Goal: Information Seeking & Learning: Learn about a topic

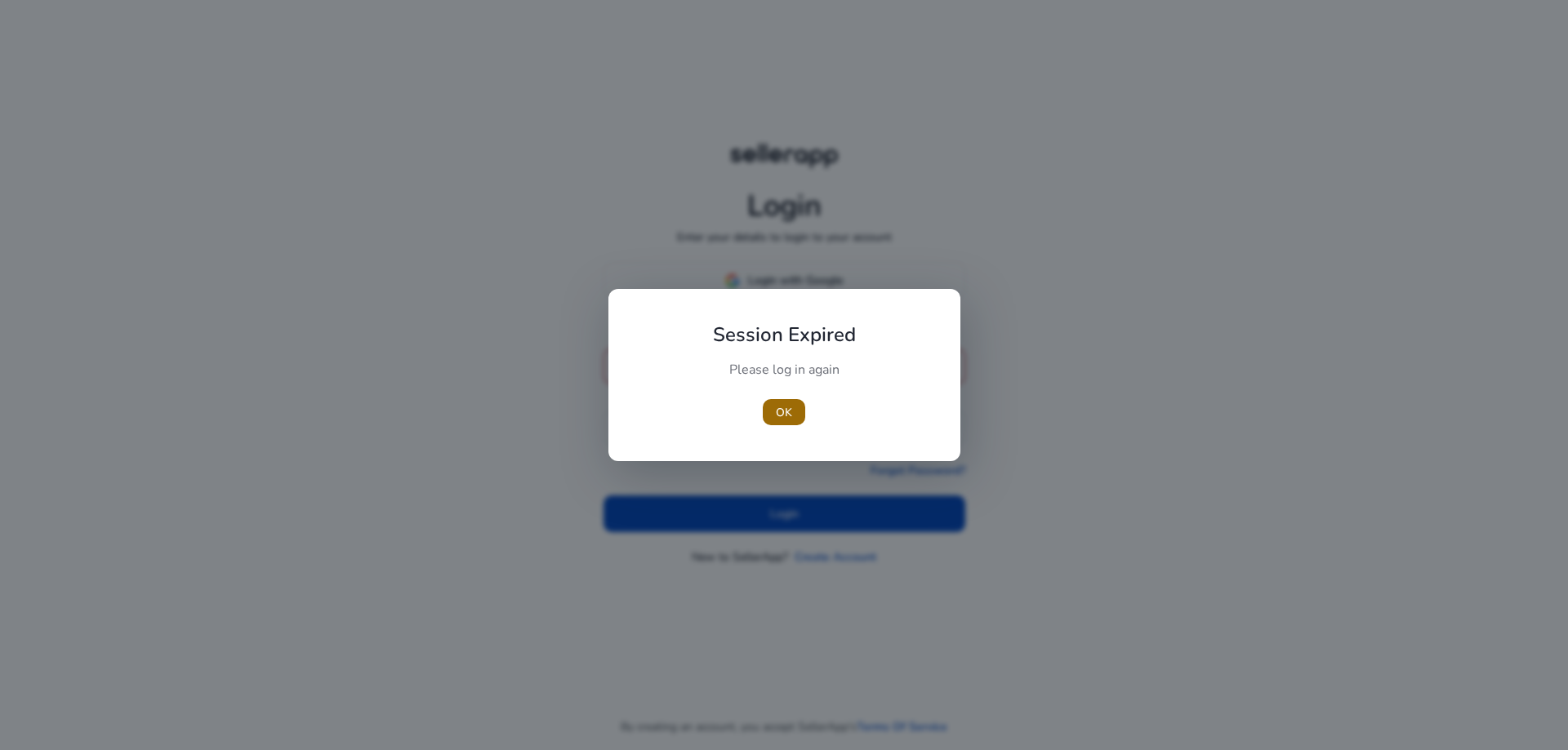
type input "**********"
click at [789, 406] on span "OK" at bounding box center [784, 412] width 16 height 17
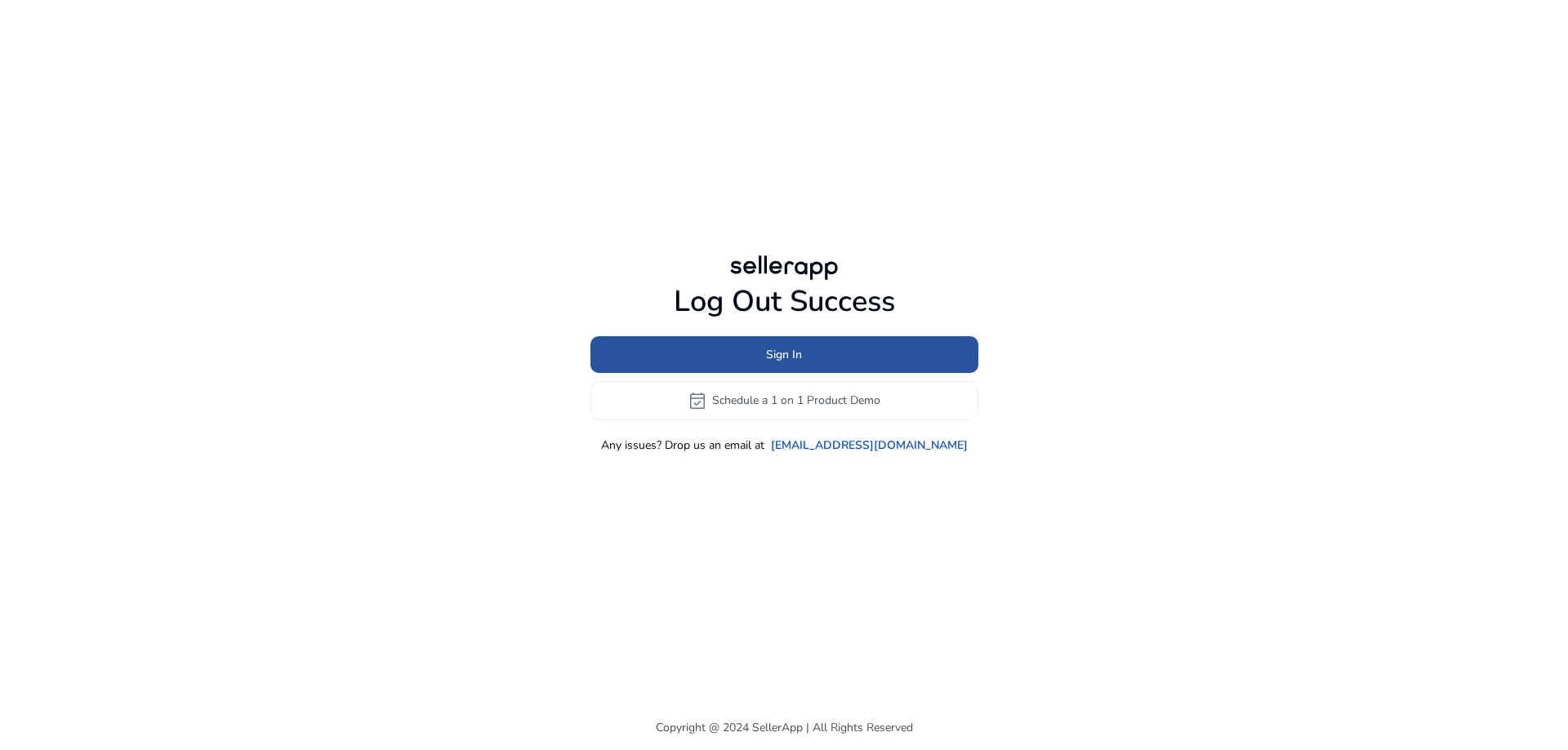
click at [789, 357] on span "Sign In" at bounding box center [784, 354] width 36 height 17
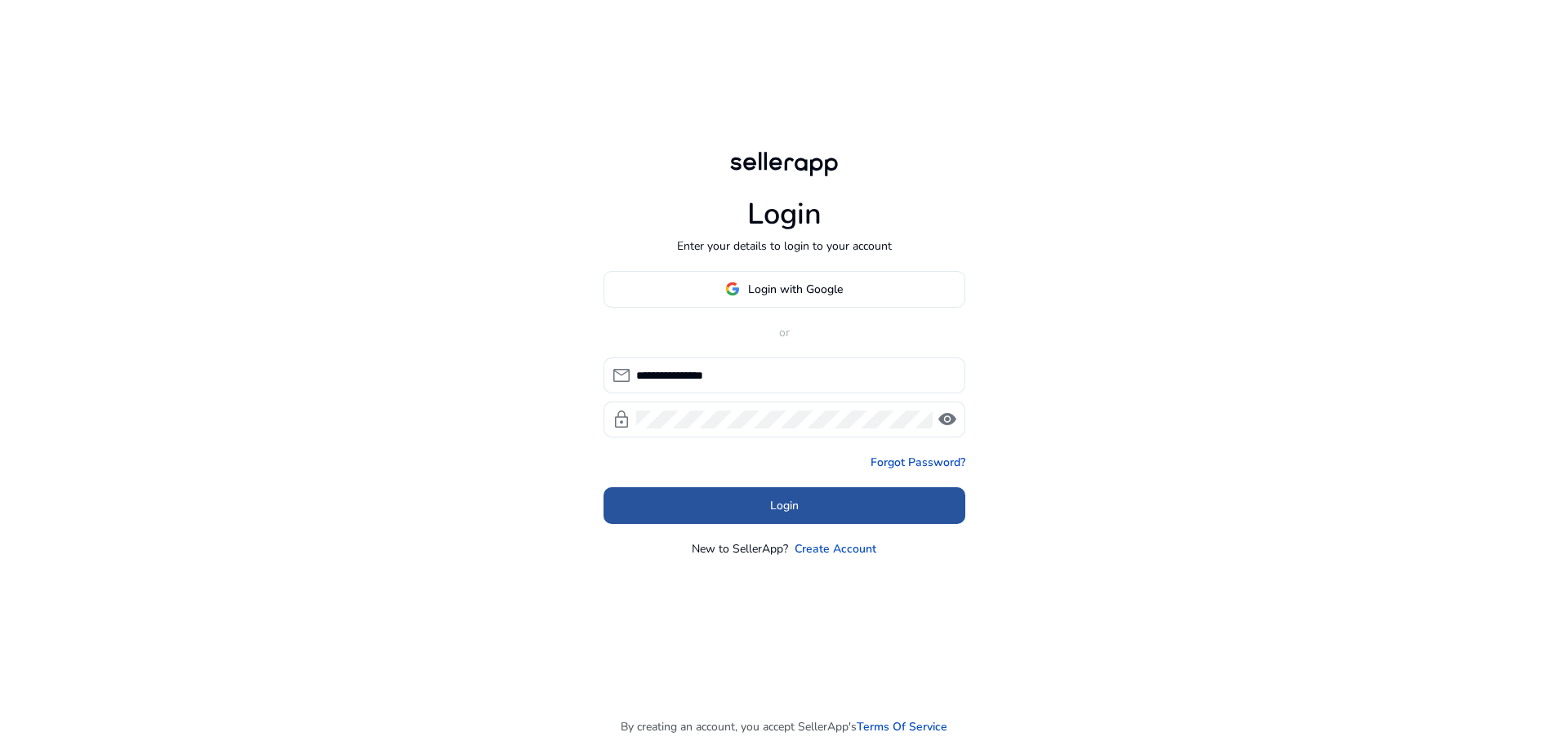
click at [777, 505] on span "Login" at bounding box center [784, 505] width 29 height 17
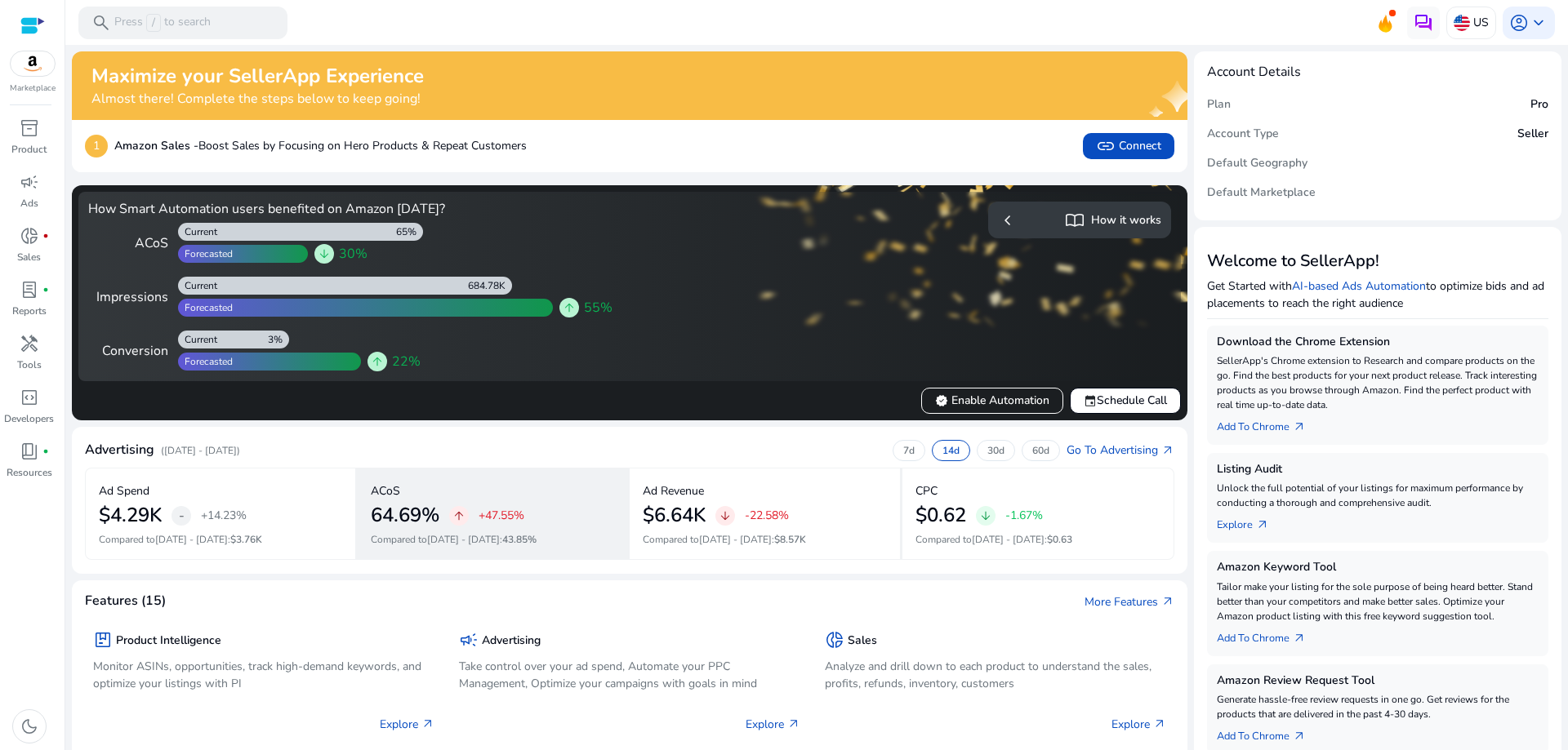
click at [402, 515] on h2 "64.69%" at bounding box center [405, 515] width 68 height 23
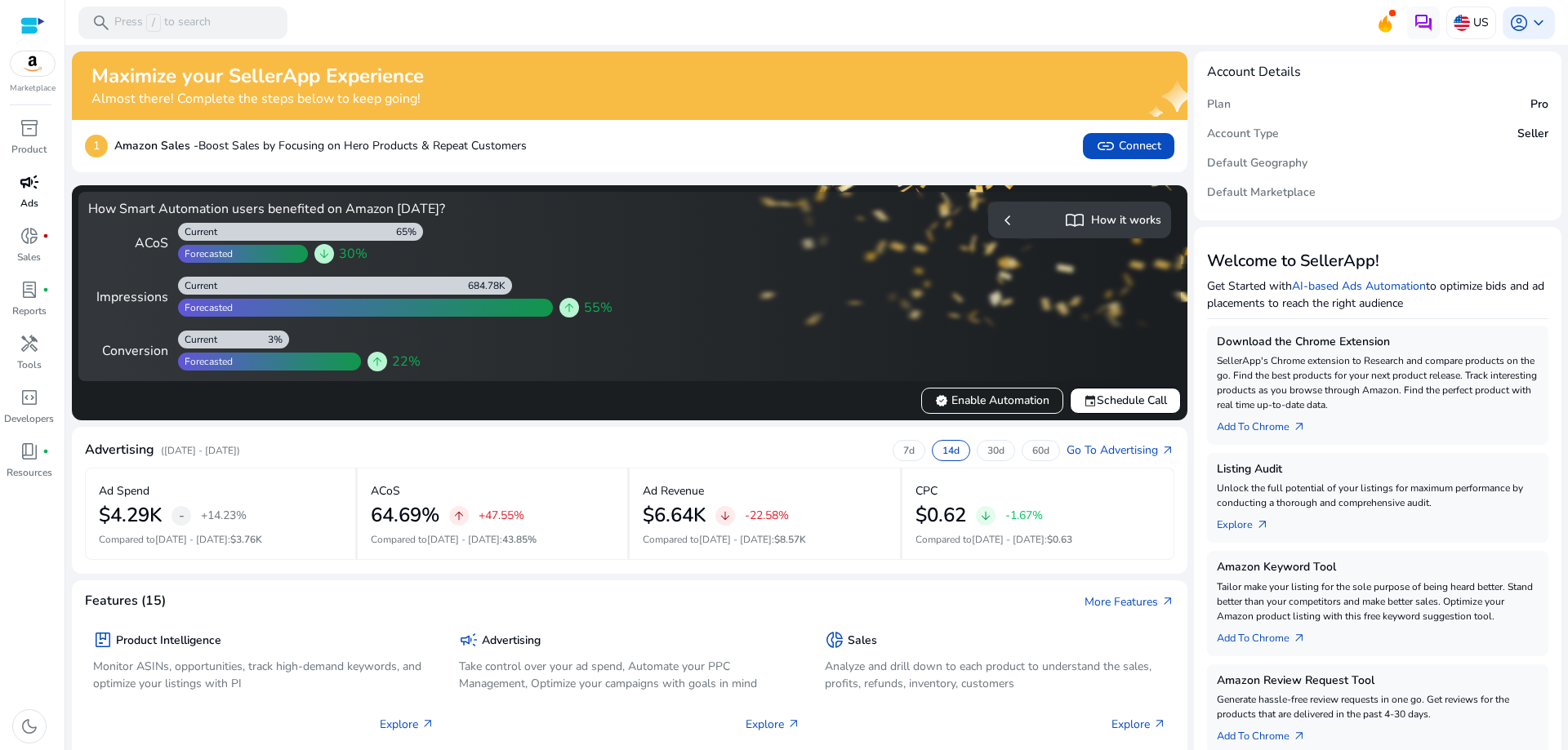
click at [31, 186] on span "campaign" at bounding box center [30, 183] width 20 height 20
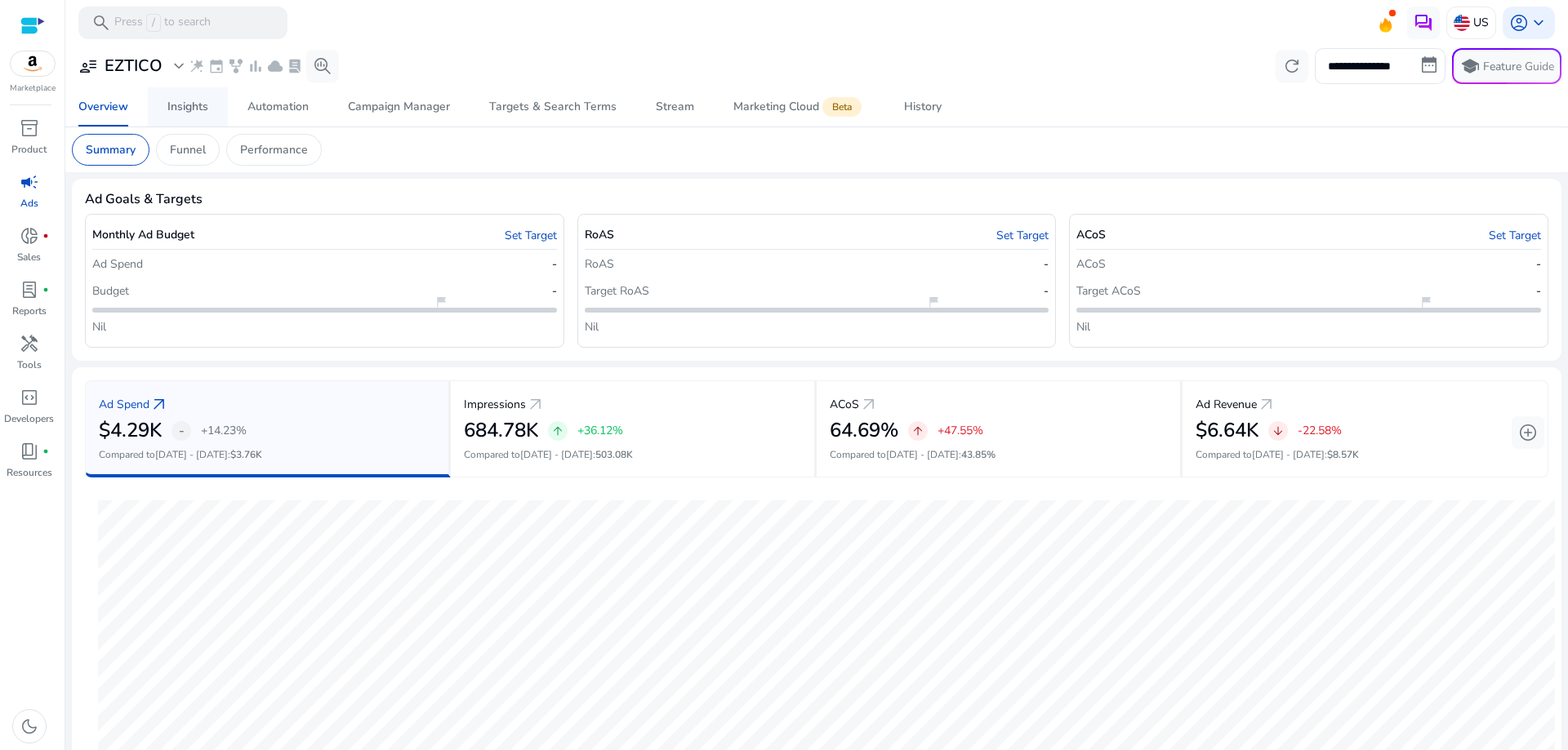
click at [192, 106] on div "Insights" at bounding box center [187, 107] width 40 height 12
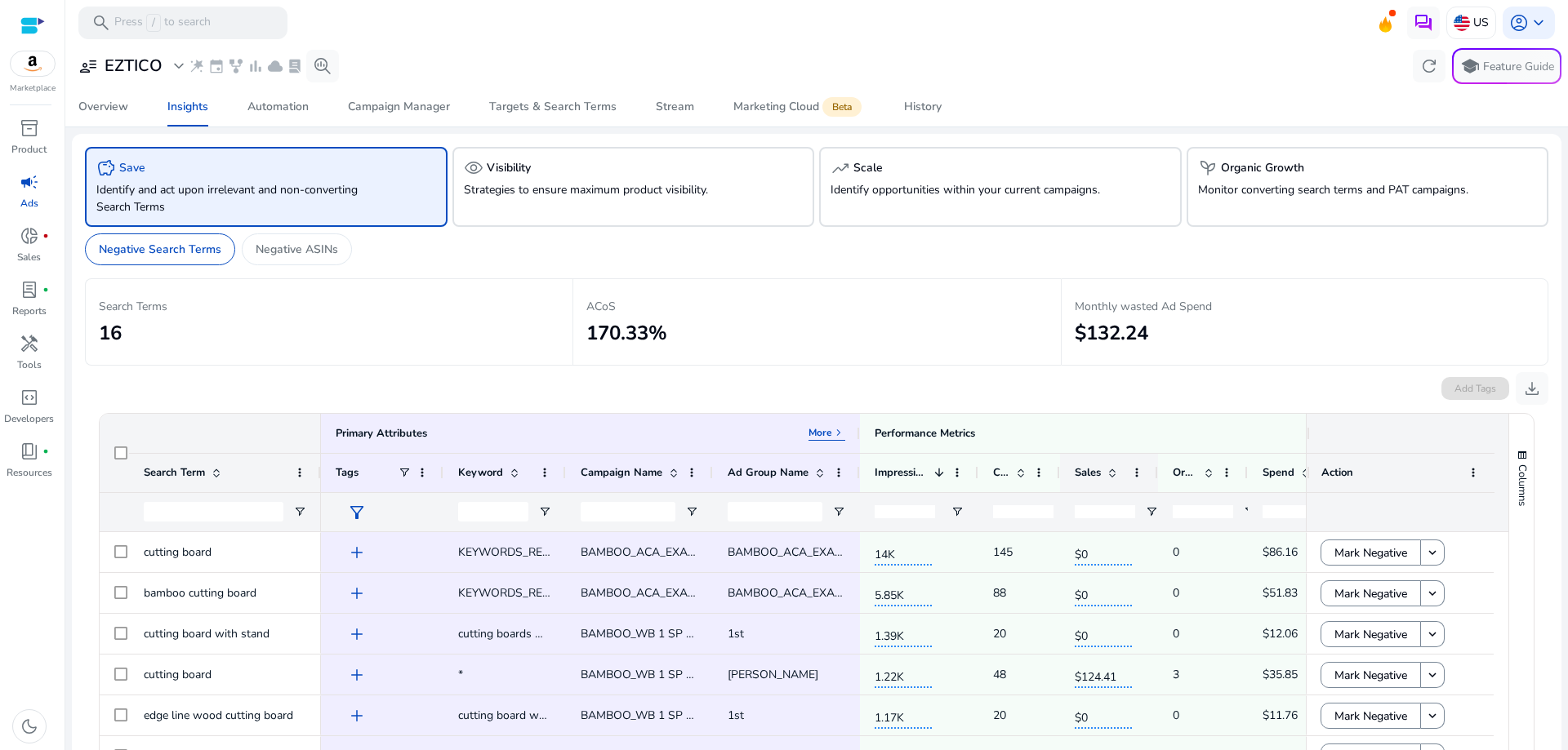
click at [1060, 457] on div "Sales" at bounding box center [1108, 473] width 98 height 40
click at [1064, 461] on div at bounding box center [1065, 473] width 6 height 39
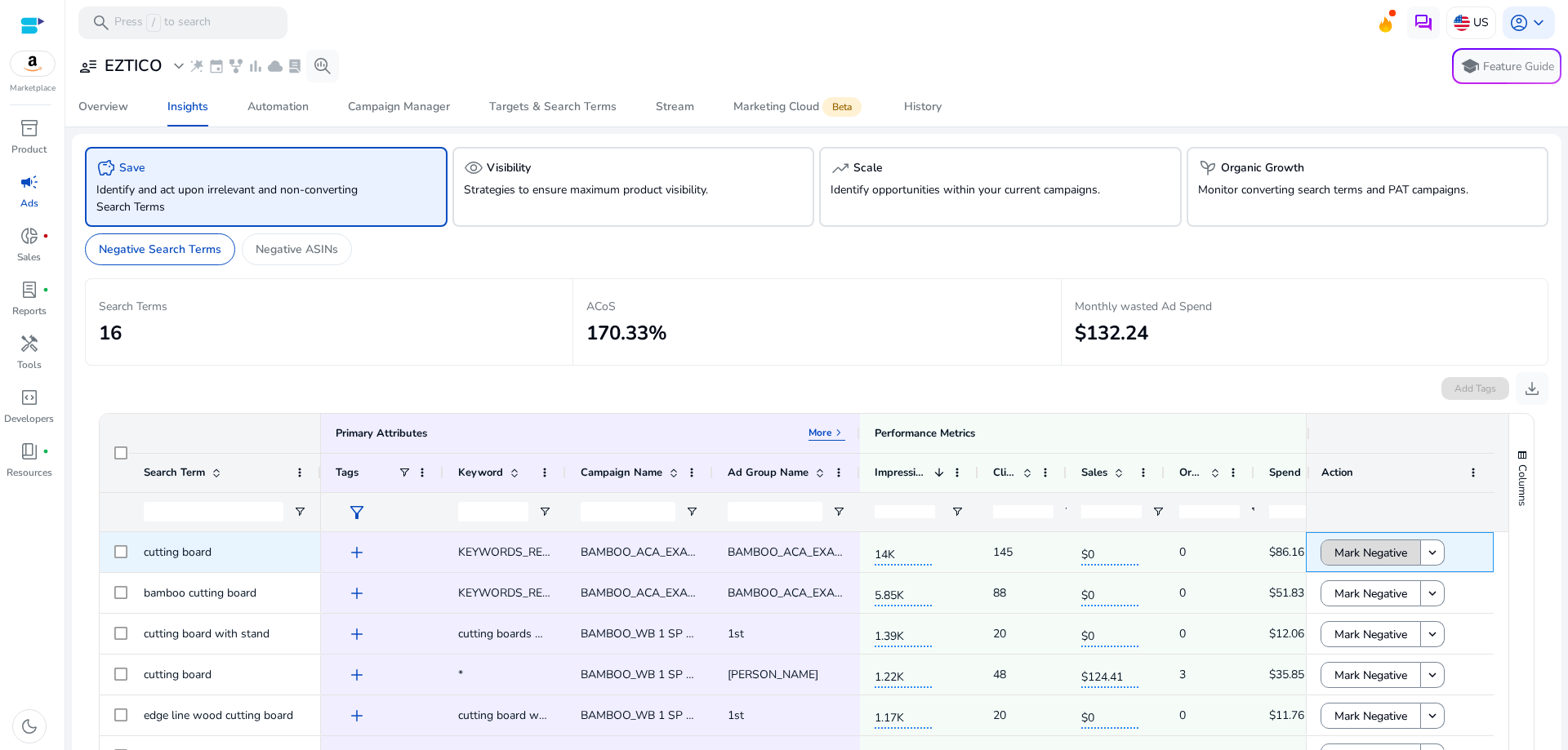
click at [1334, 549] on span "Mark Negative" at bounding box center [1370, 552] width 73 height 33
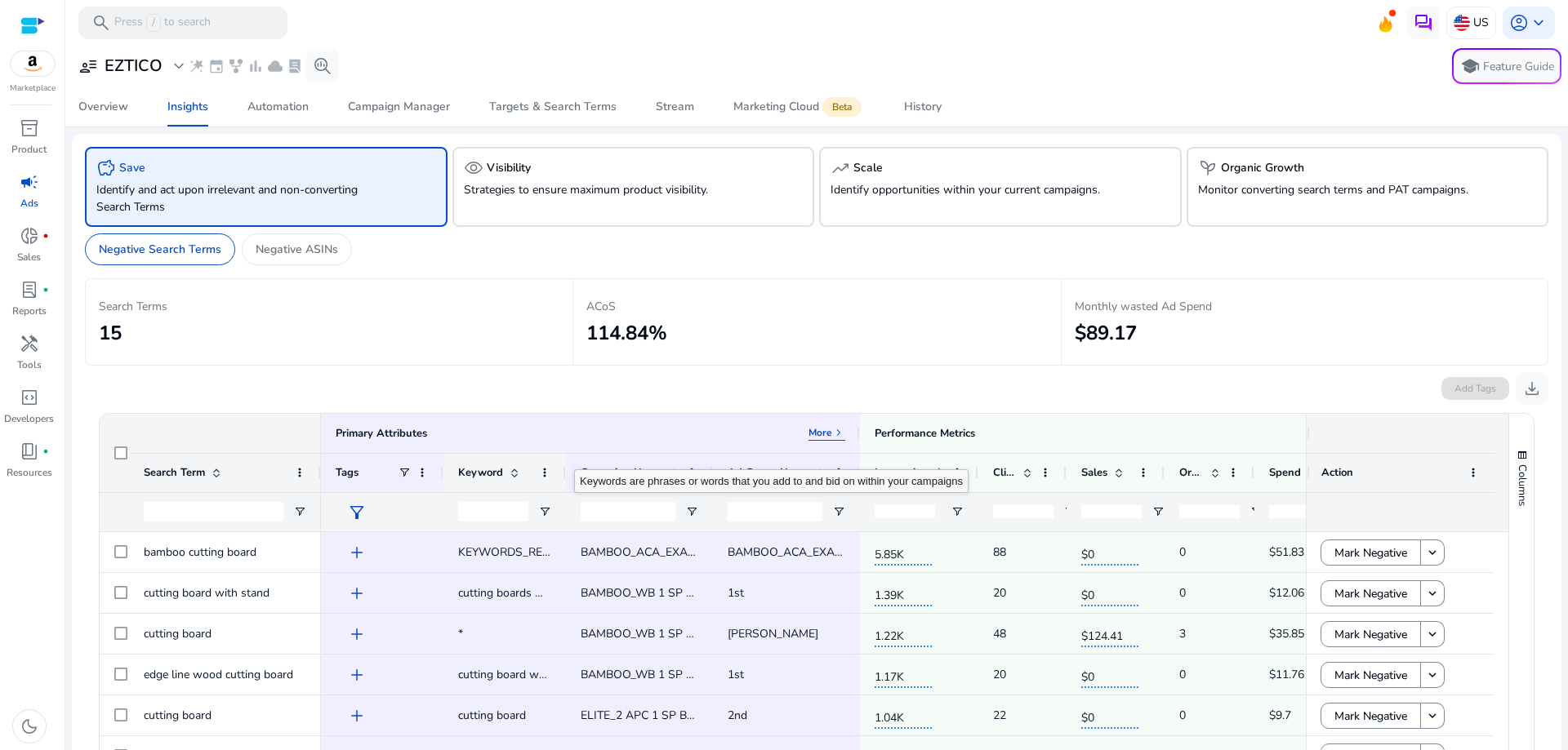
drag, startPoint x: 565, startPoint y: 473, endPoint x: 561, endPoint y: 455, distance: 18.4
click at [561, 455] on div "Keyword" at bounding box center [505, 473] width 122 height 40
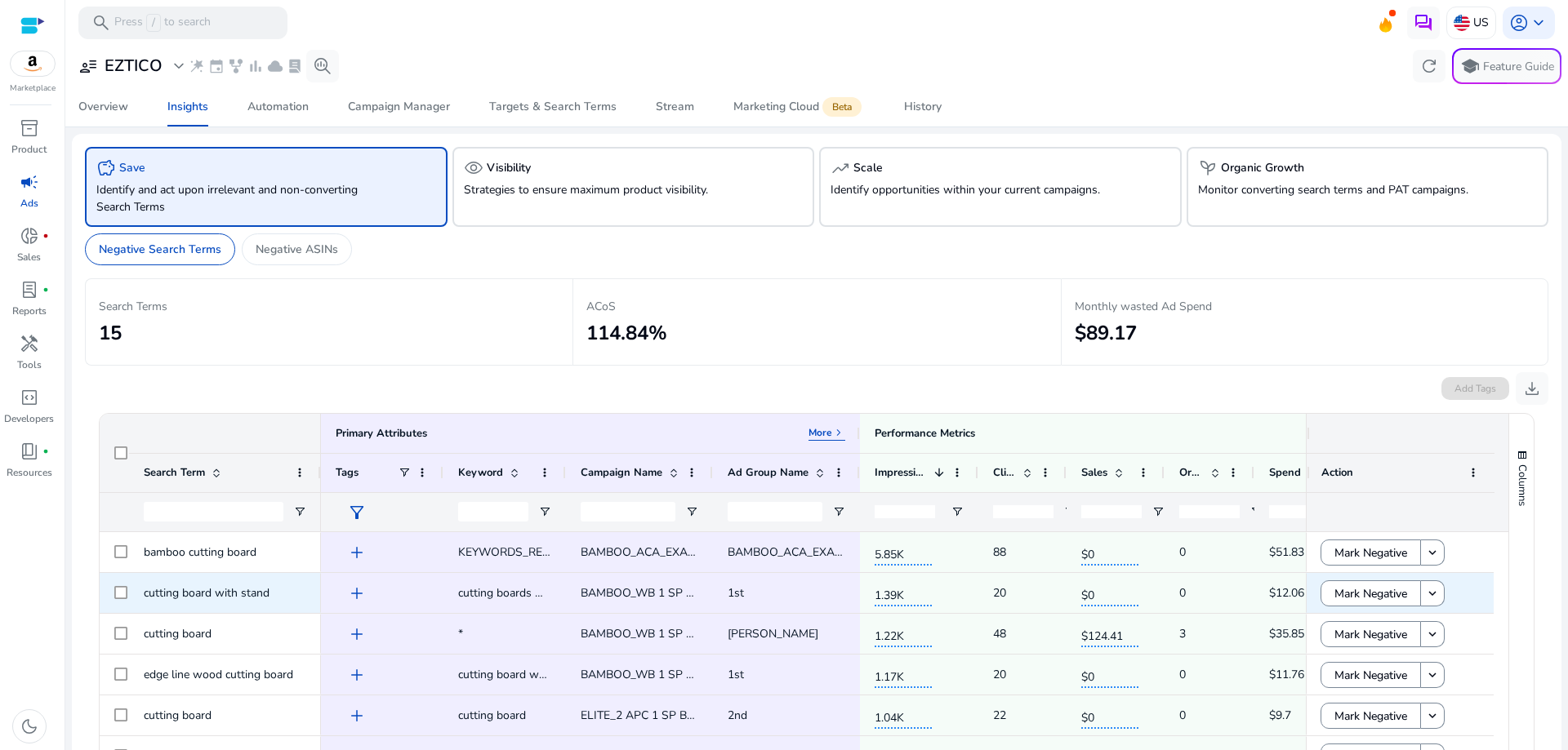
click at [211, 594] on span "cutting board with stand" at bounding box center [207, 593] width 126 height 15
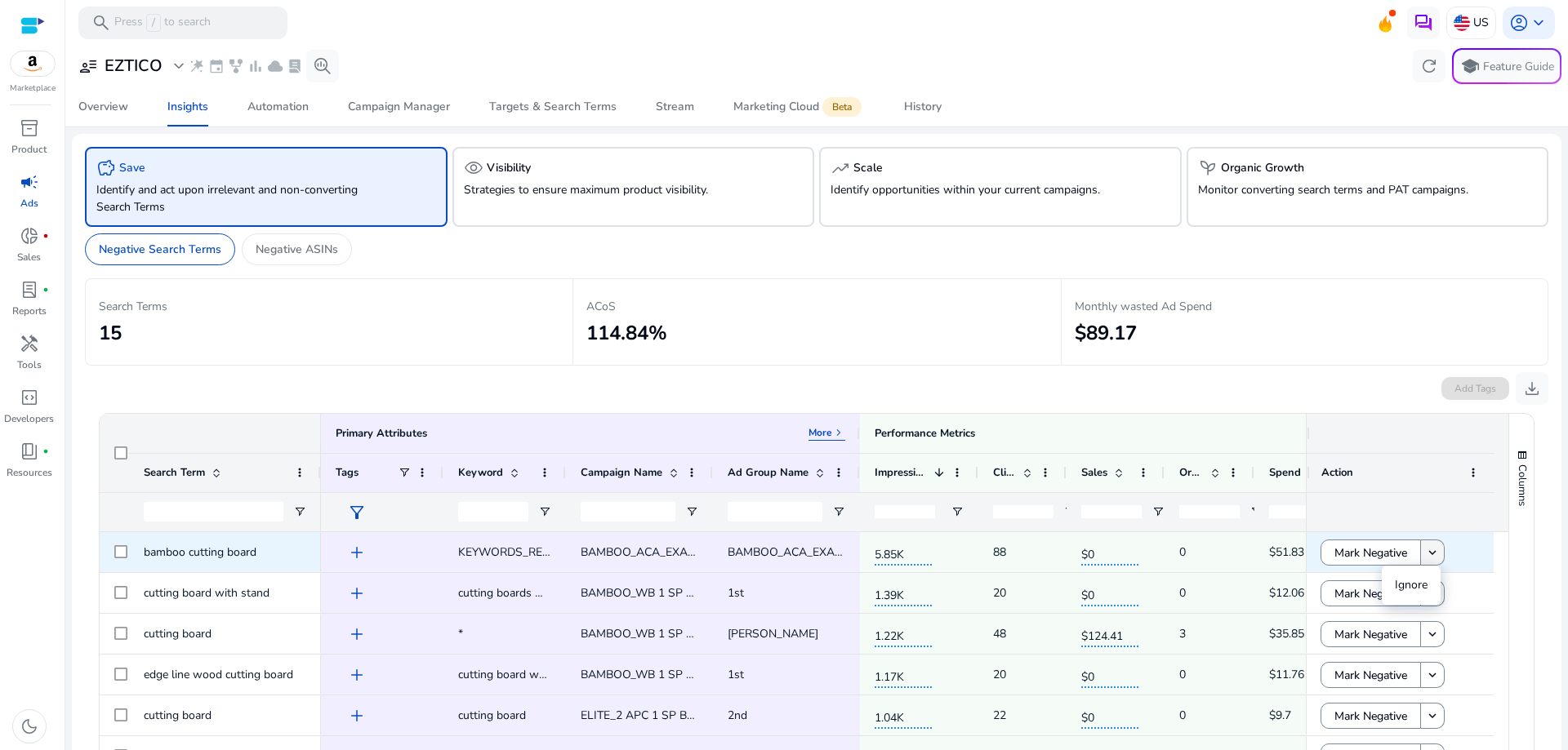
click at [1429, 552] on mat-icon "keyboard_arrow_down" at bounding box center [1432, 552] width 14 height 14
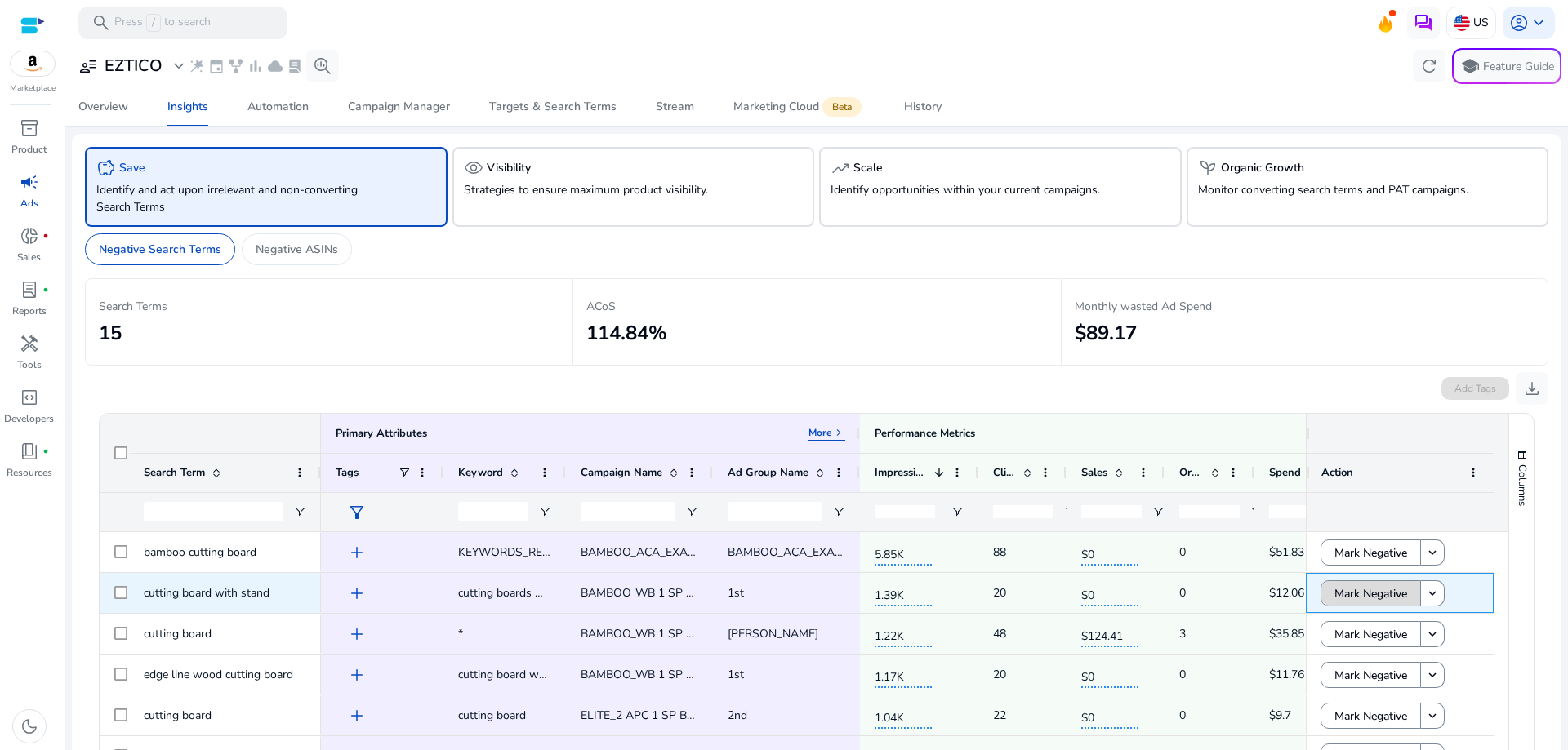
click at [1341, 593] on span "Mark Negative" at bounding box center [1370, 594] width 73 height 33
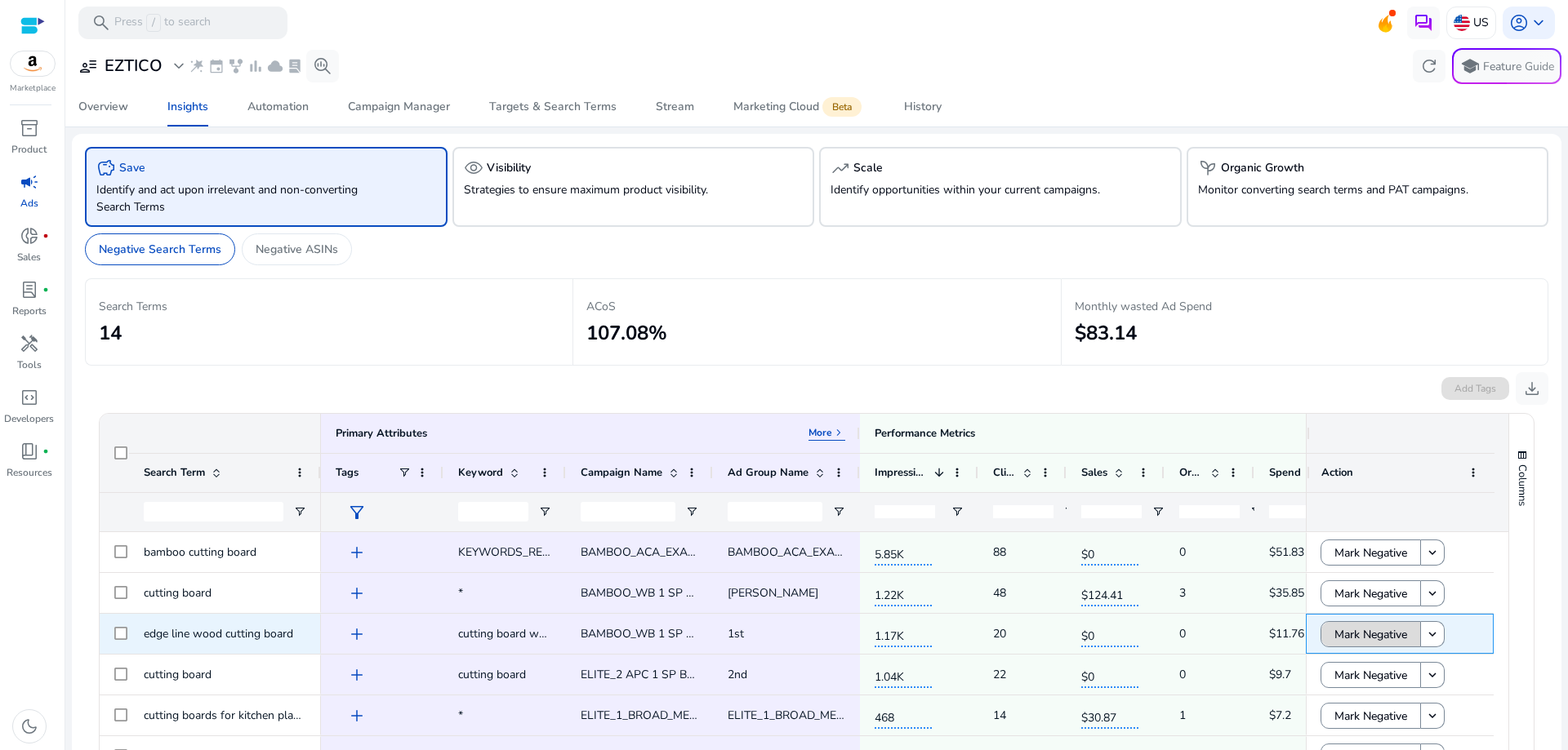
click at [1343, 635] on span "Mark Negative" at bounding box center [1370, 634] width 73 height 33
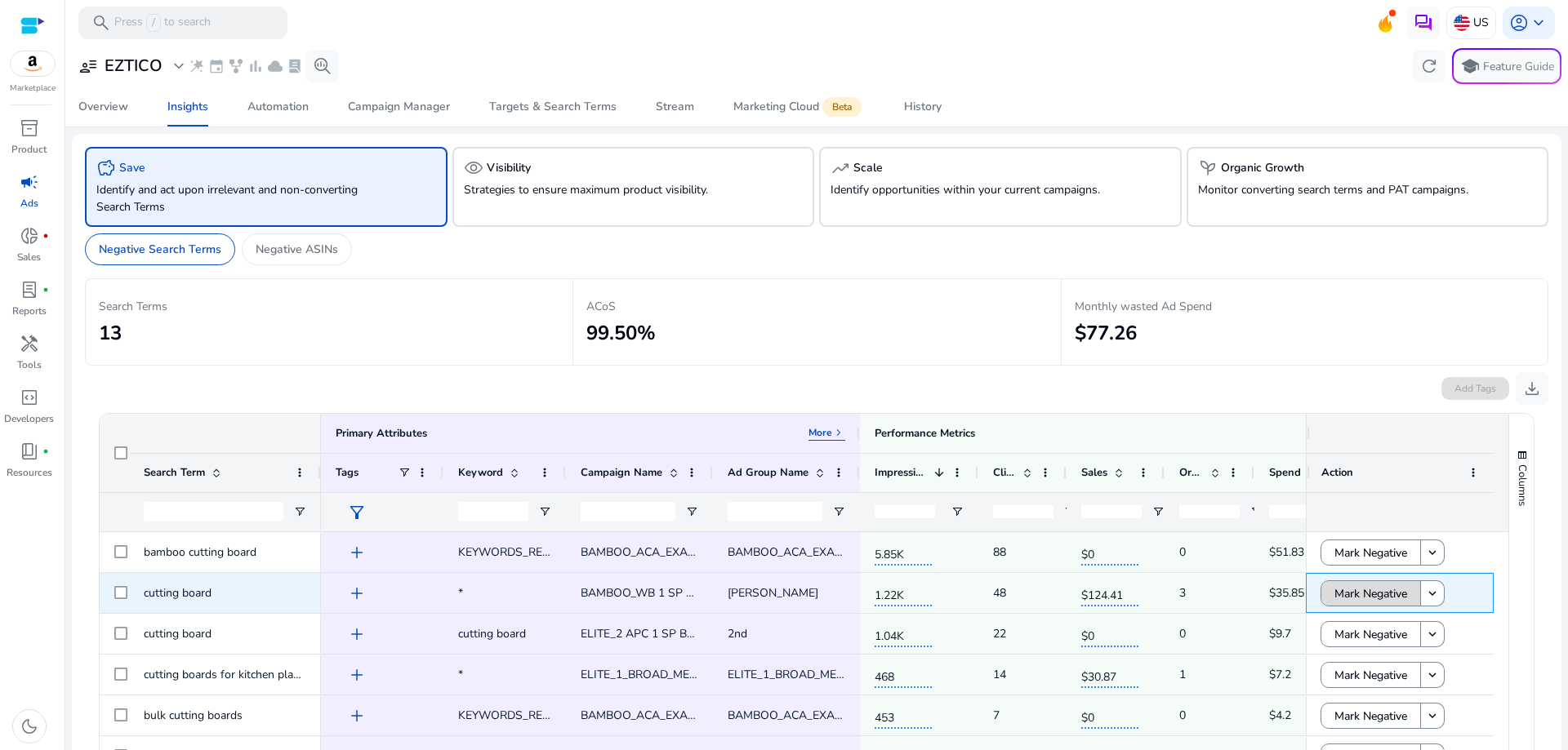
click at [1351, 597] on span "Mark Negative" at bounding box center [1370, 594] width 73 height 33
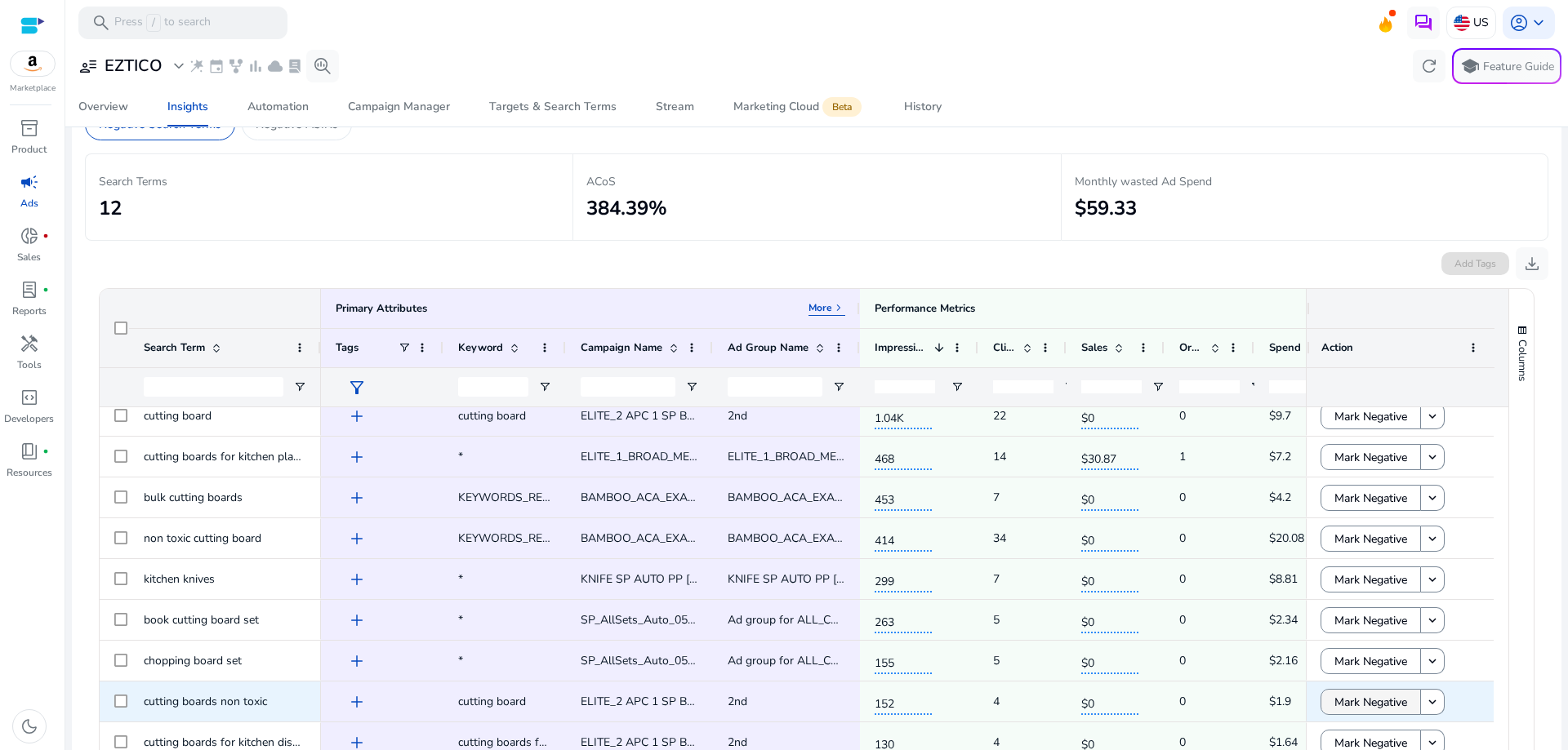
scroll to position [164, 0]
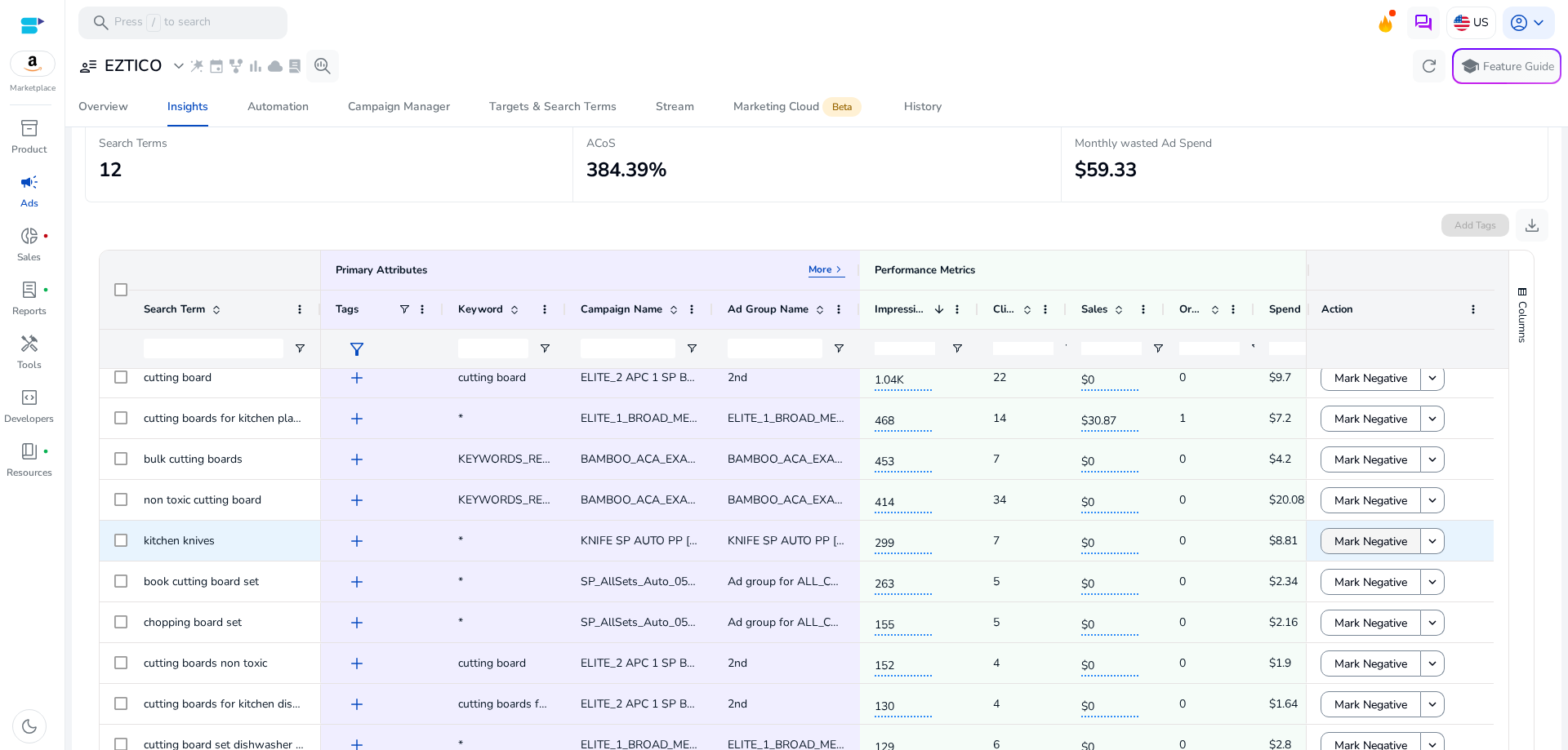
click at [1354, 539] on span "Mark Negative" at bounding box center [1370, 541] width 73 height 33
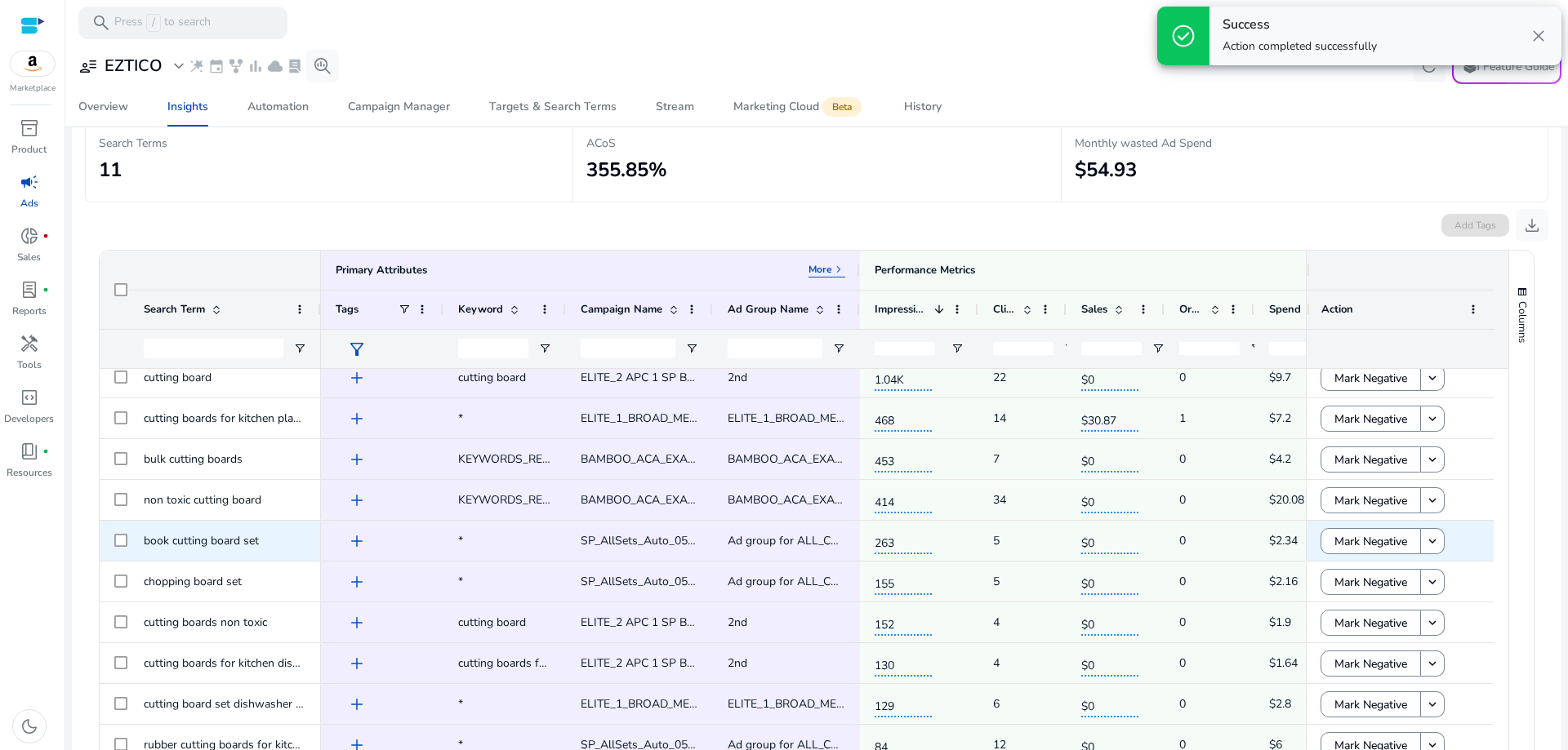
scroll to position [12, 0]
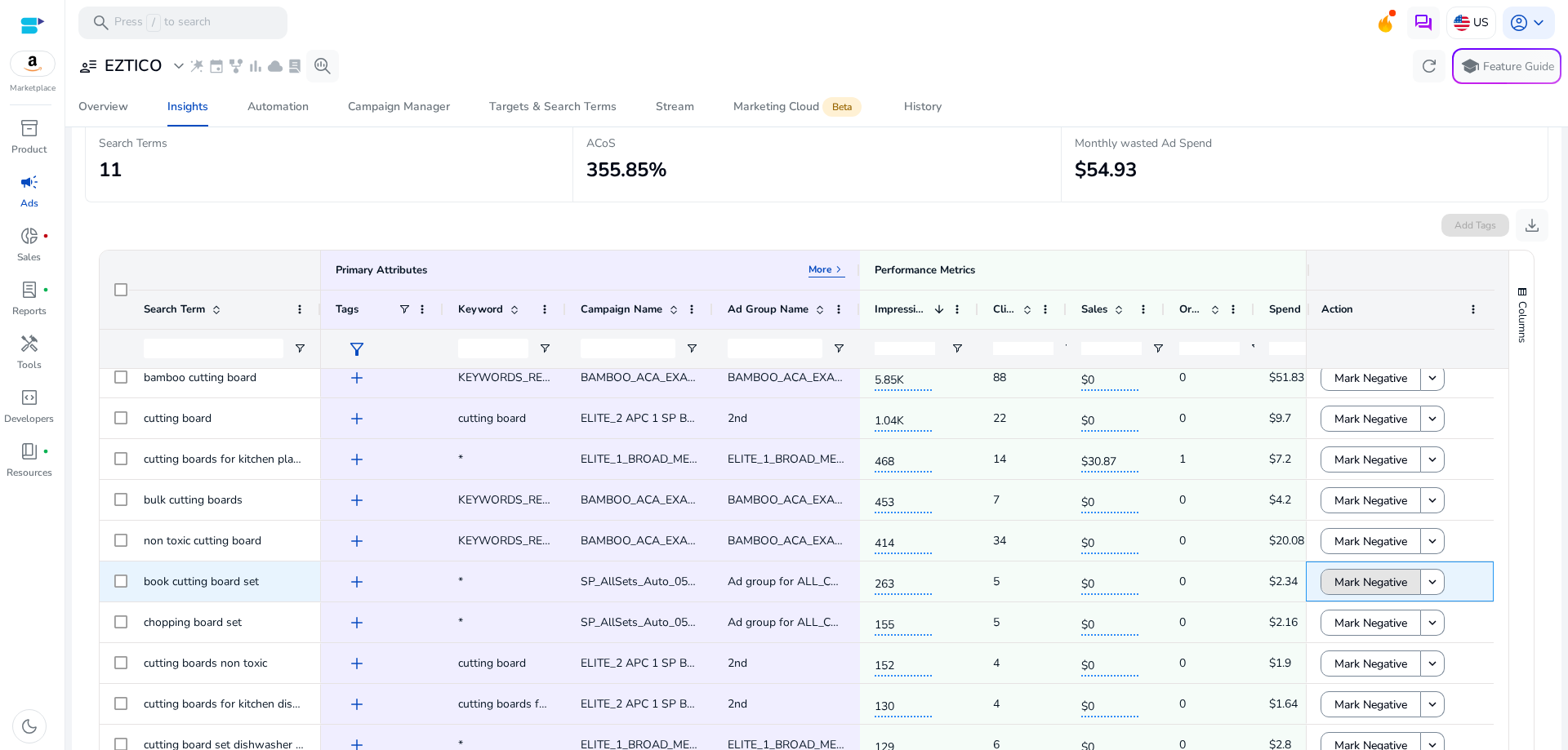
click at [1353, 585] on span "Mark Negative" at bounding box center [1370, 582] width 73 height 33
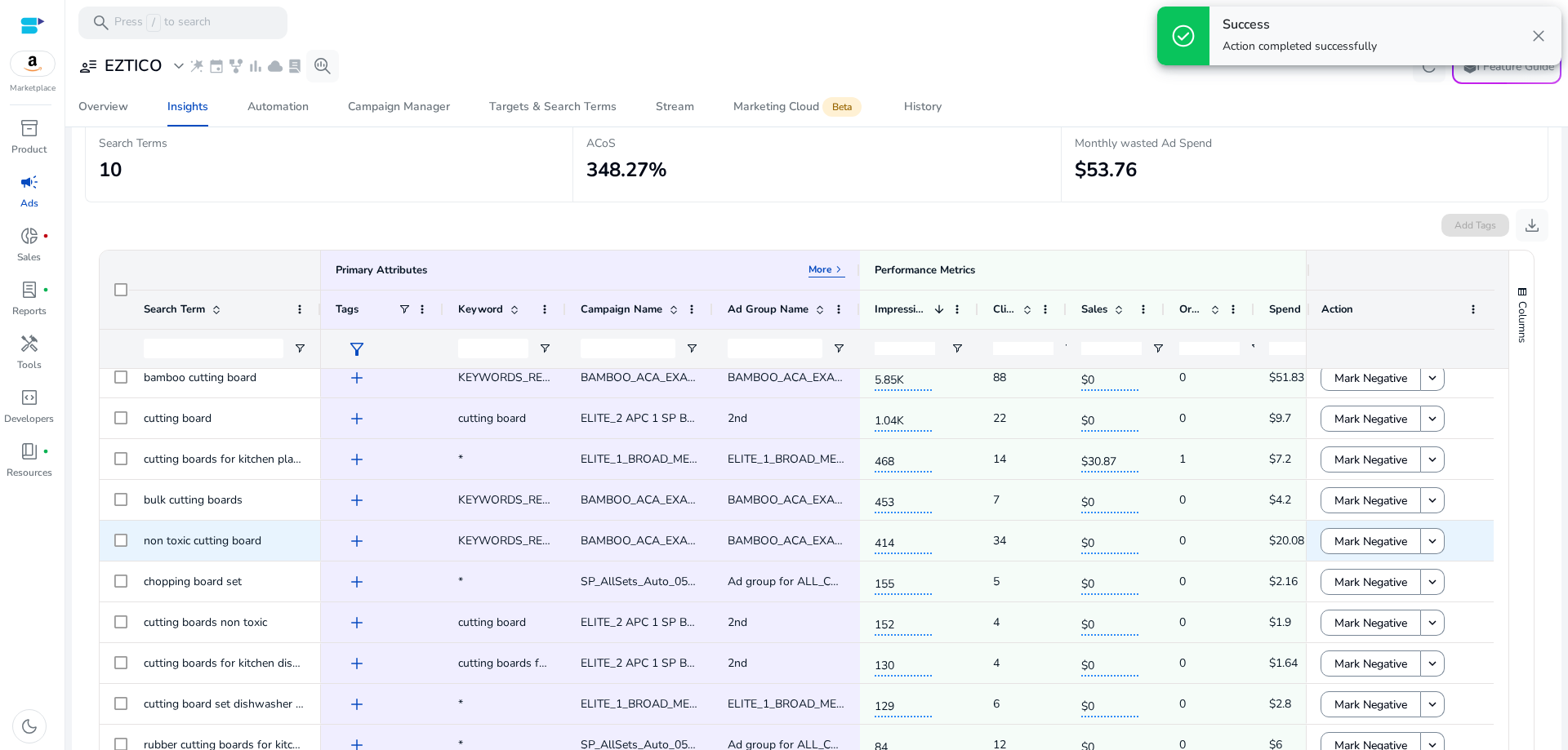
scroll to position [0, 0]
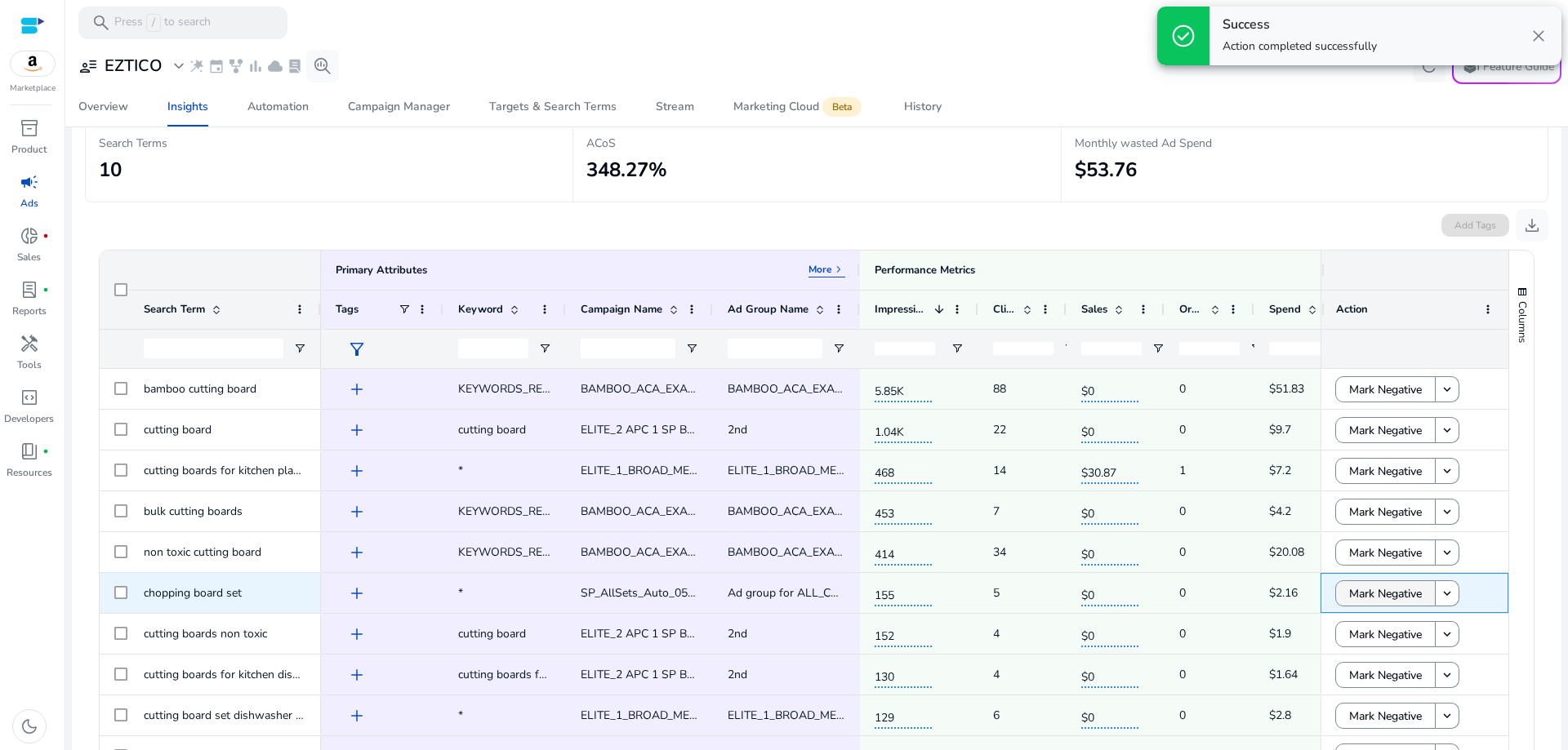
click at [1353, 594] on span "Mark Negative" at bounding box center [1385, 594] width 73 height 33
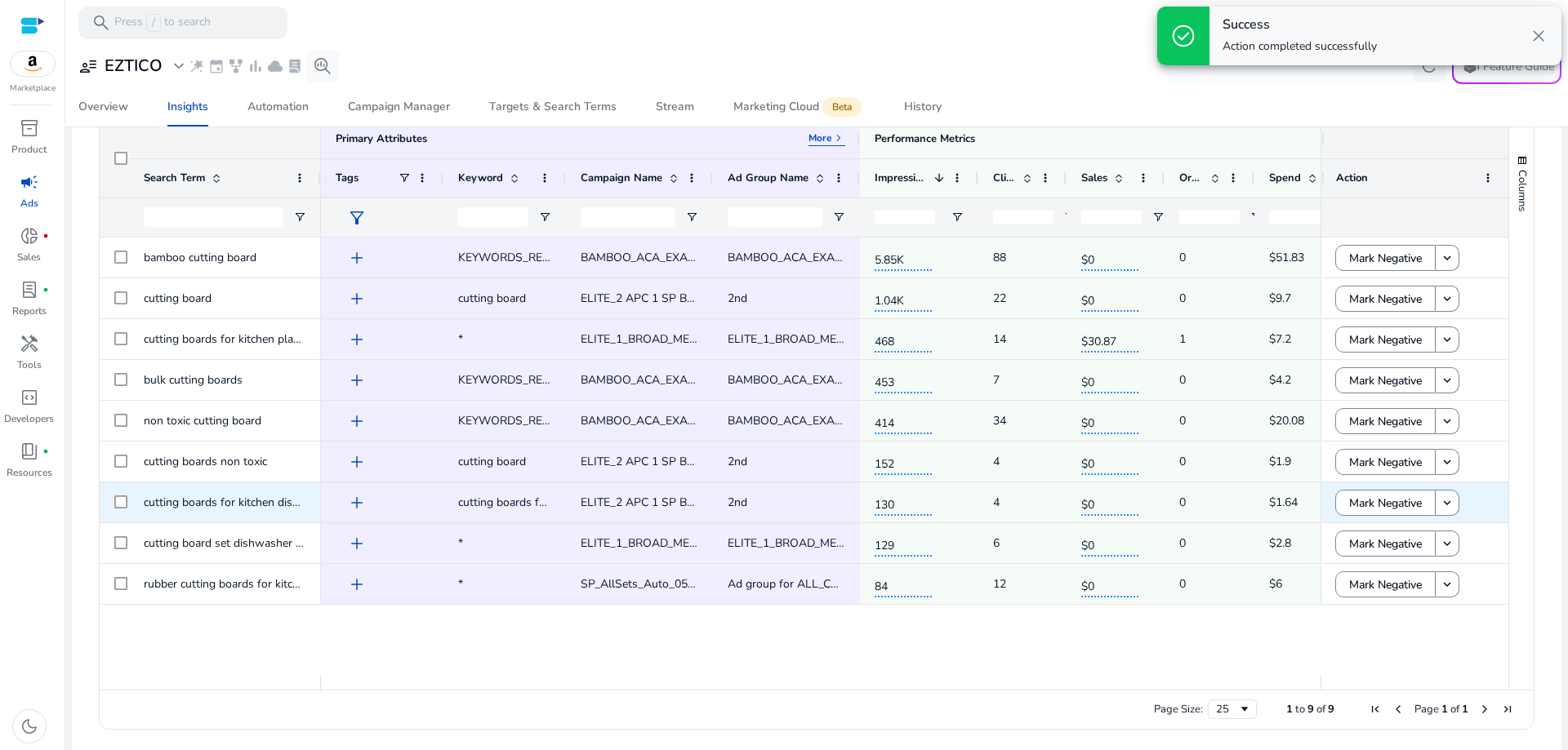
scroll to position [308, 0]
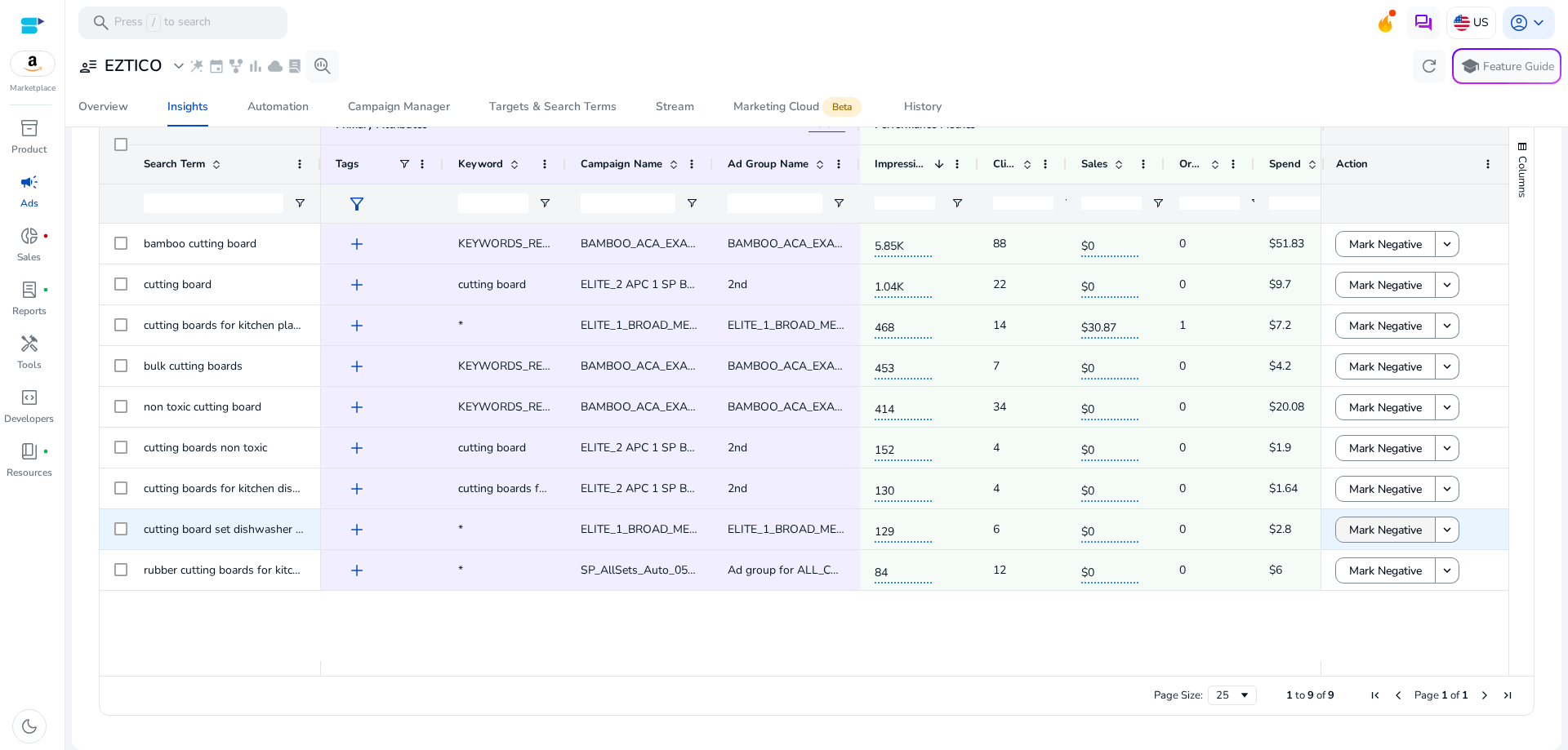
click at [1386, 534] on span "Mark Negative" at bounding box center [1385, 530] width 73 height 33
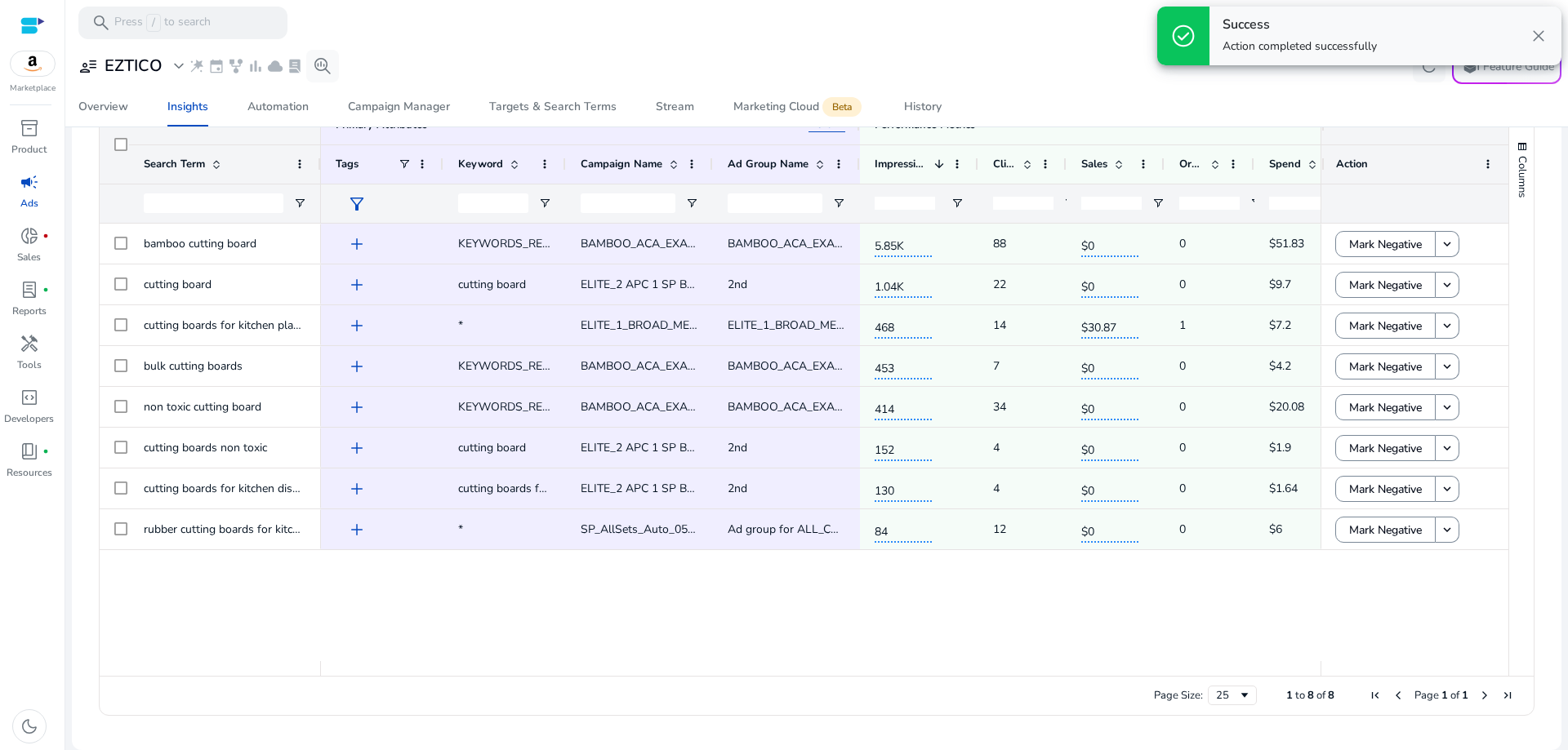
click at [1384, 570] on div "bamboo cutting board cutting board cutting boards for kitchen plastic chopping …" at bounding box center [804, 442] width 1409 height 438
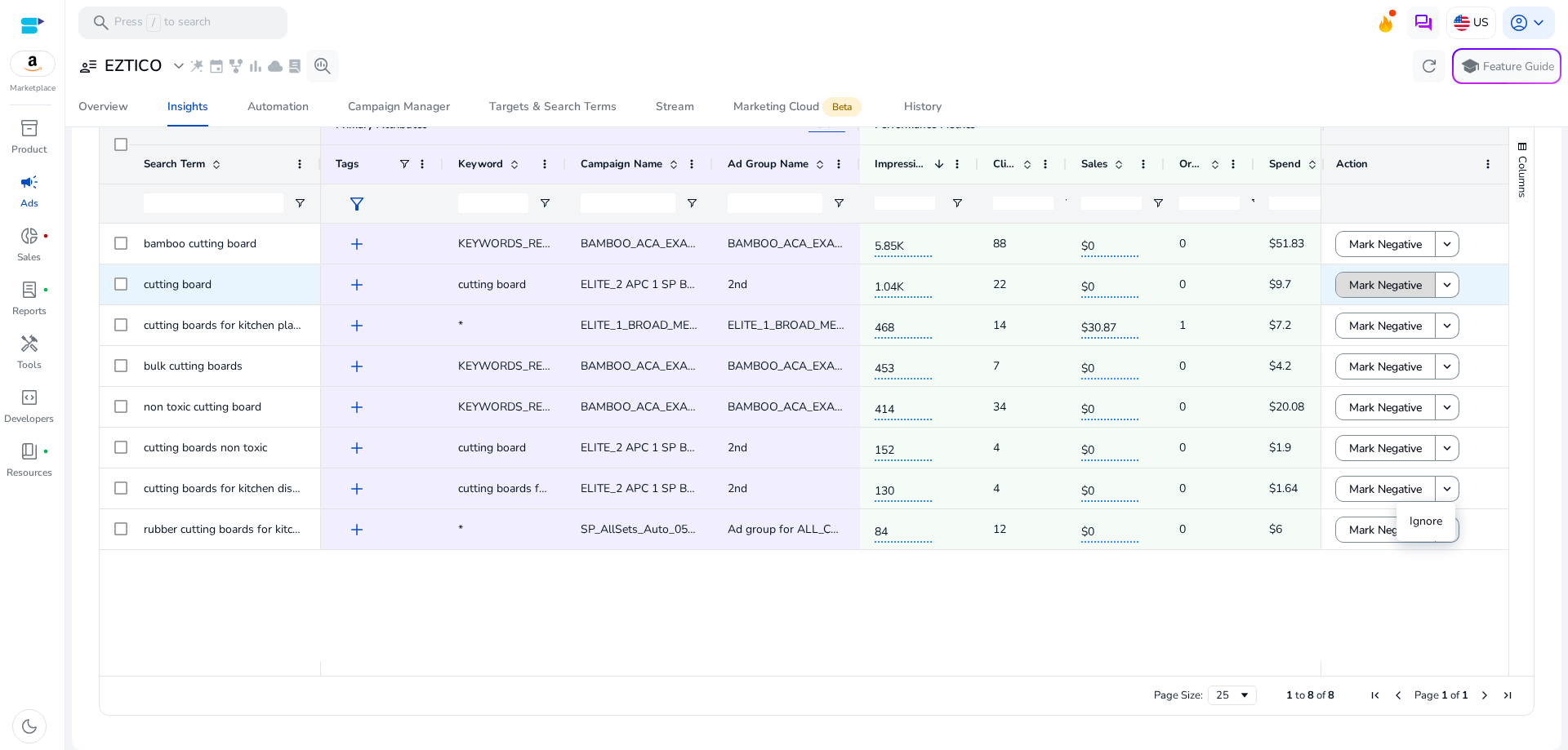
click at [1399, 287] on span "Mark Negative" at bounding box center [1385, 285] width 73 height 33
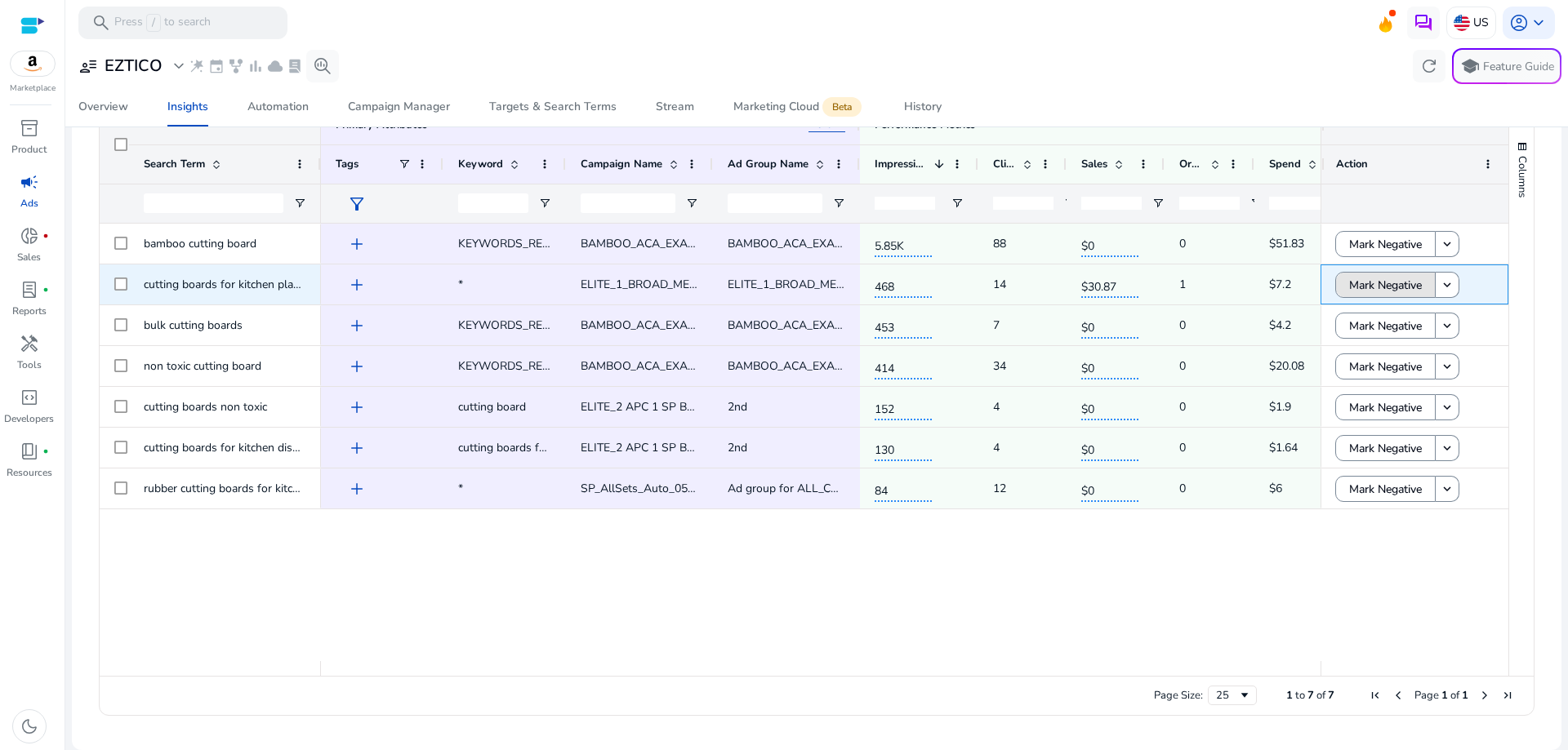
click at [1399, 287] on span "Mark Negative" at bounding box center [1385, 285] width 73 height 33
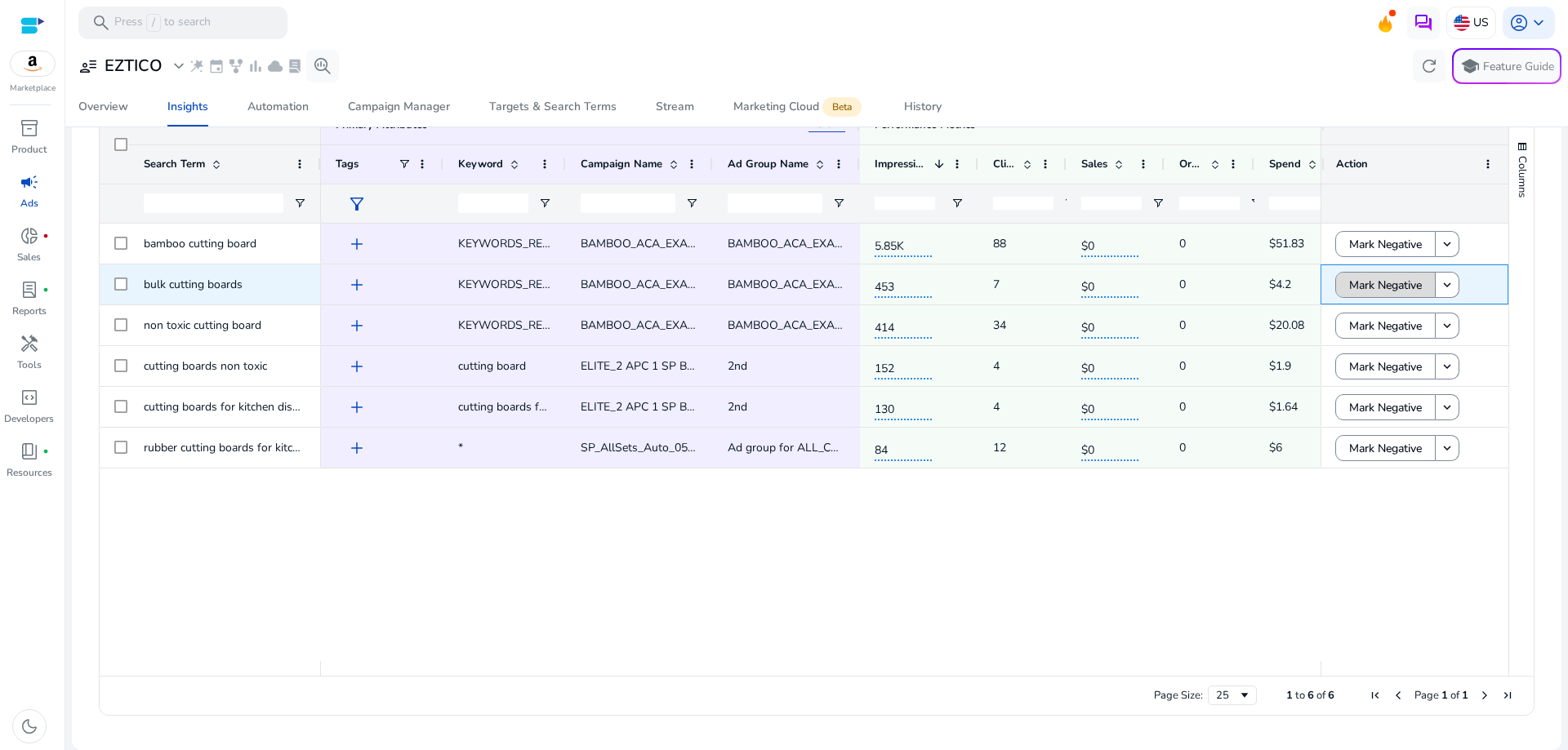
click at [1397, 296] on span "Mark Negative" at bounding box center [1385, 285] width 73 height 33
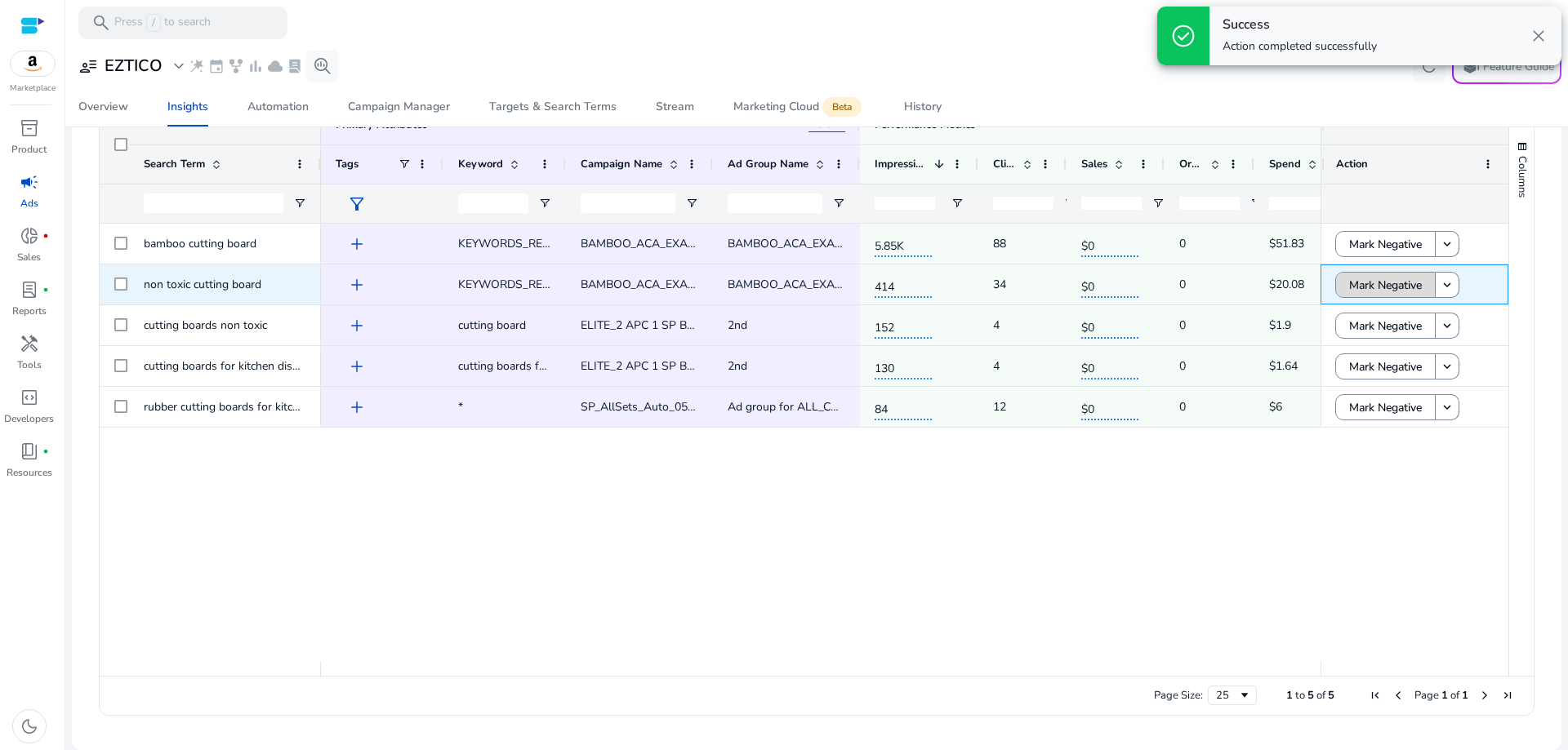
click at [1396, 296] on span "Mark Negative" at bounding box center [1385, 285] width 73 height 33
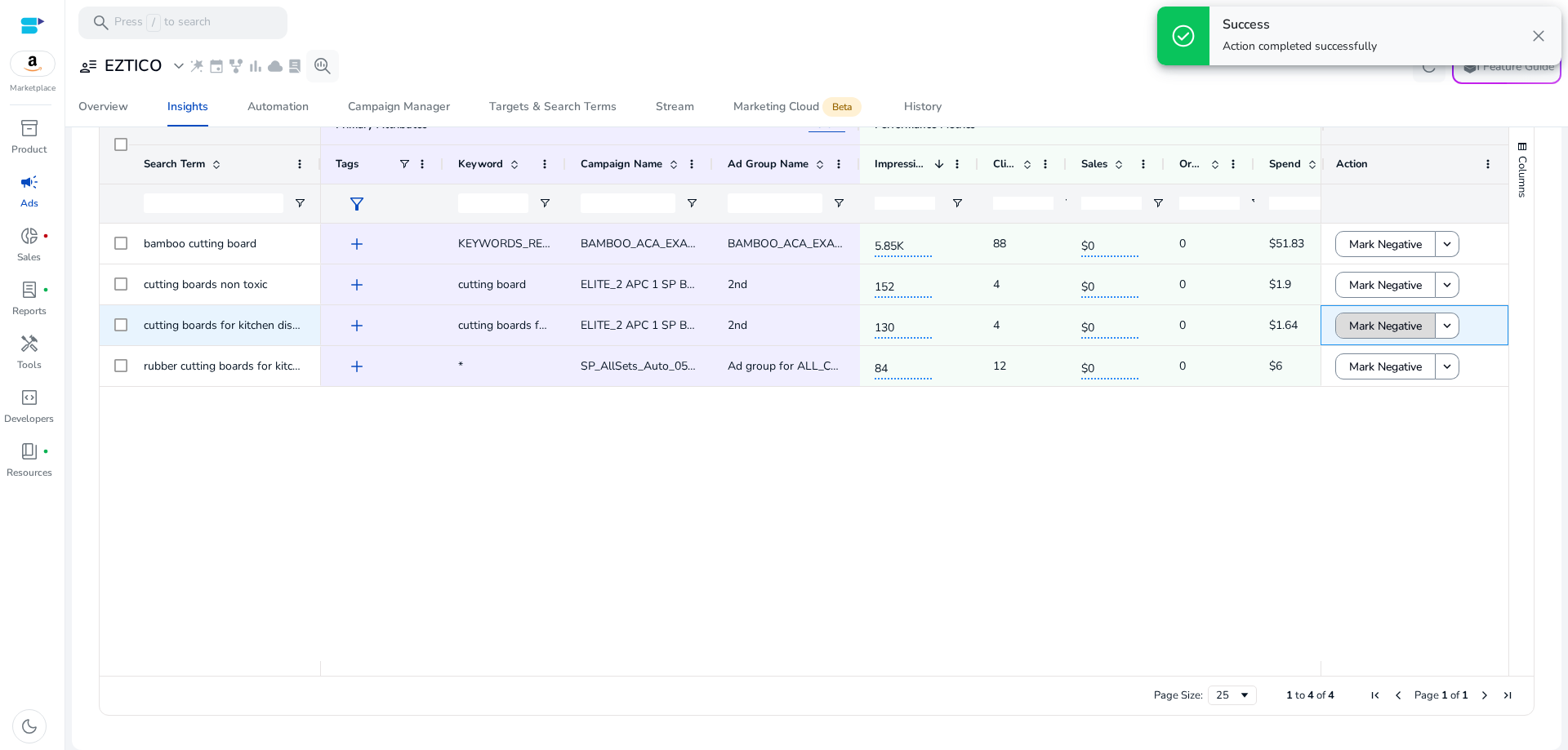
click at [1389, 323] on span "Mark Negative" at bounding box center [1385, 326] width 73 height 33
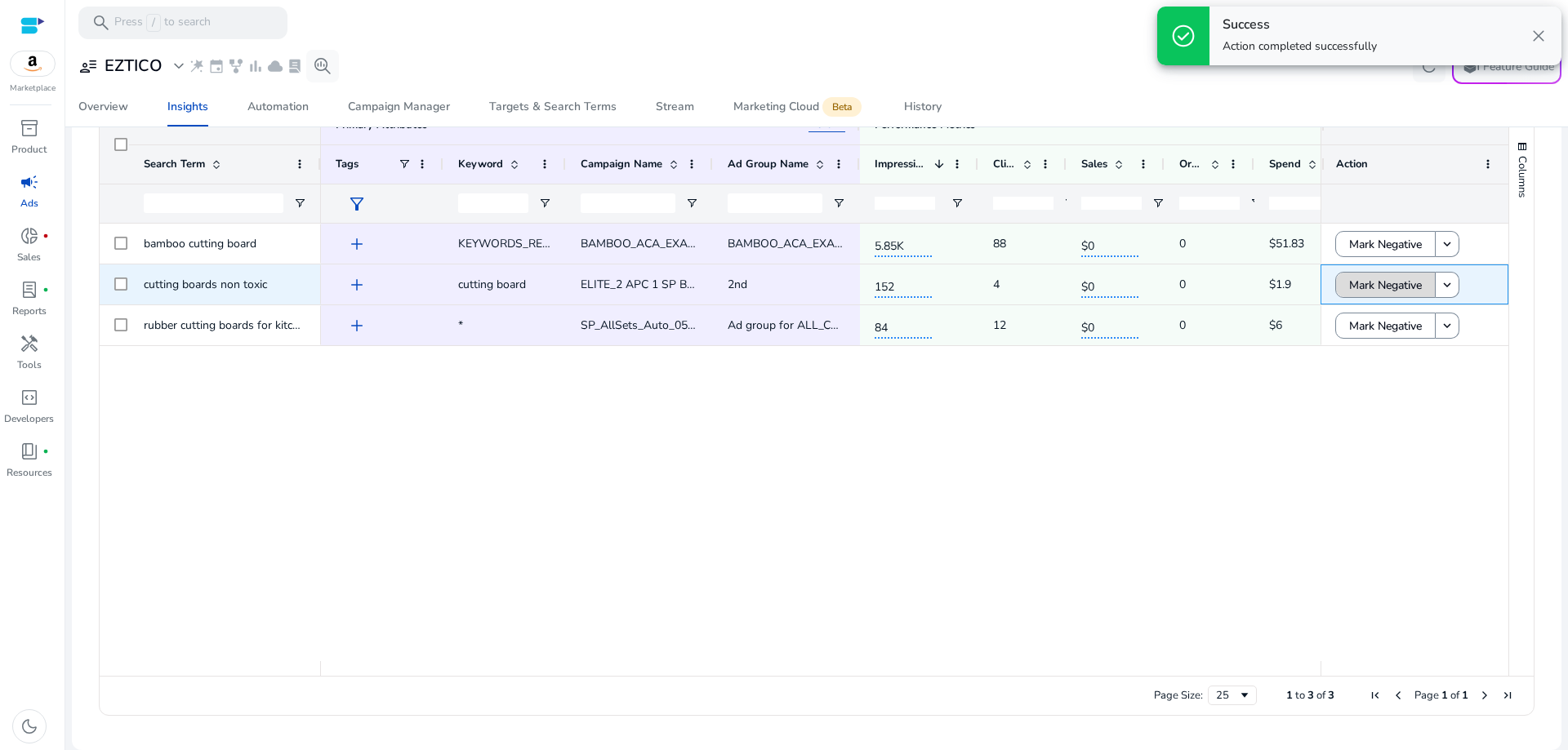
click at [1387, 286] on span "Mark Negative" at bounding box center [1385, 285] width 73 height 33
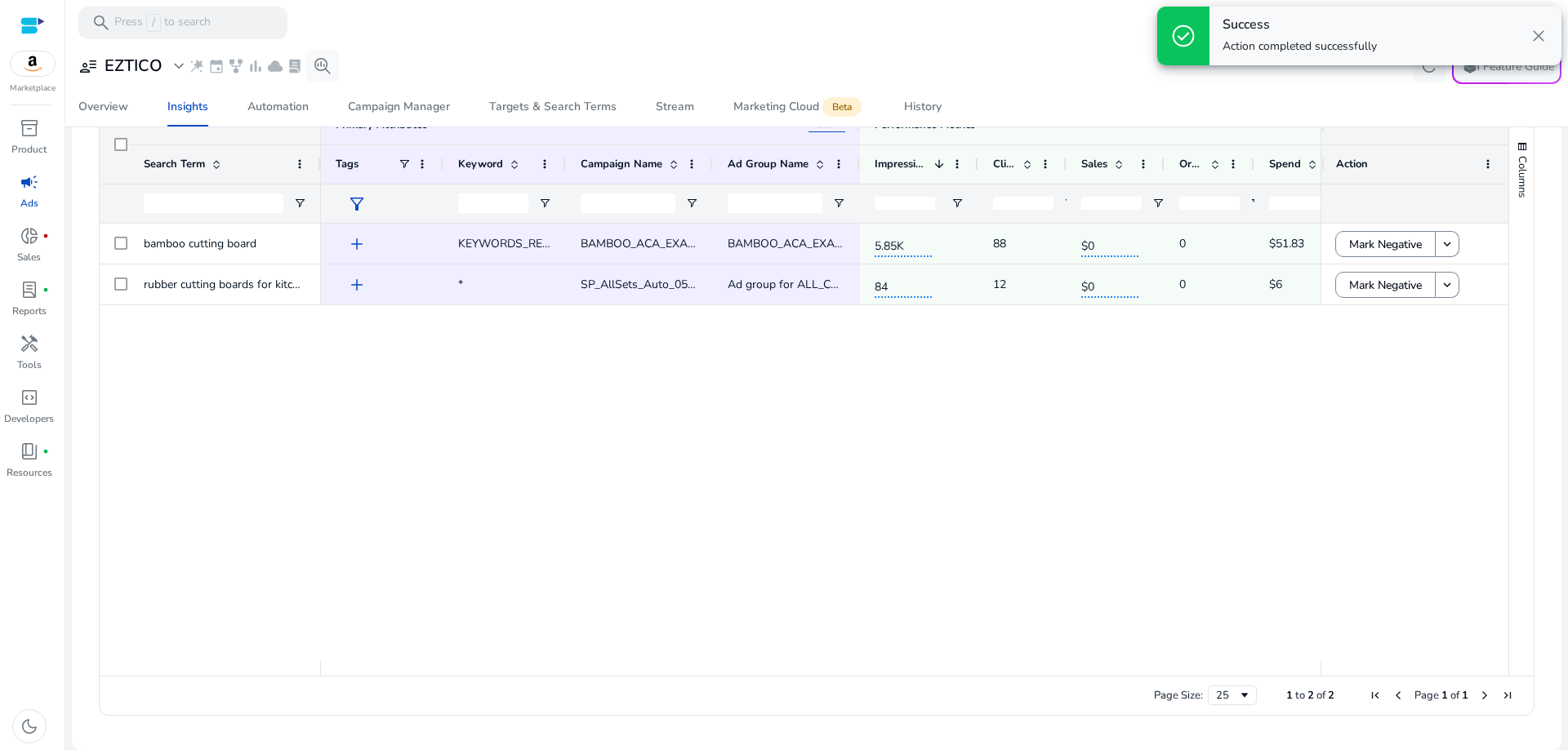
click at [1384, 323] on div "bamboo cutting board rubber cutting boards for kitchen add KEYWORDS_RELATED_TO_…" at bounding box center [804, 442] width 1409 height 438
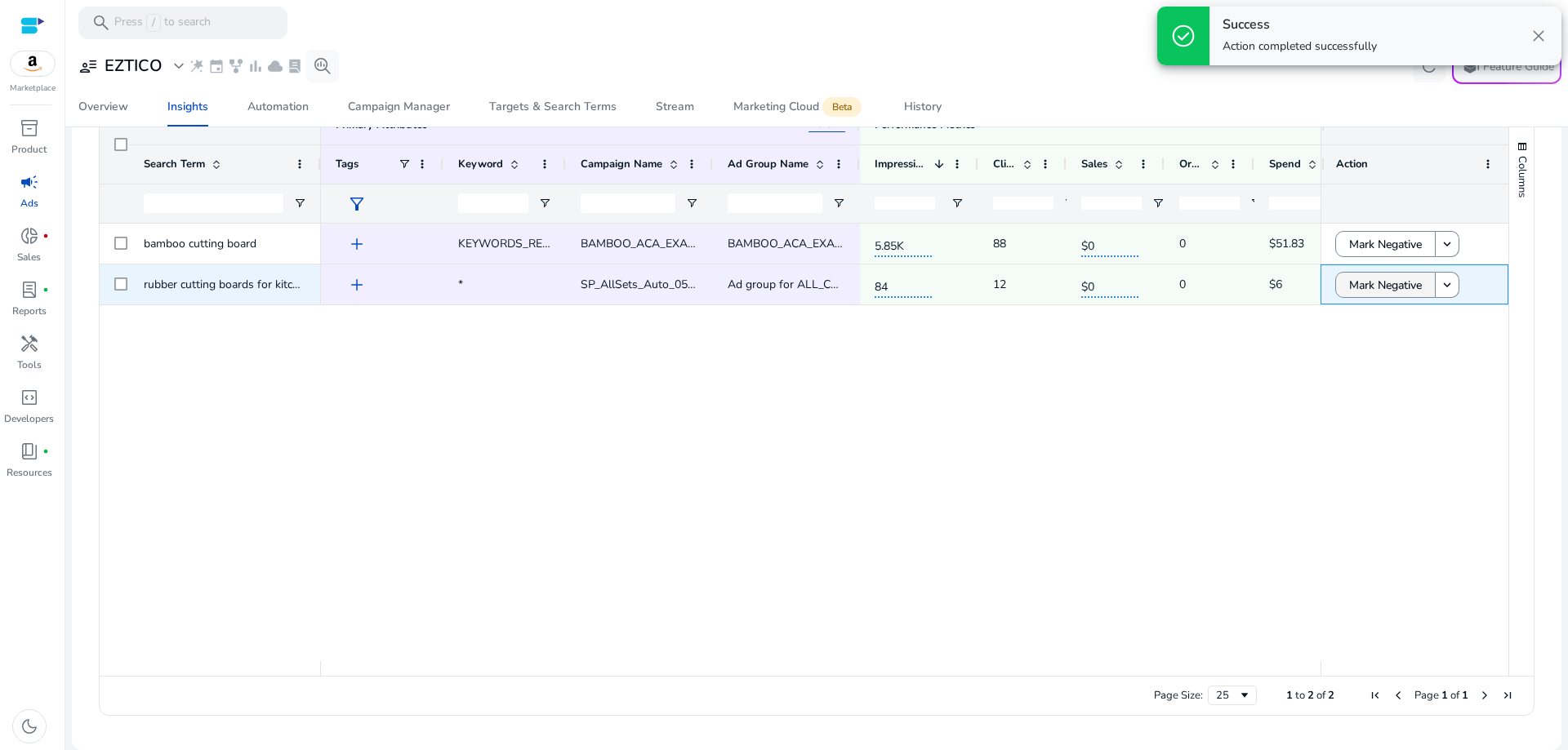
click at [1383, 288] on span "Mark Negative" at bounding box center [1385, 285] width 73 height 33
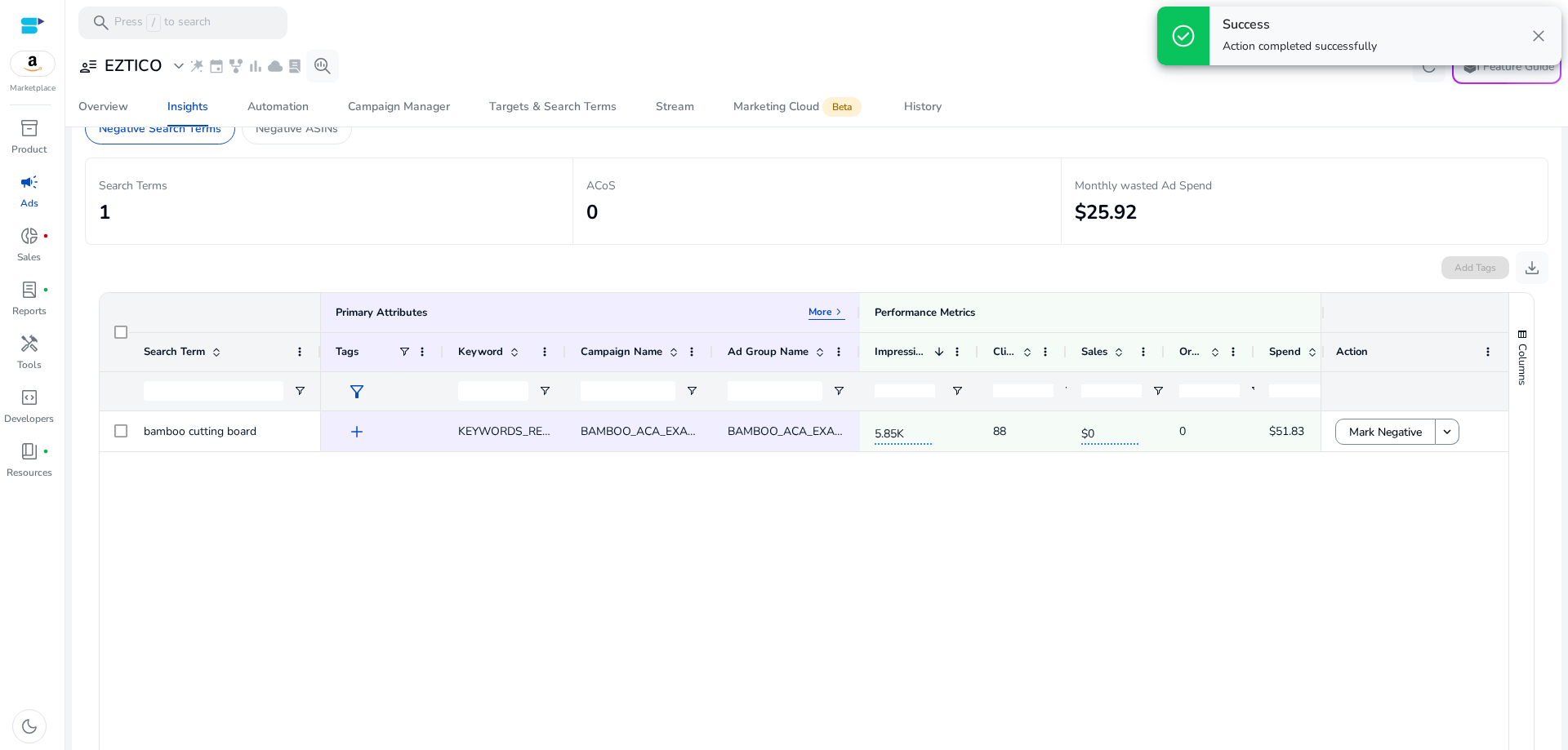
scroll to position [0, 0]
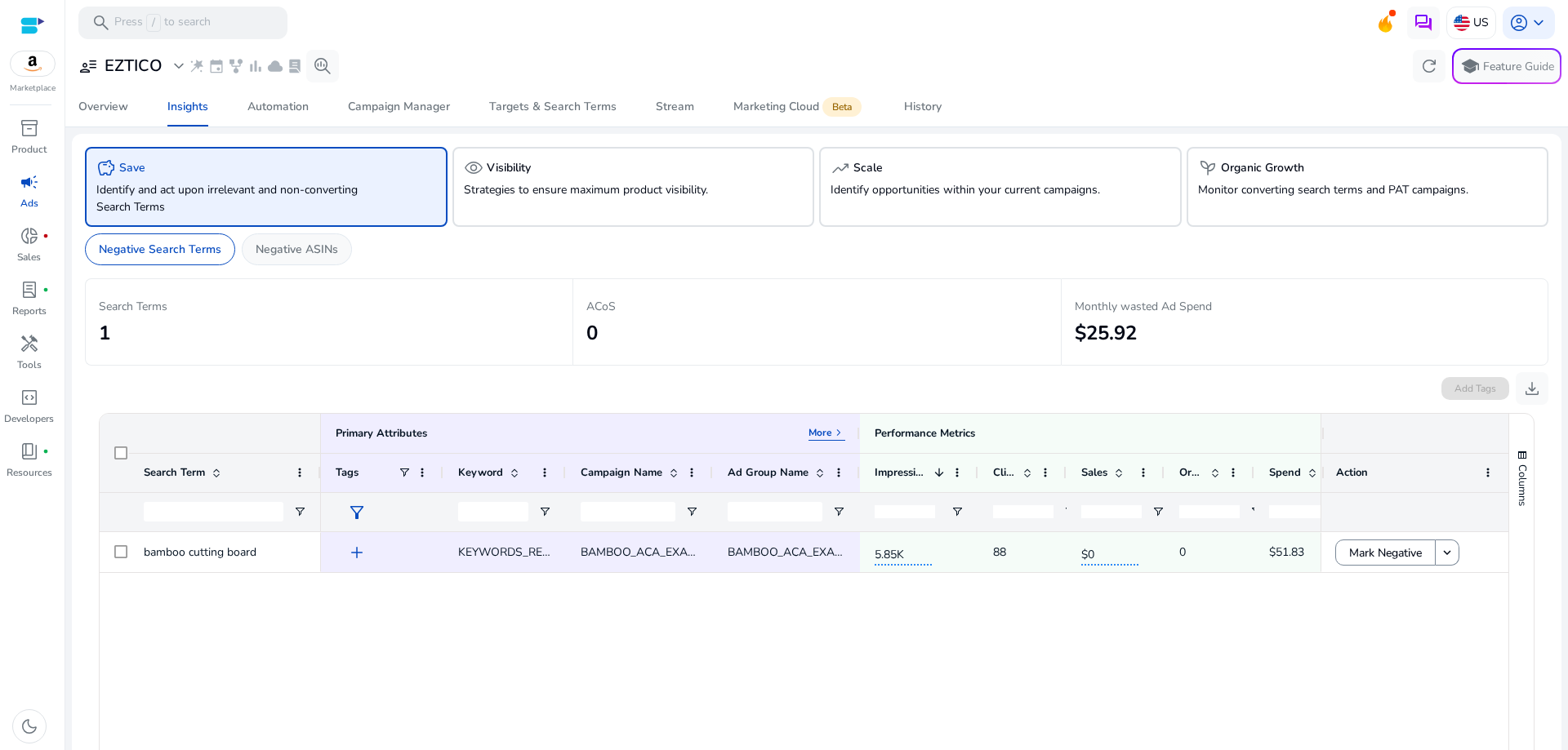
click at [318, 244] on p "Negative ASINs" at bounding box center [297, 249] width 83 height 17
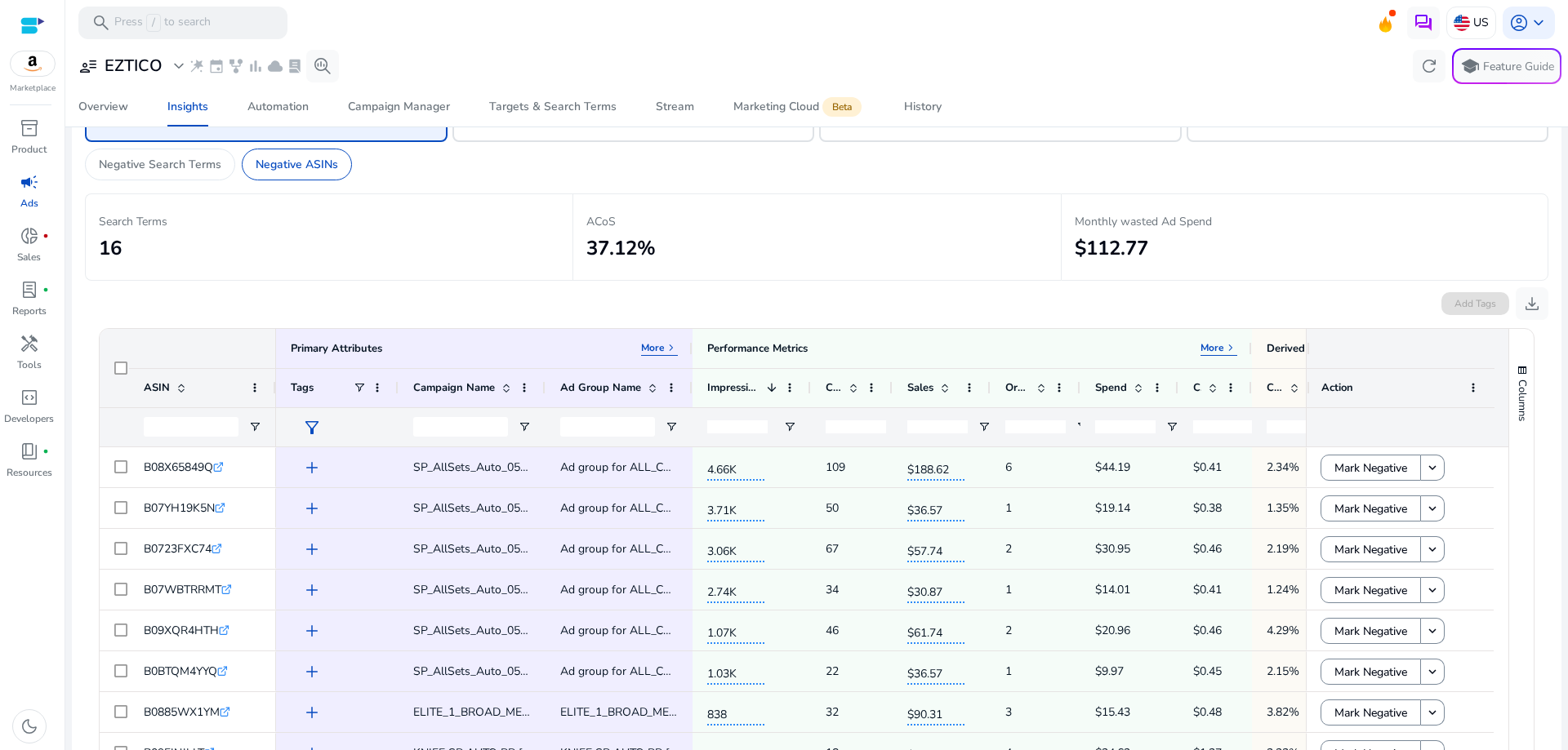
scroll to position [82, 0]
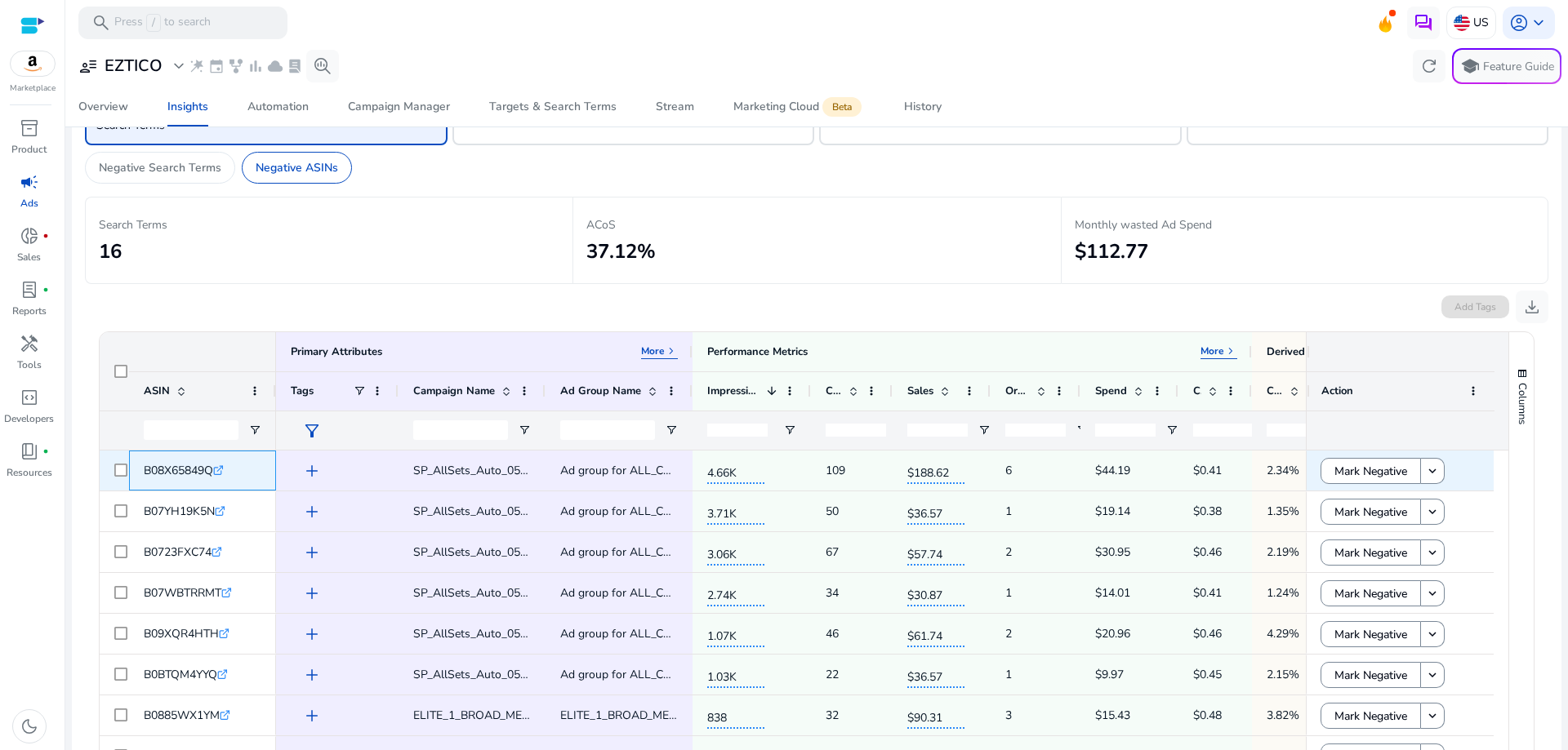
click at [224, 470] on icon ".st0{fill:#2c8af8}" at bounding box center [219, 470] width 11 height 11
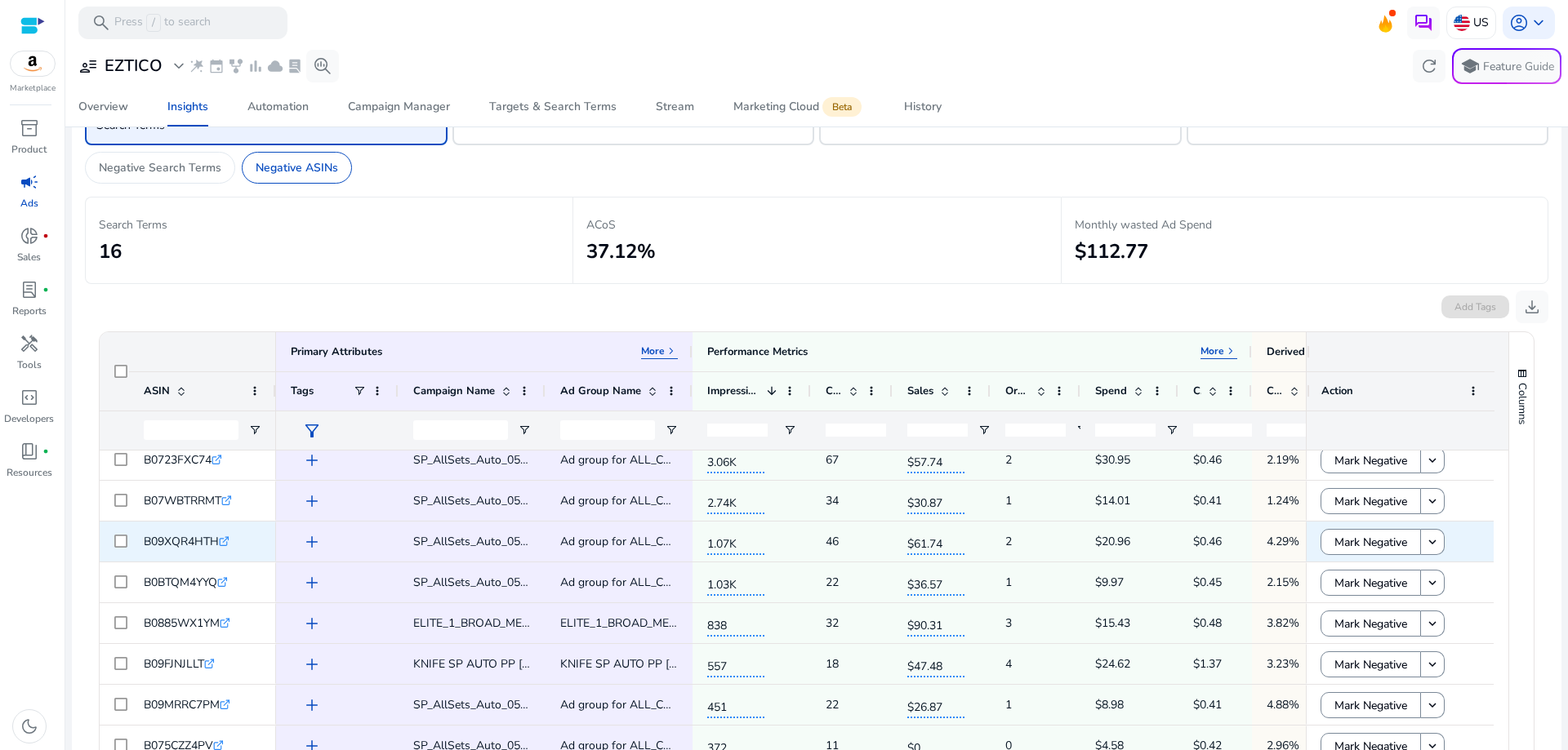
scroll to position [164, 0]
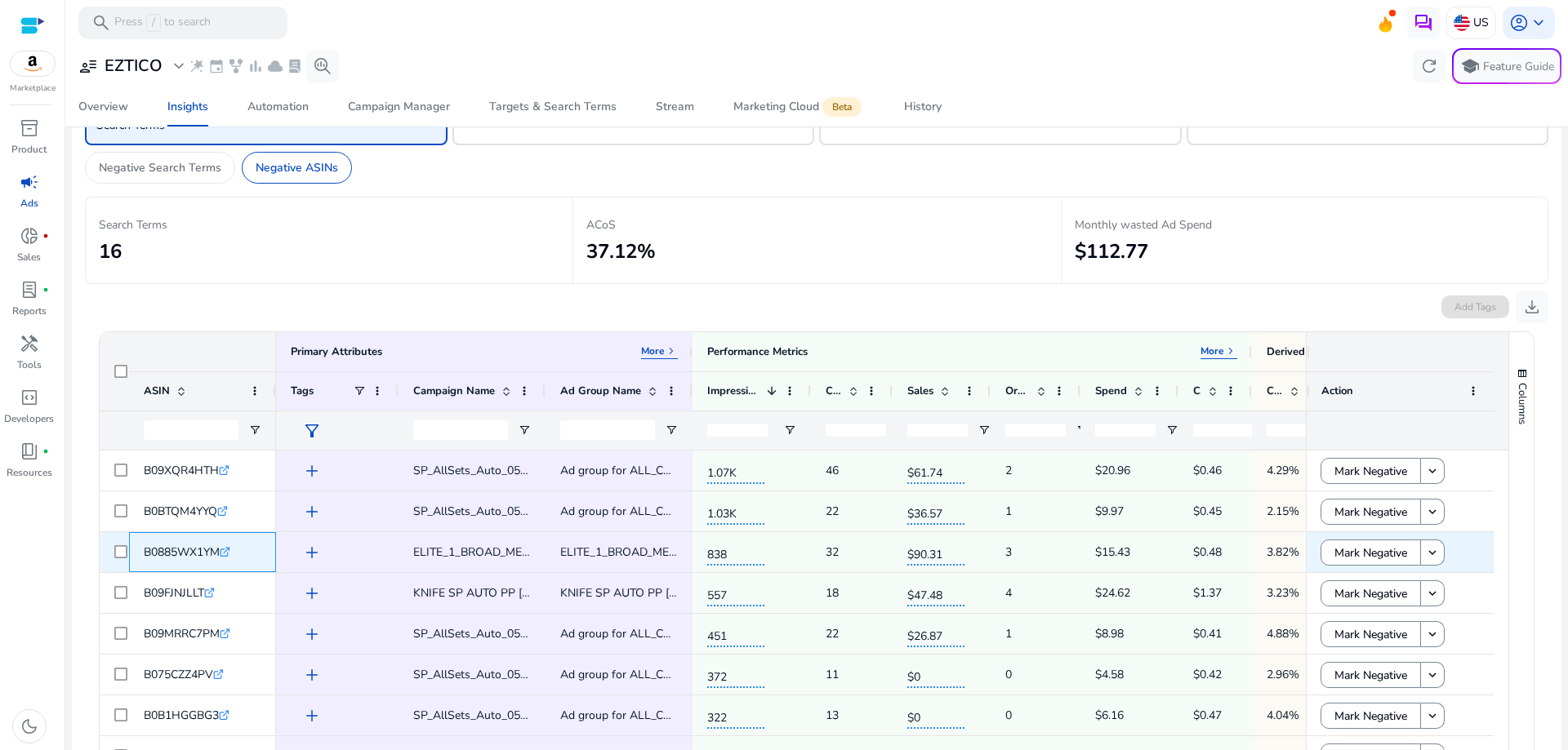
click at [228, 554] on icon ".st0{fill:#2c8af8}" at bounding box center [225, 552] width 11 height 11
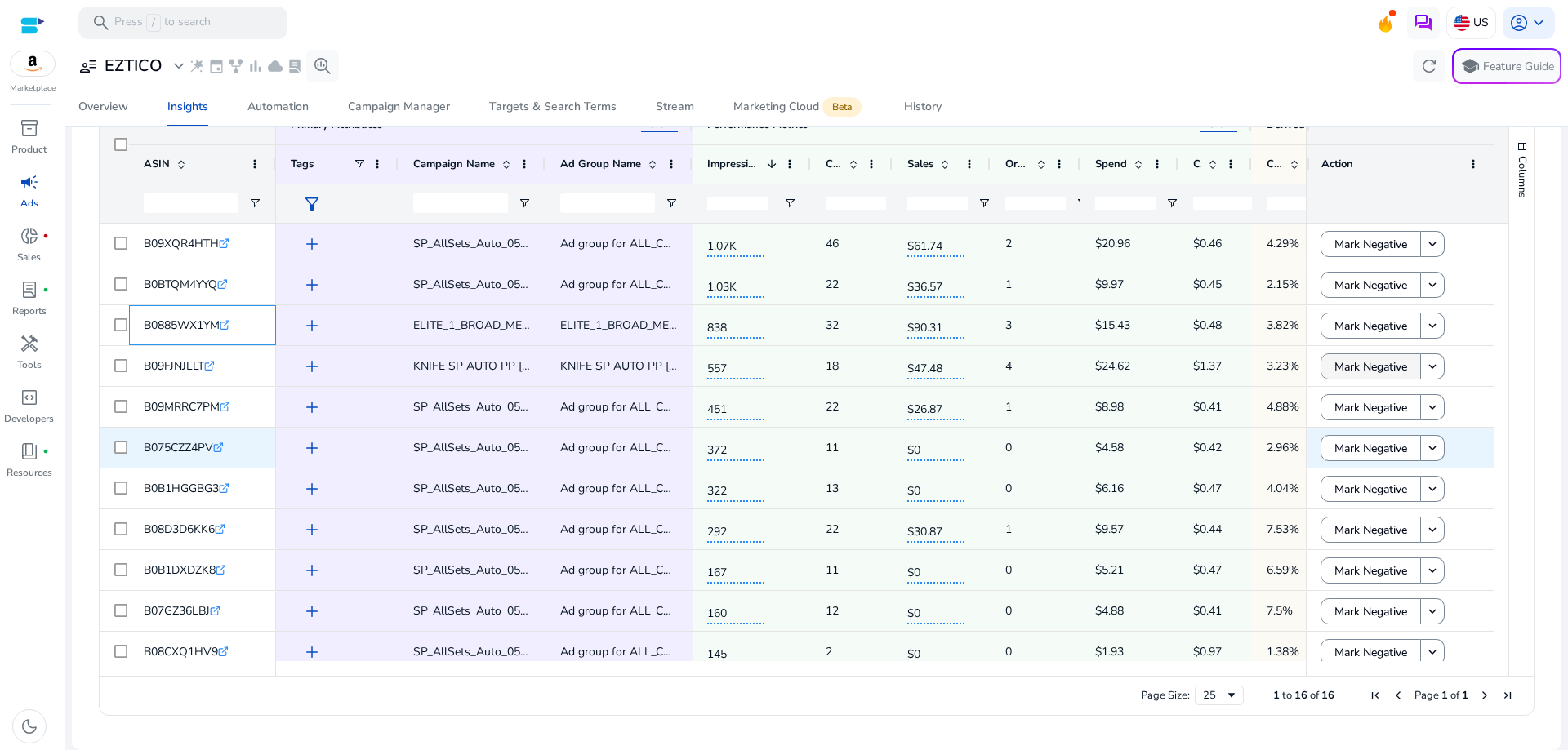
scroll to position [216, 0]
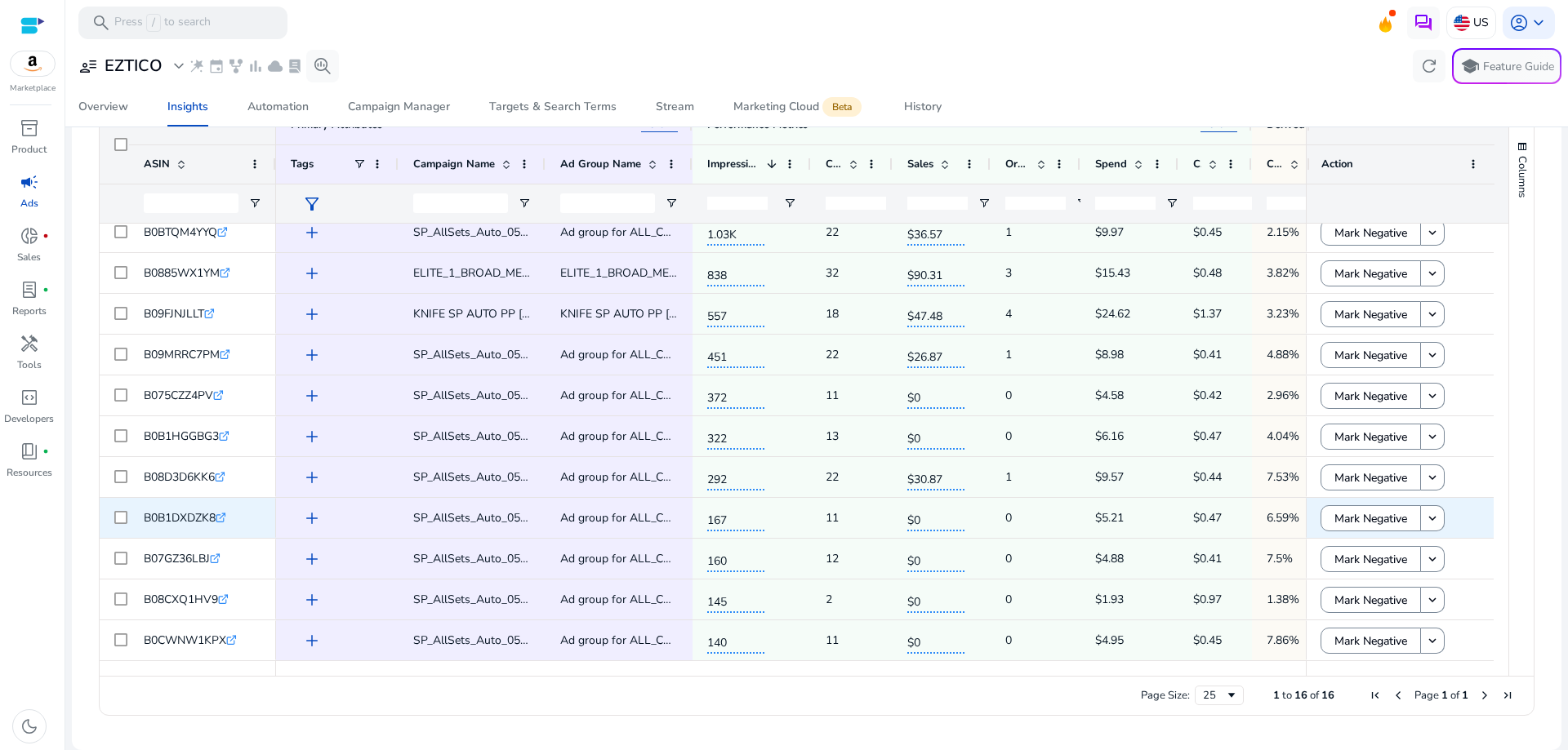
click at [221, 517] on icon at bounding box center [220, 518] width 8 height 8
click at [1382, 520] on span "Mark Negative" at bounding box center [1370, 518] width 73 height 33
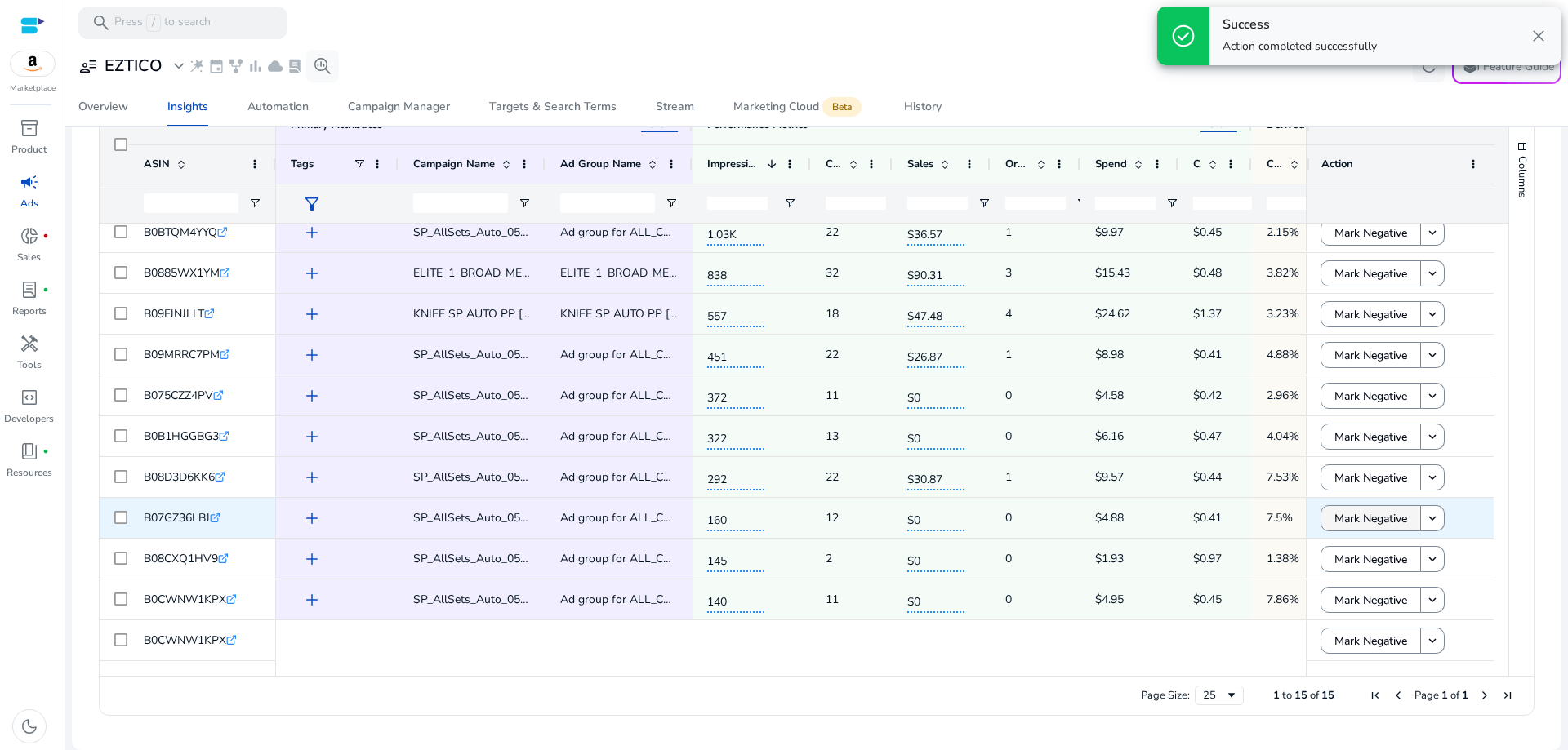
scroll to position [174, 0]
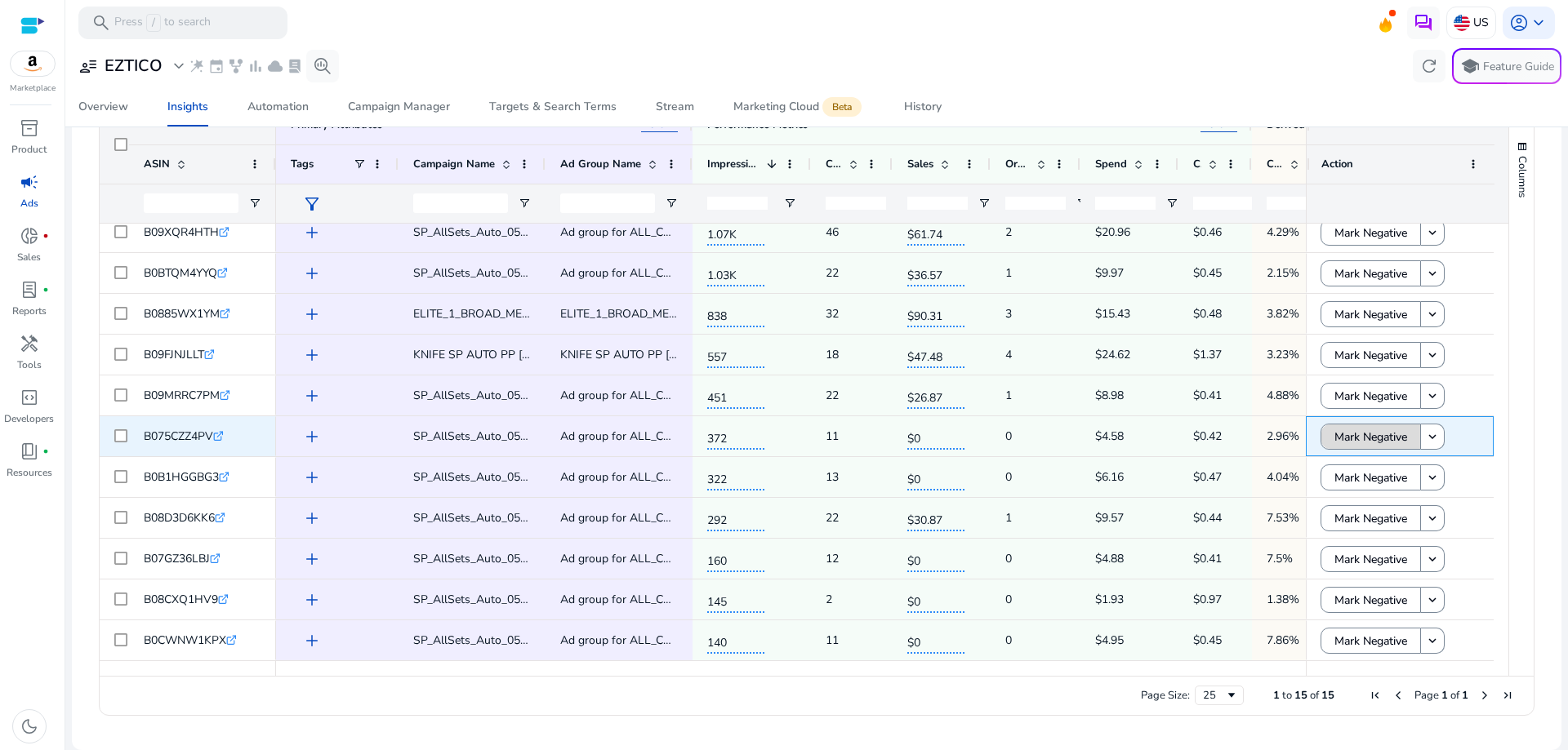
click at [1356, 439] on span "Mark Negative" at bounding box center [1370, 436] width 73 height 33
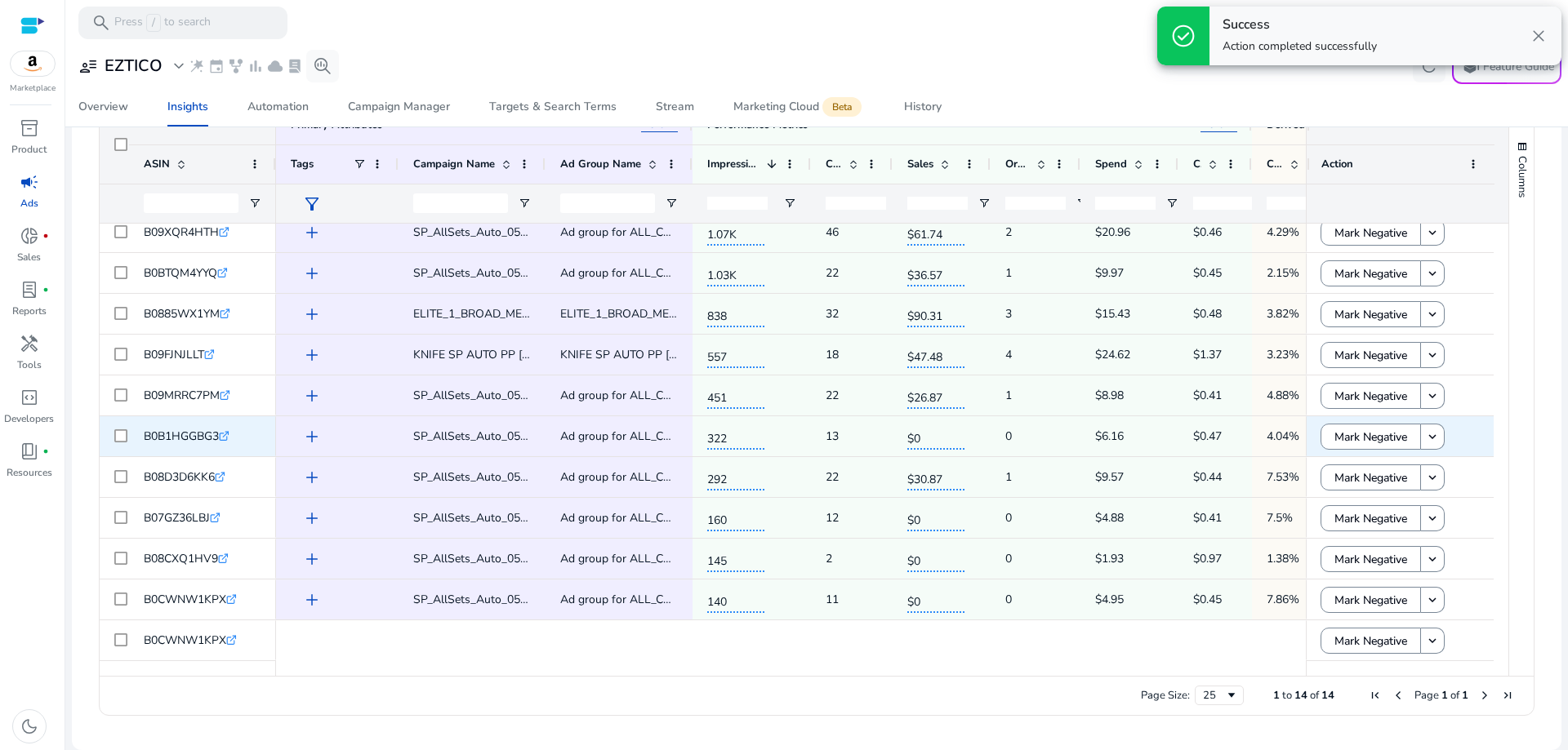
scroll to position [134, 0]
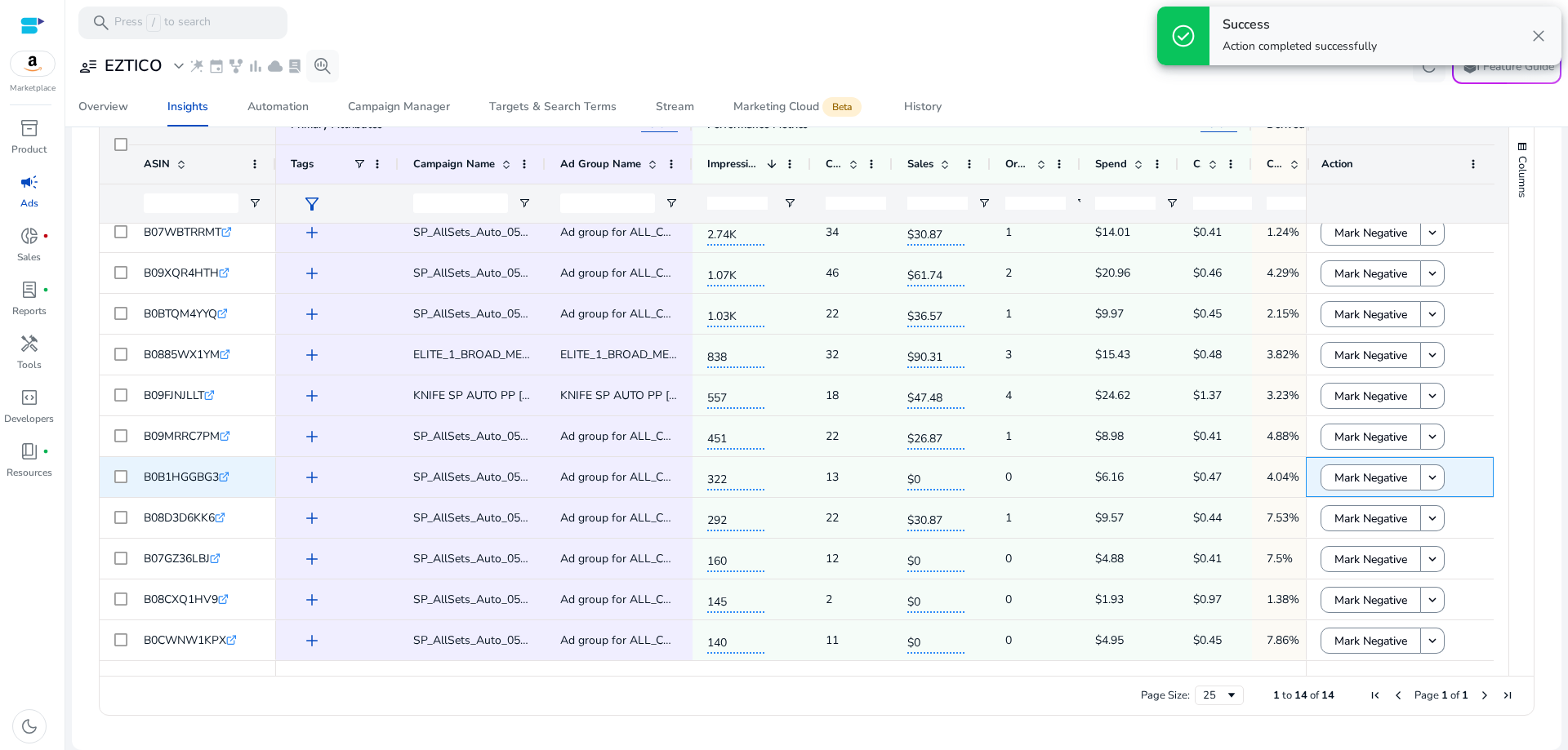
click at [1348, 480] on span "Mark Negative" at bounding box center [1370, 478] width 73 height 33
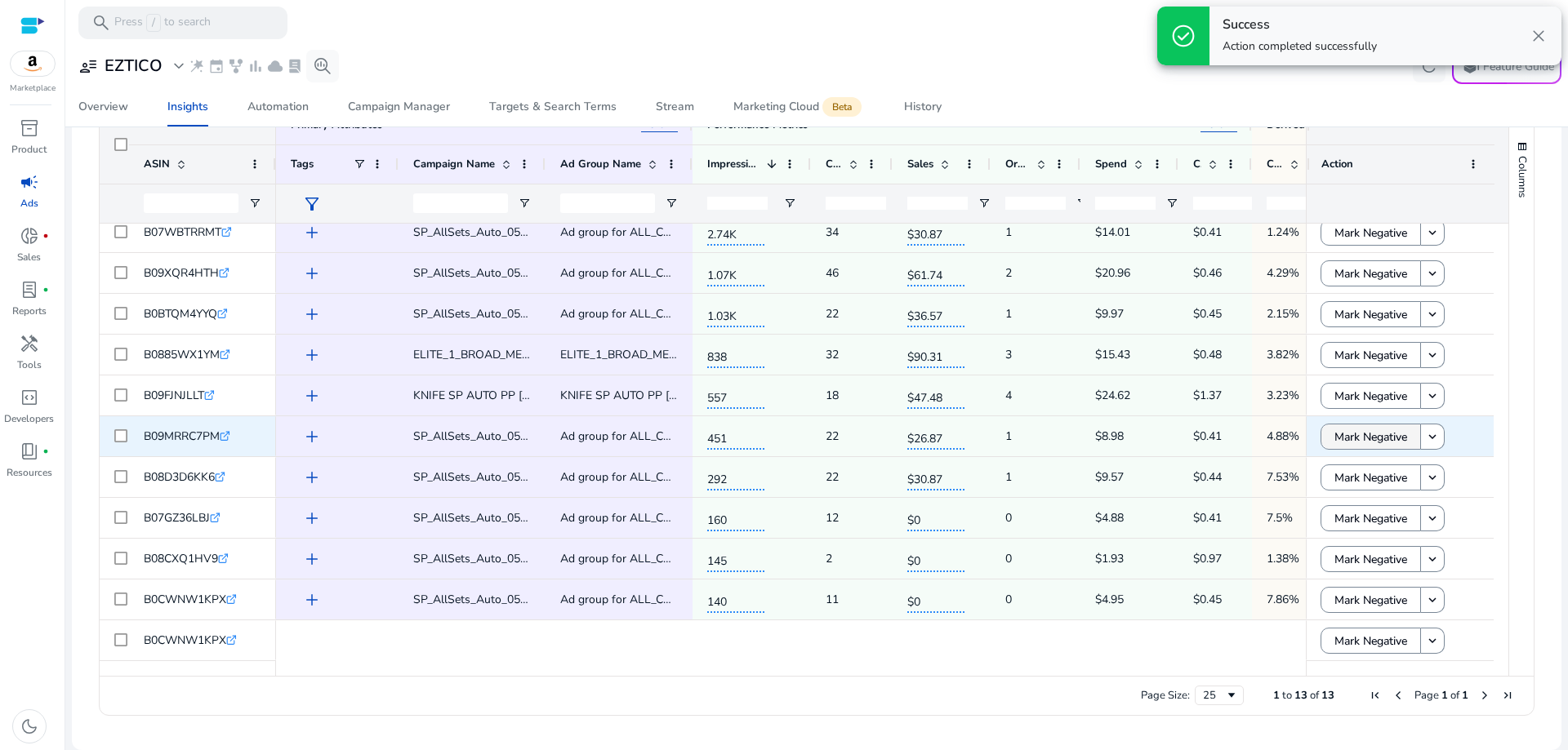
scroll to position [93, 0]
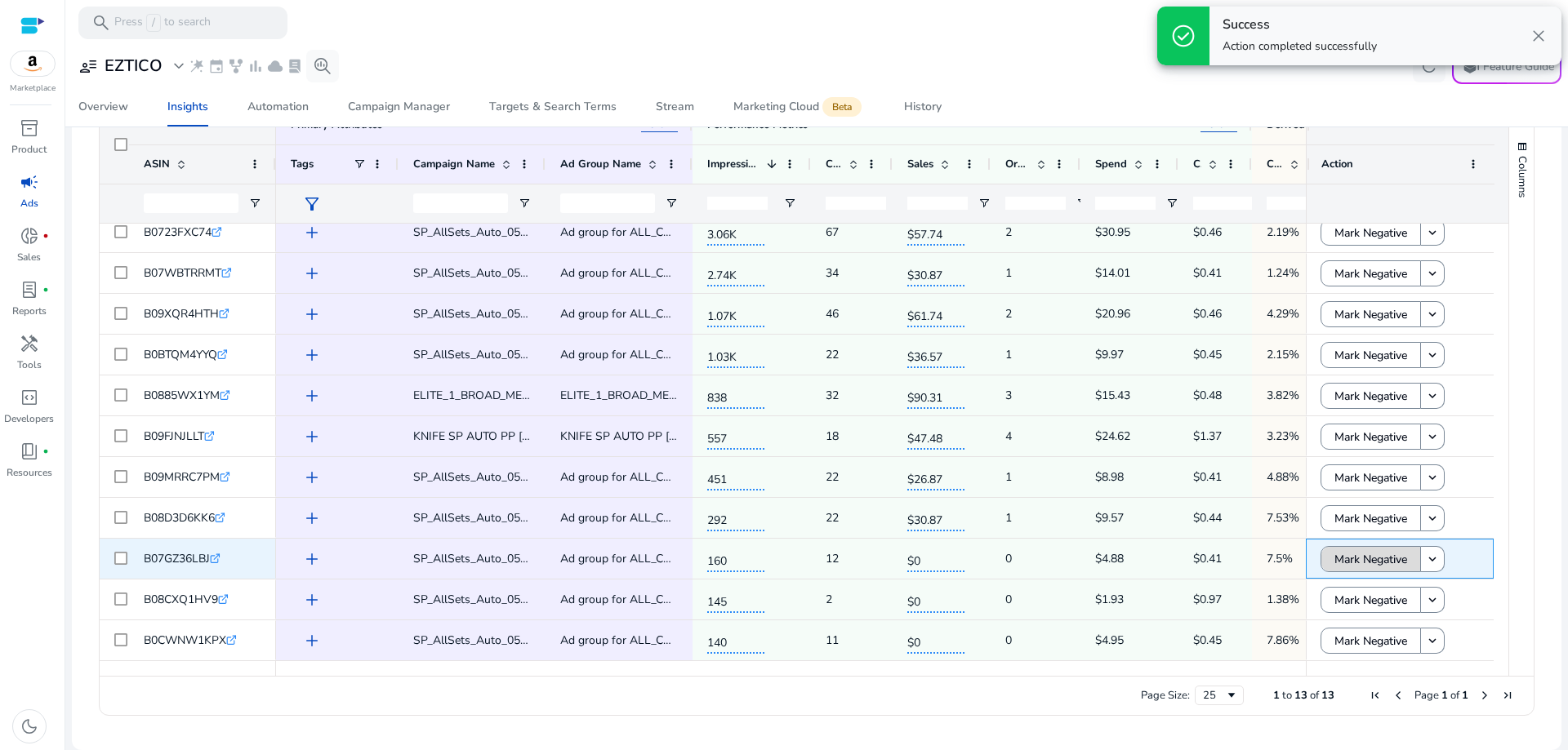
click at [1364, 562] on span "Mark Negative" at bounding box center [1370, 559] width 73 height 33
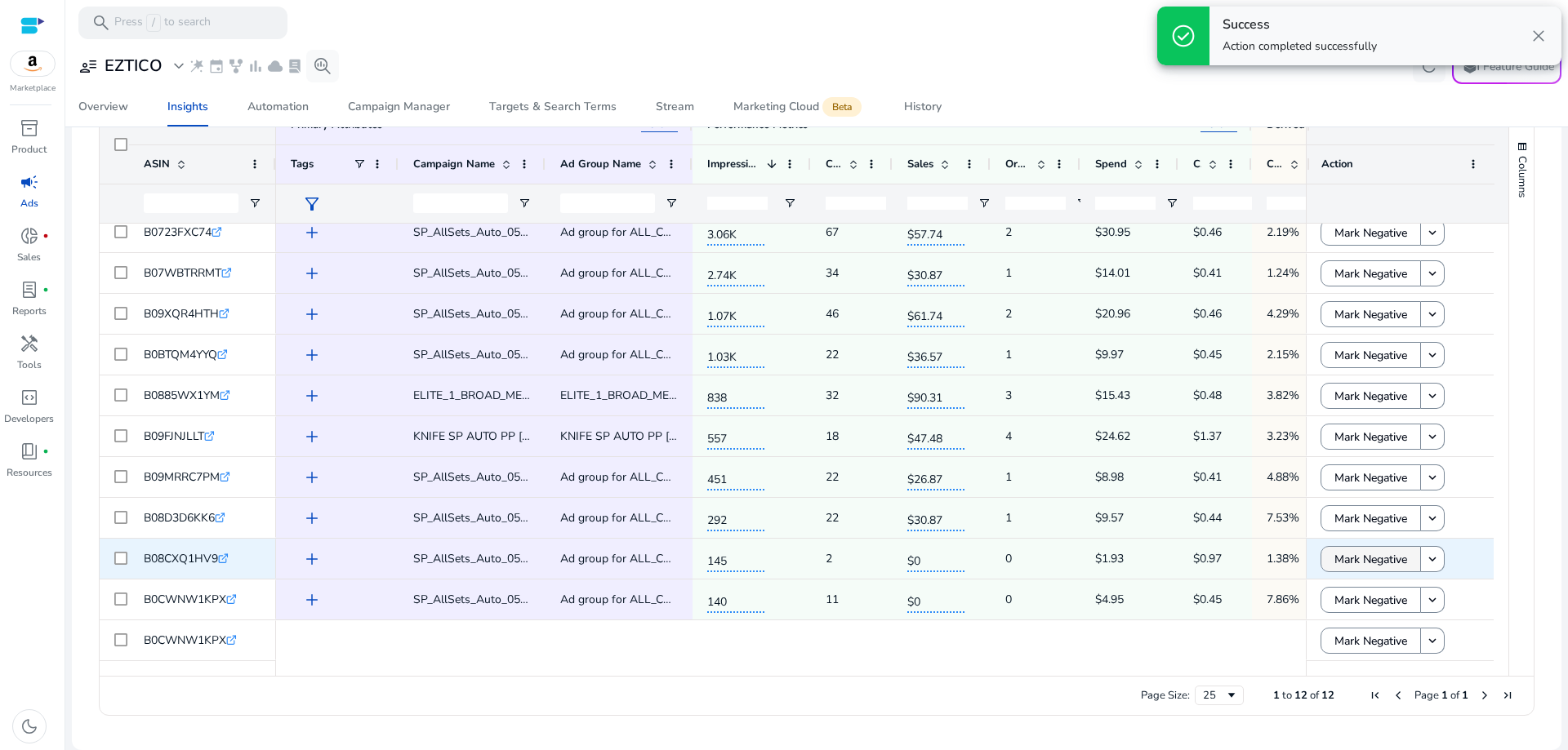
scroll to position [52, 0]
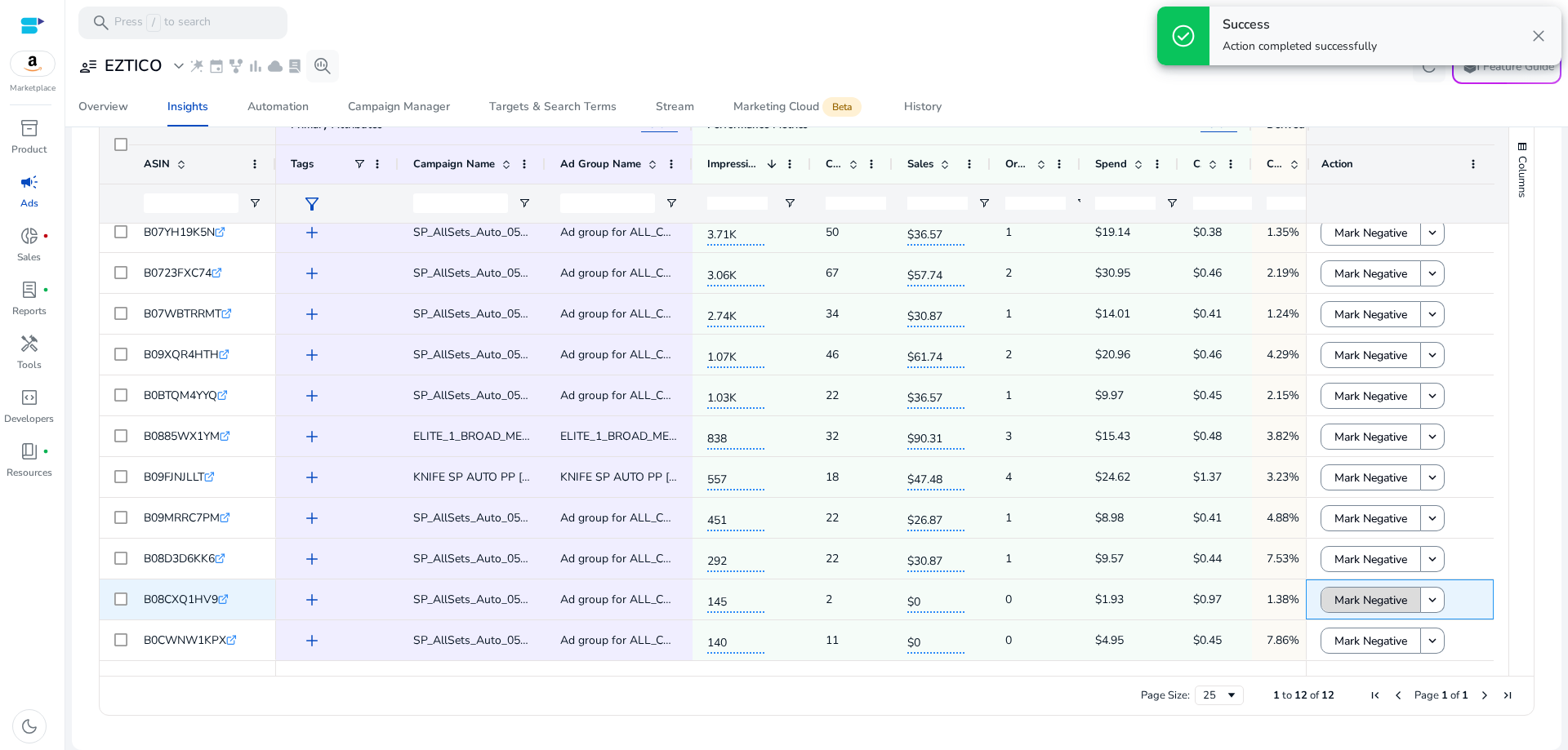
click at [1352, 602] on span "Mark Negative" at bounding box center [1370, 600] width 73 height 33
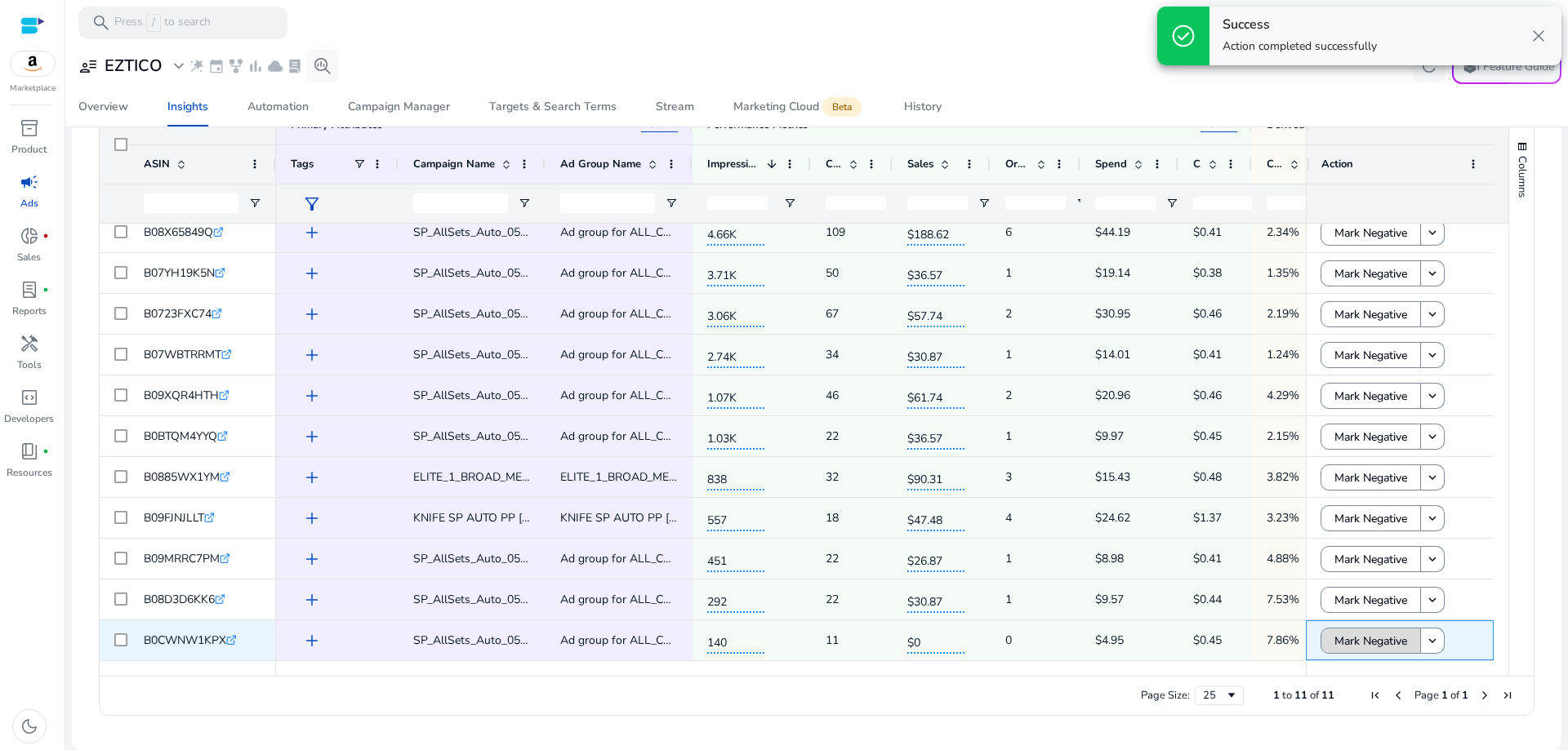
click at [1358, 635] on span "Mark Negative" at bounding box center [1370, 640] width 73 height 33
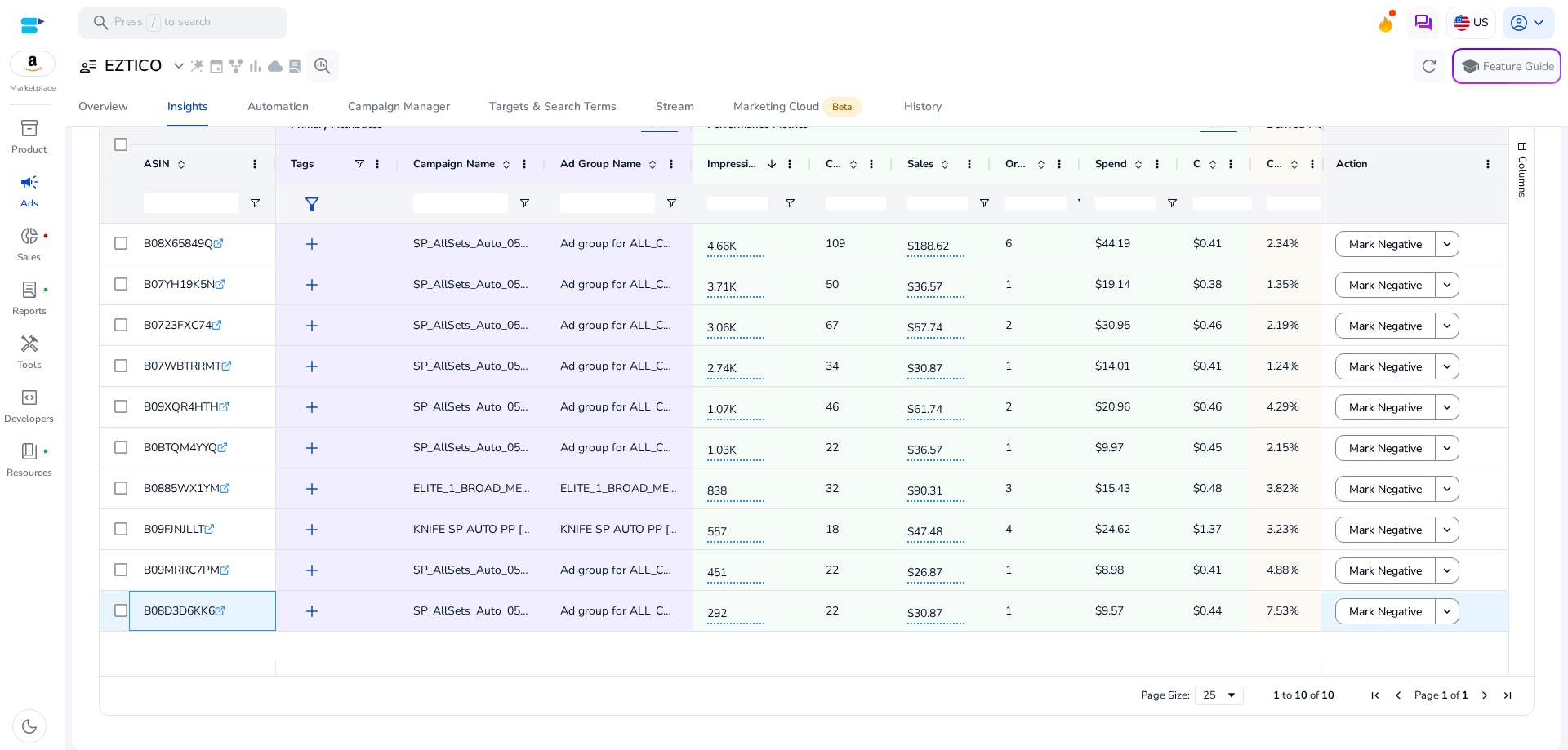
click at [225, 613] on icon ".st0{fill:#2c8af8}" at bounding box center [220, 612] width 11 height 11
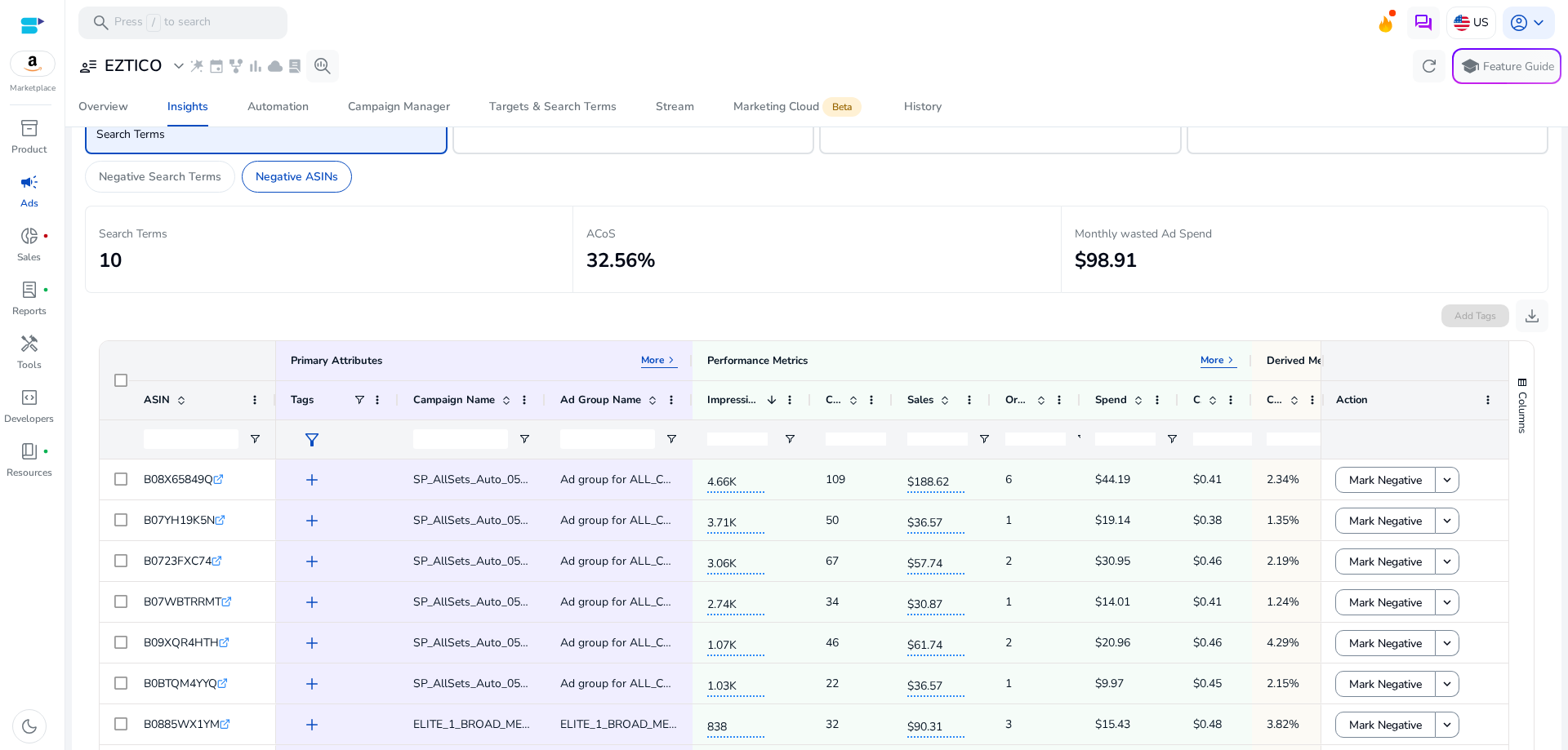
scroll to position [64, 0]
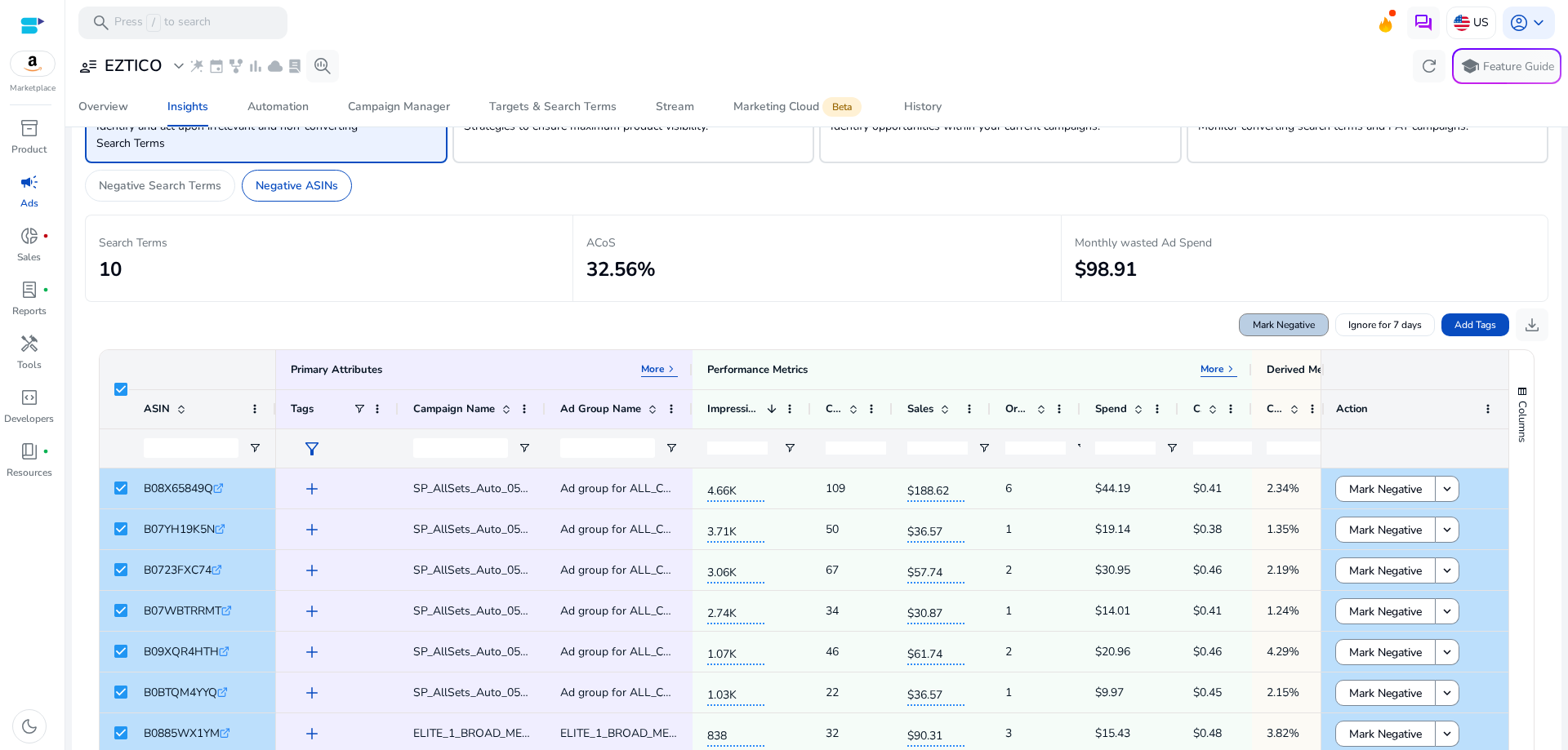
click at [1286, 325] on span "Mark Negative" at bounding box center [1283, 325] width 62 height 14
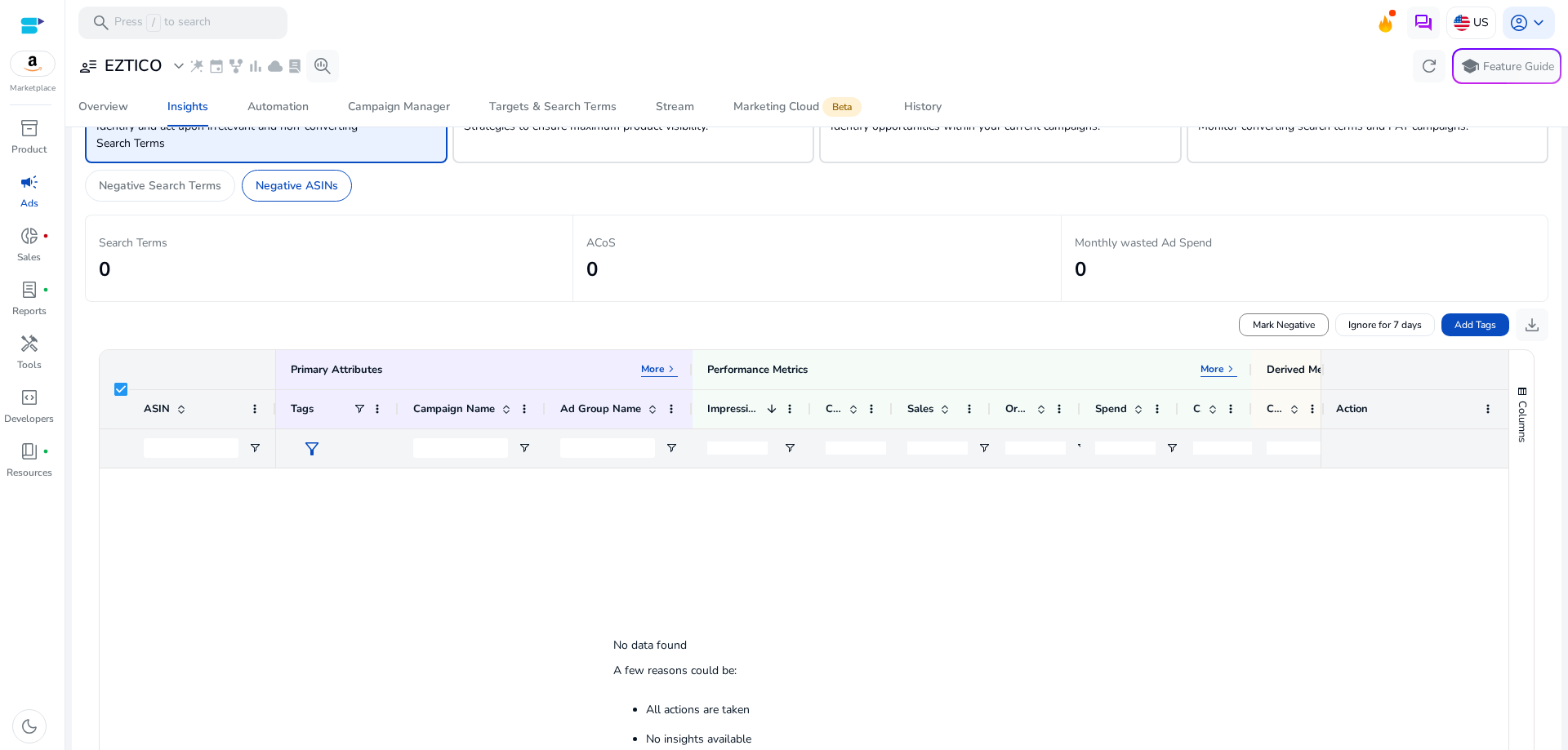
scroll to position [0, 0]
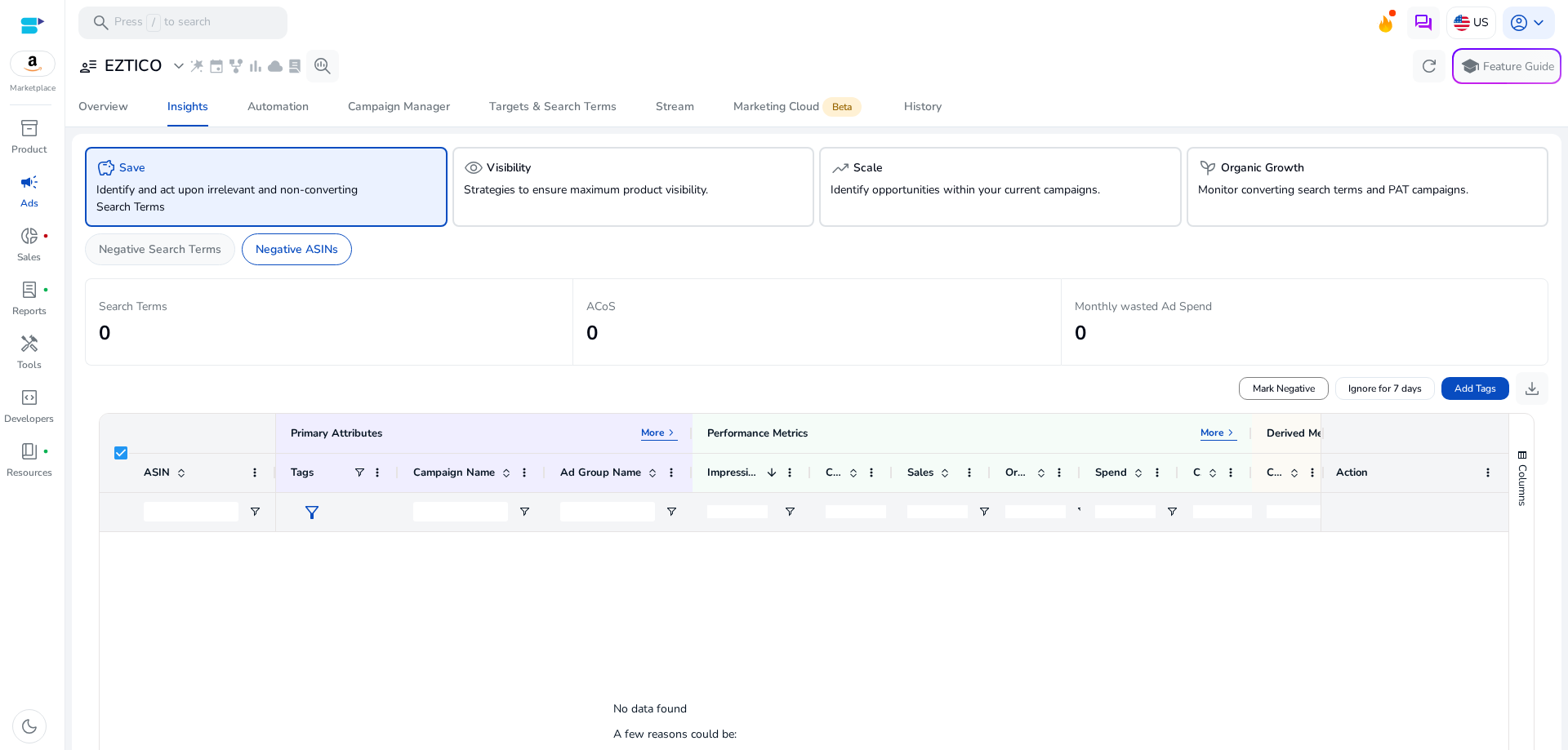
click at [160, 245] on p "Negative Search Terms" at bounding box center [160, 249] width 122 height 17
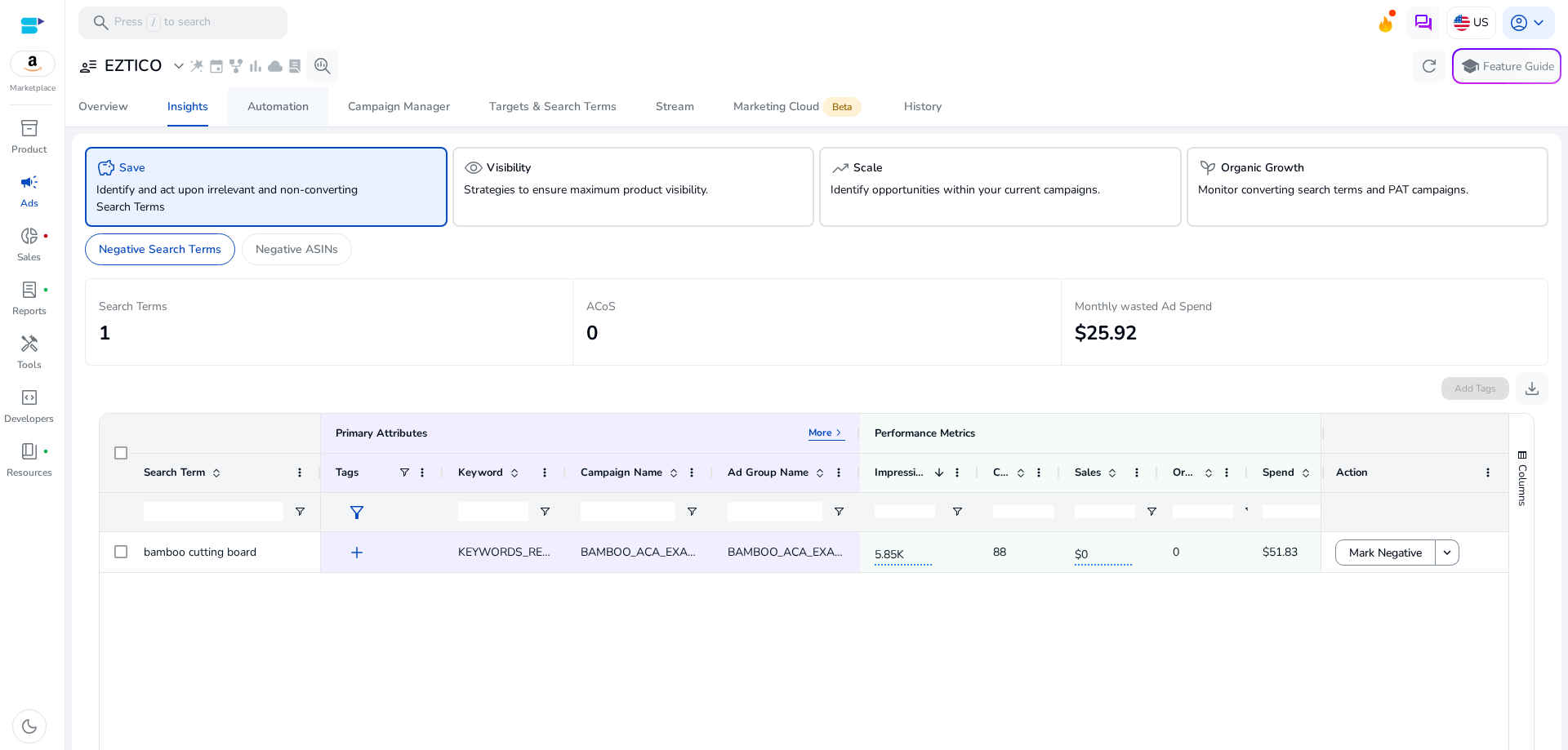
click at [279, 110] on div "Automation" at bounding box center [278, 107] width 61 height 12
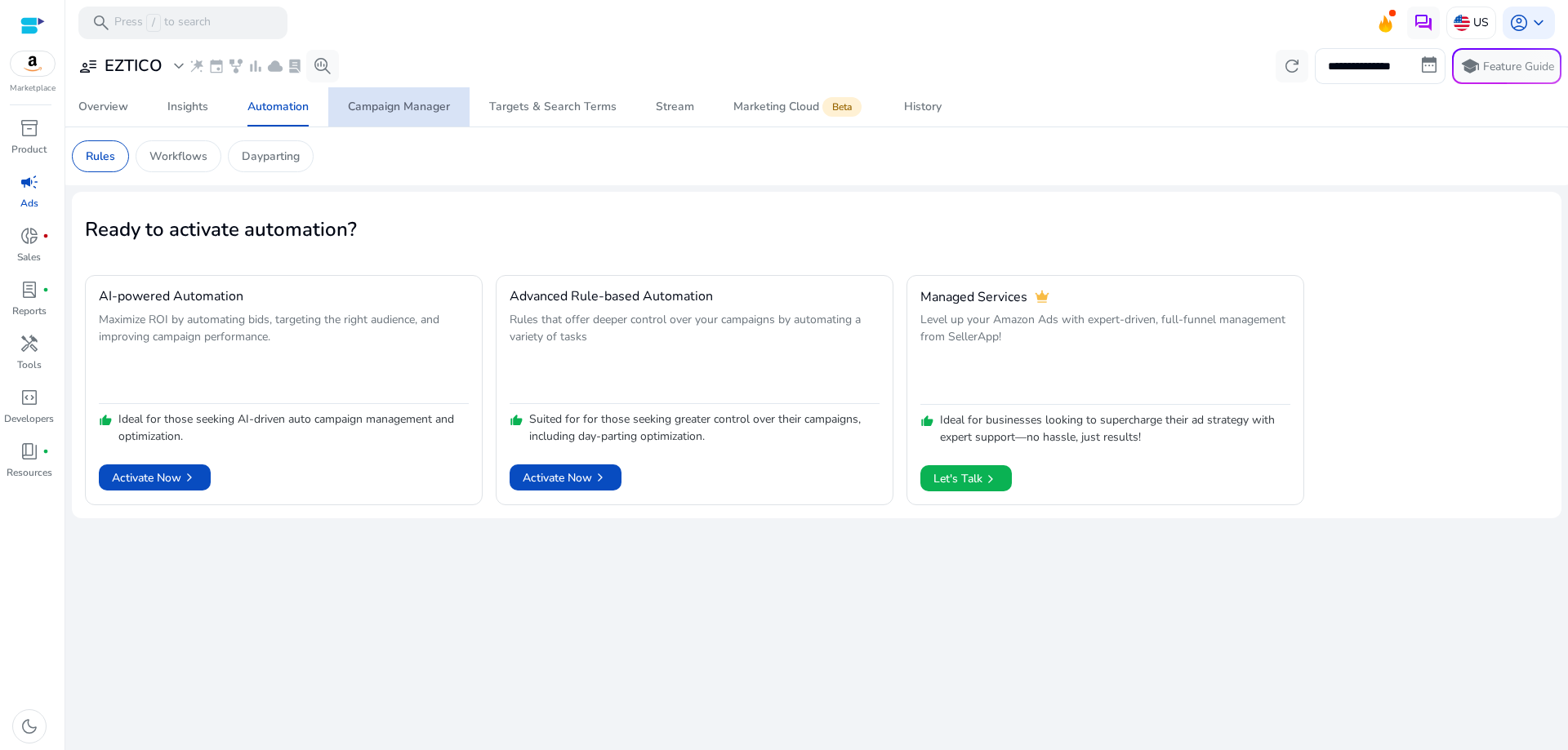
click at [408, 111] on div "Campaign Manager" at bounding box center [399, 107] width 102 height 12
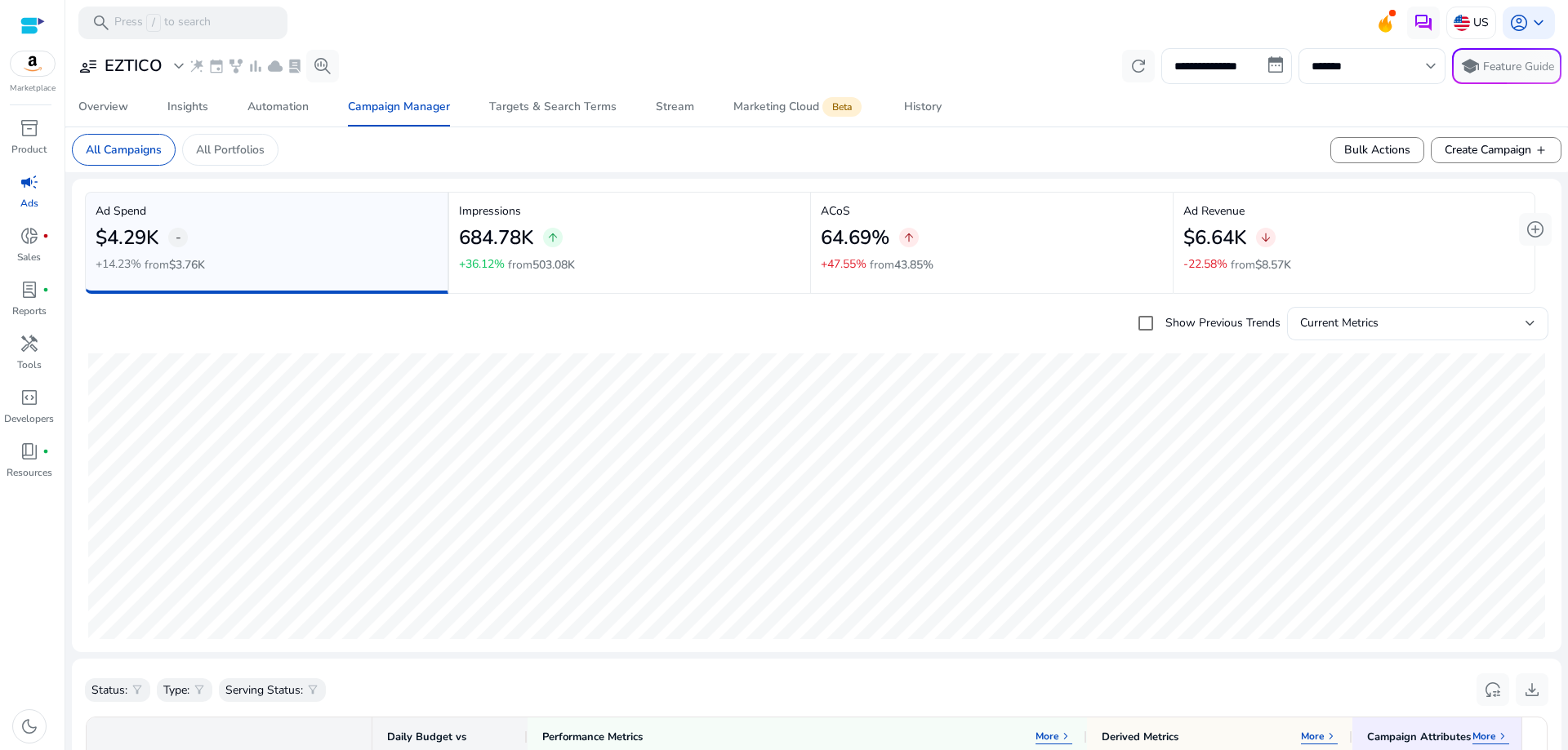
click at [32, 190] on span "campaign" at bounding box center [30, 183] width 20 height 20
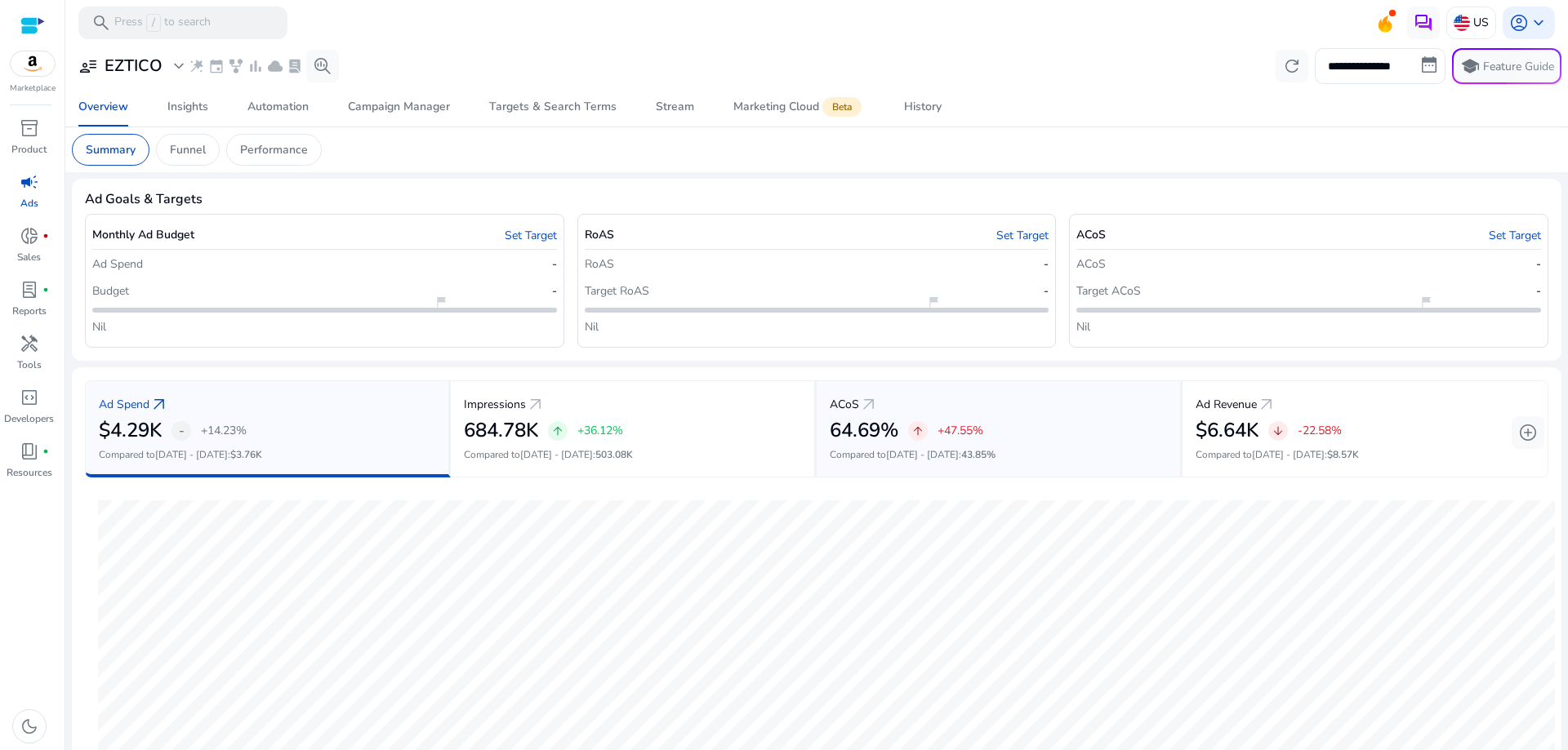
click at [889, 424] on h2 "64.69%" at bounding box center [864, 431] width 68 height 23
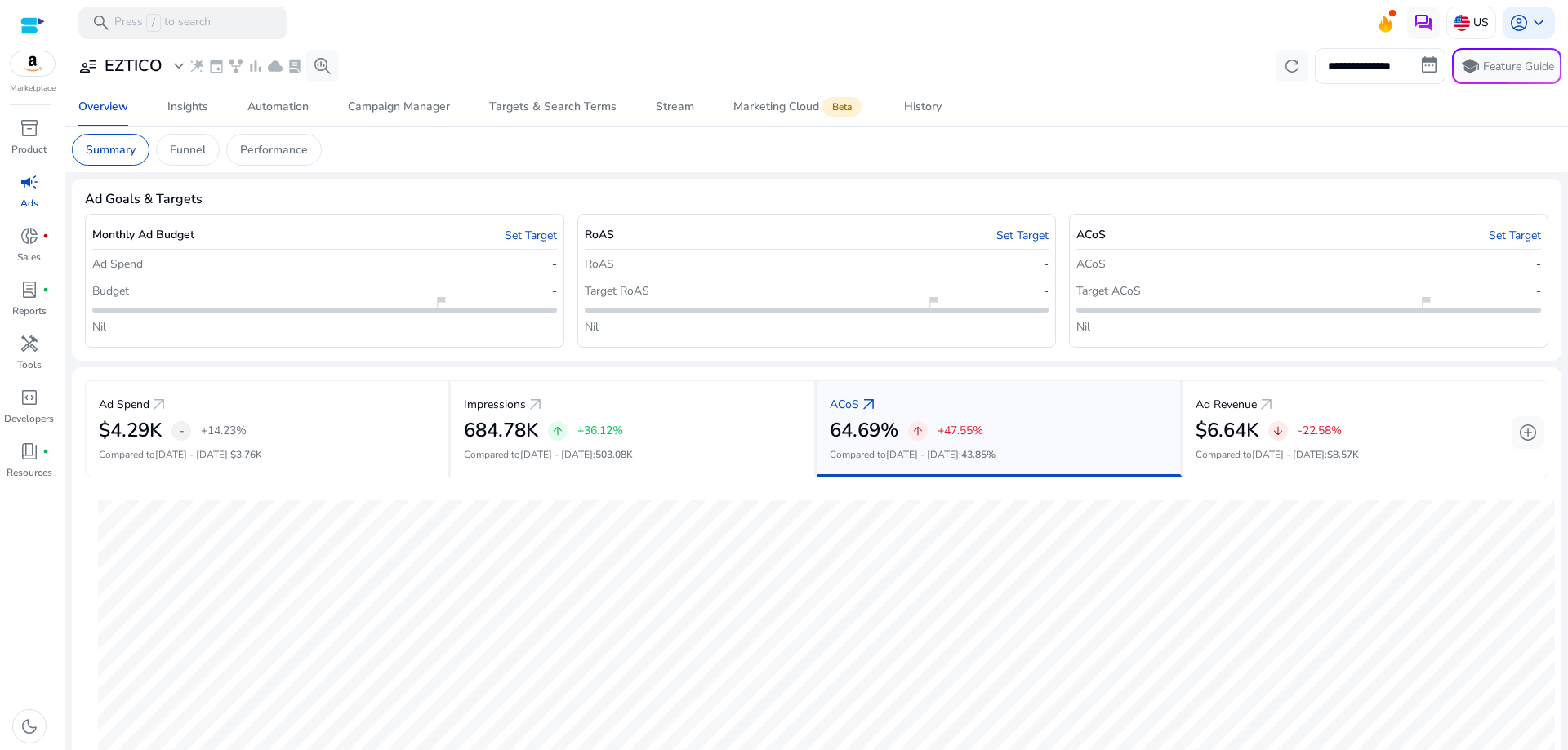
click at [25, 191] on span "campaign" at bounding box center [30, 183] width 20 height 20
click at [187, 102] on div "Insights" at bounding box center [187, 107] width 40 height 12
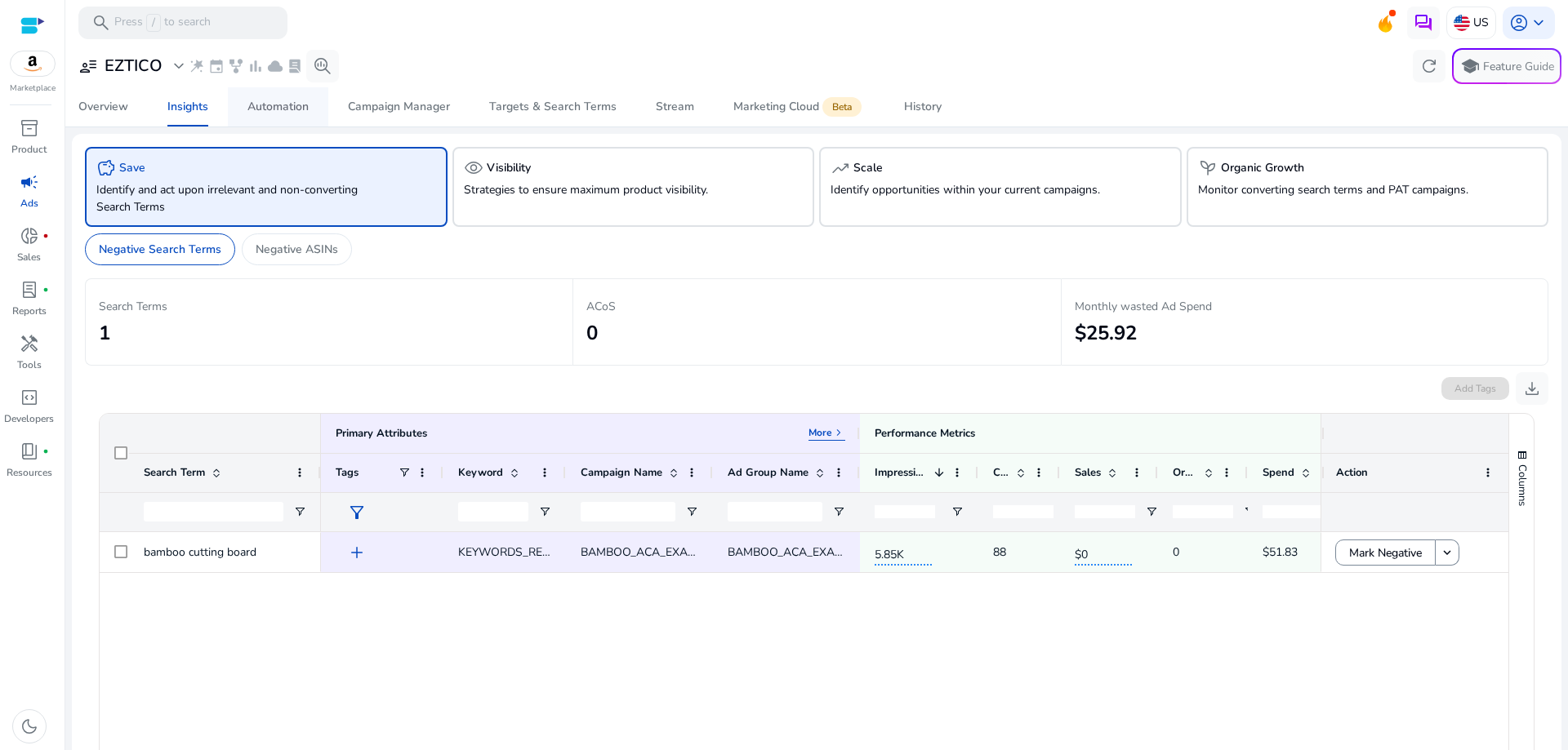
click at [296, 104] on div "Automation" at bounding box center [278, 107] width 61 height 12
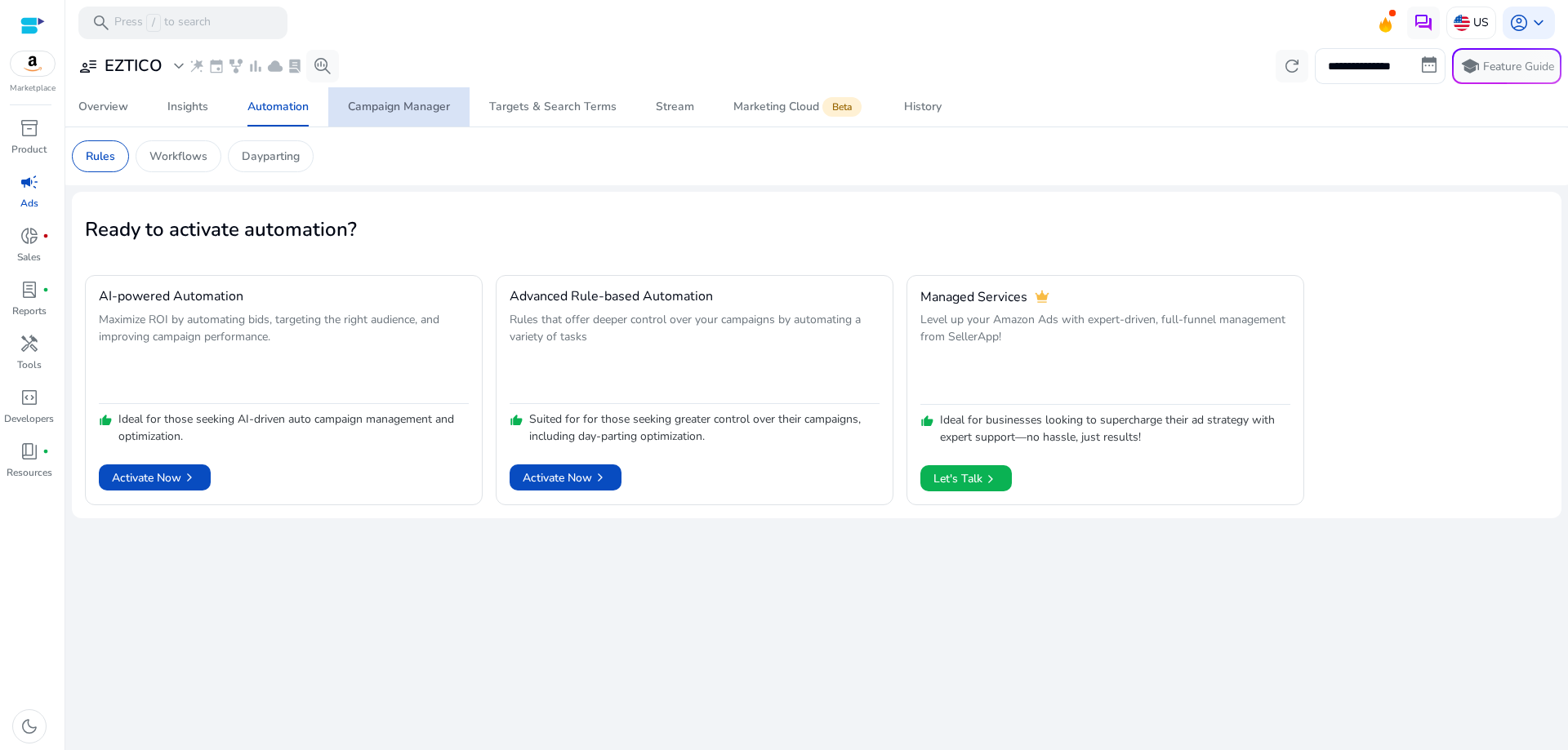
click at [412, 103] on div "Campaign Manager" at bounding box center [399, 107] width 102 height 12
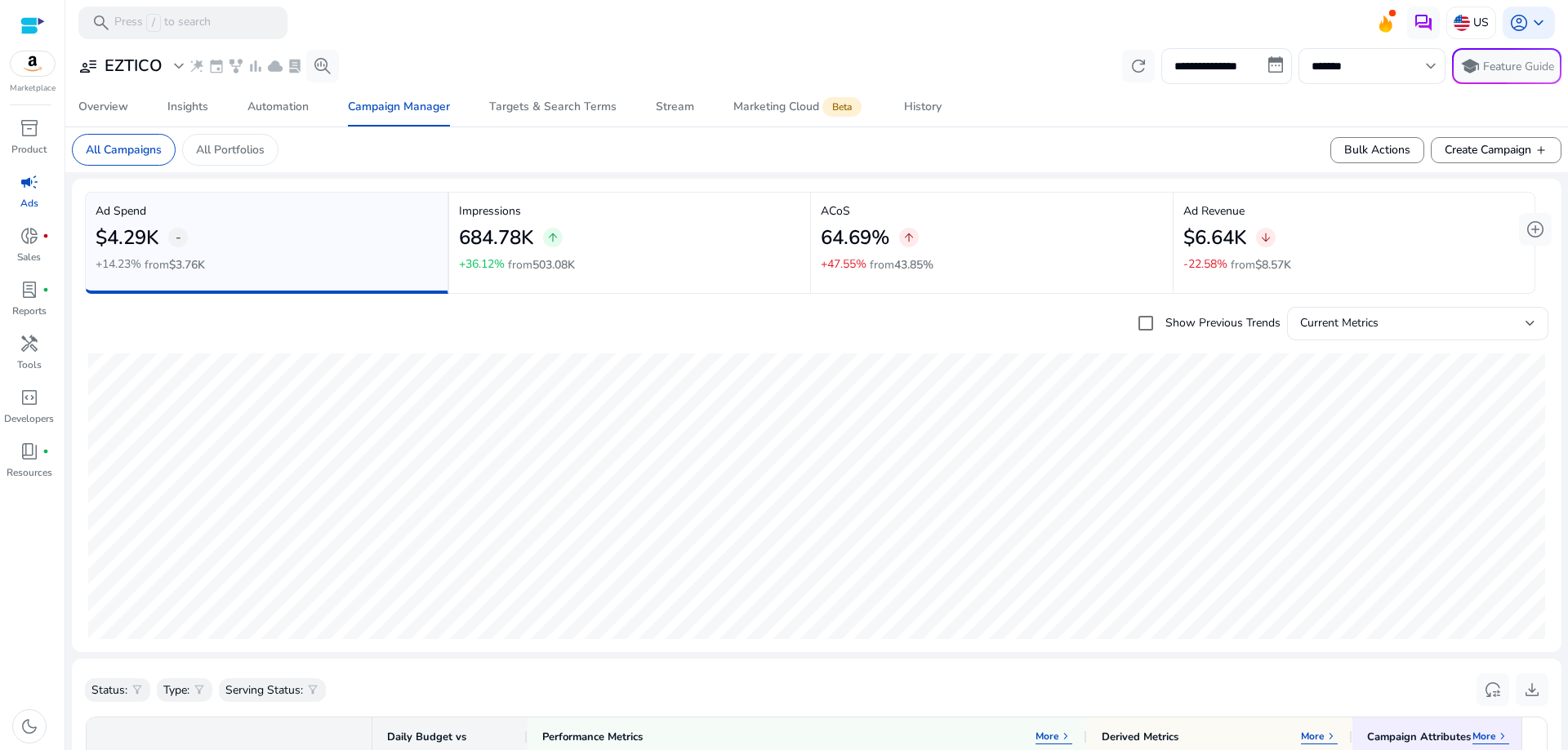
click at [856, 237] on h2 "64.69%" at bounding box center [855, 237] width 68 height 23
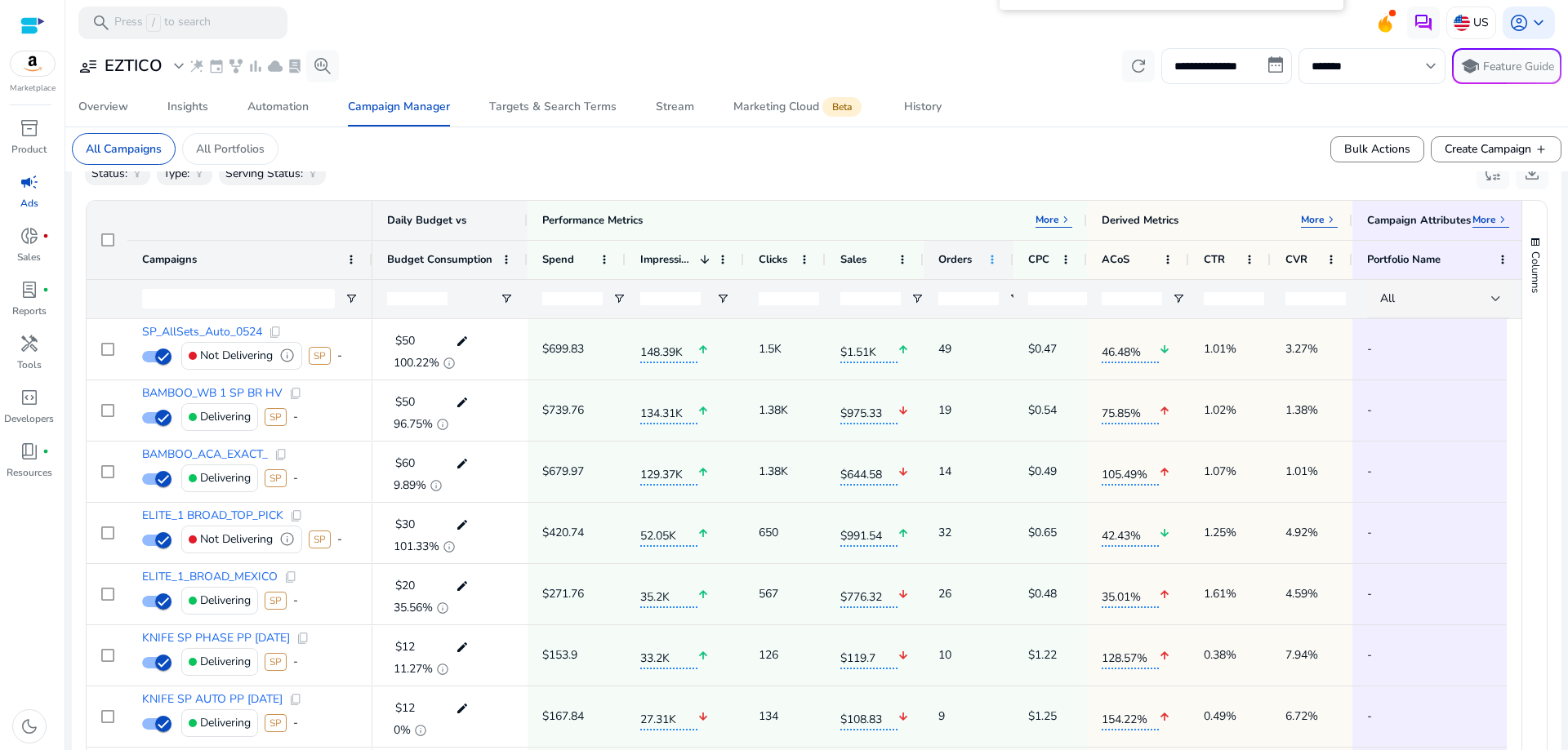
scroll to position [517, 0]
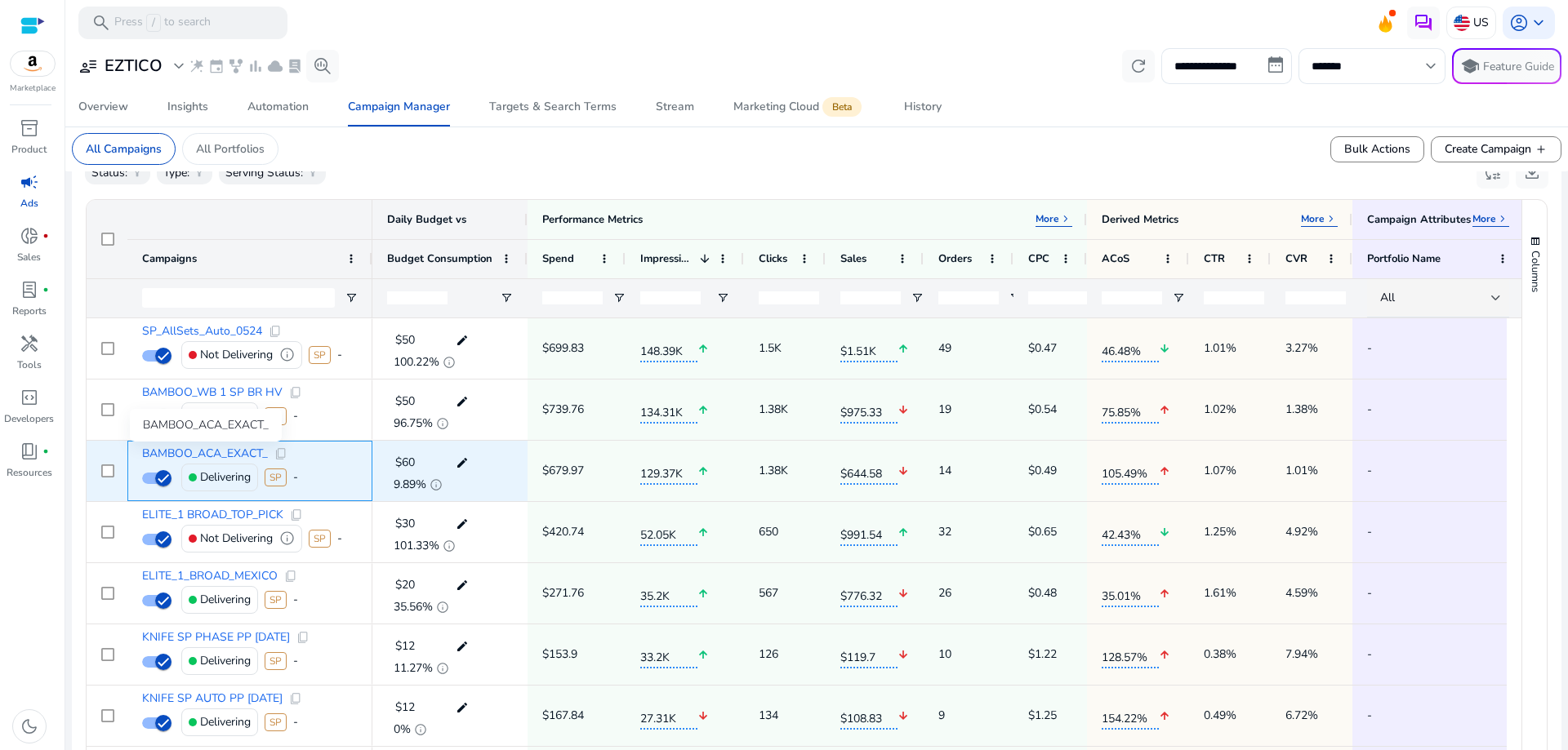
click at [215, 448] on span "BAMBOO_ACA_EXACT_" at bounding box center [205, 453] width 126 height 12
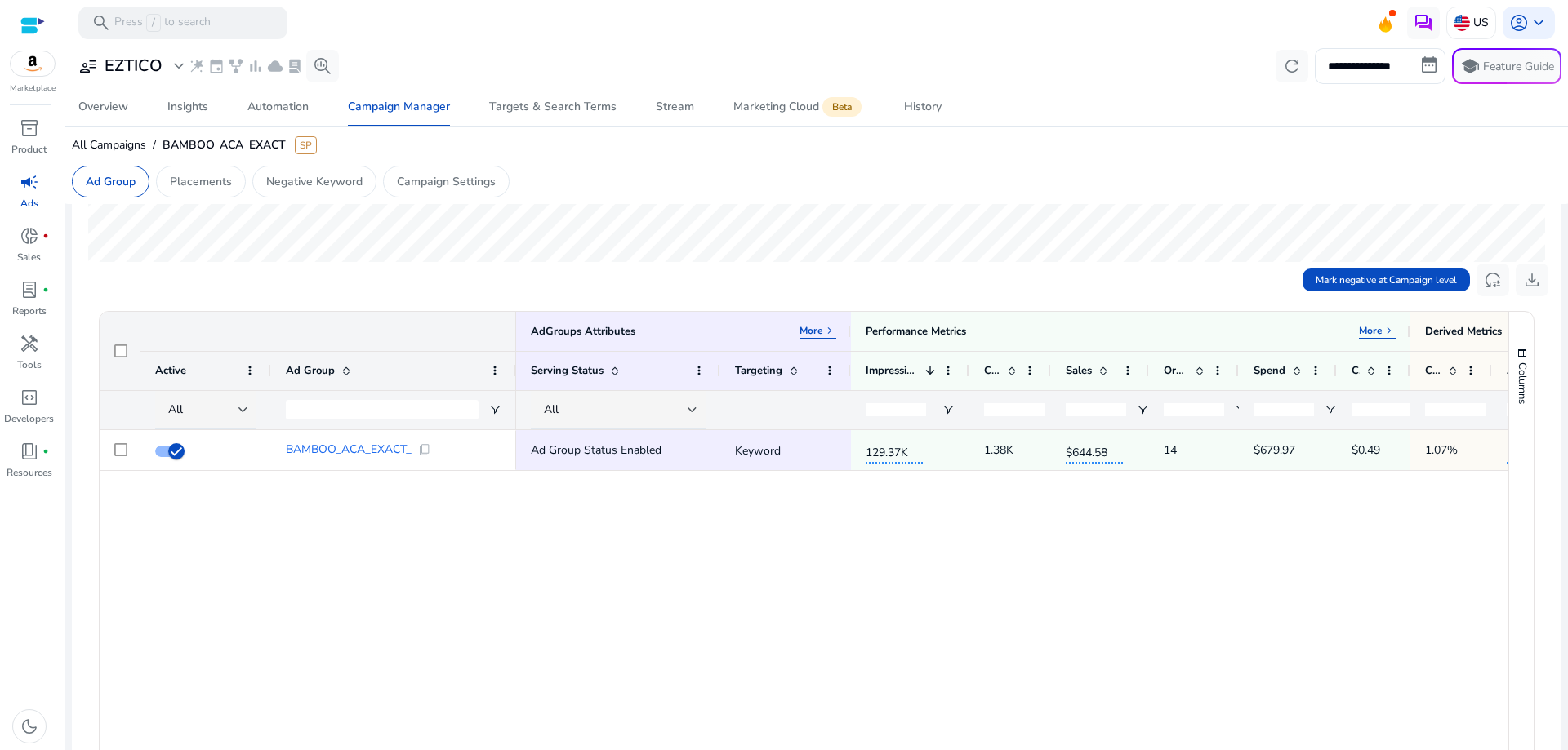
scroll to position [408, 0]
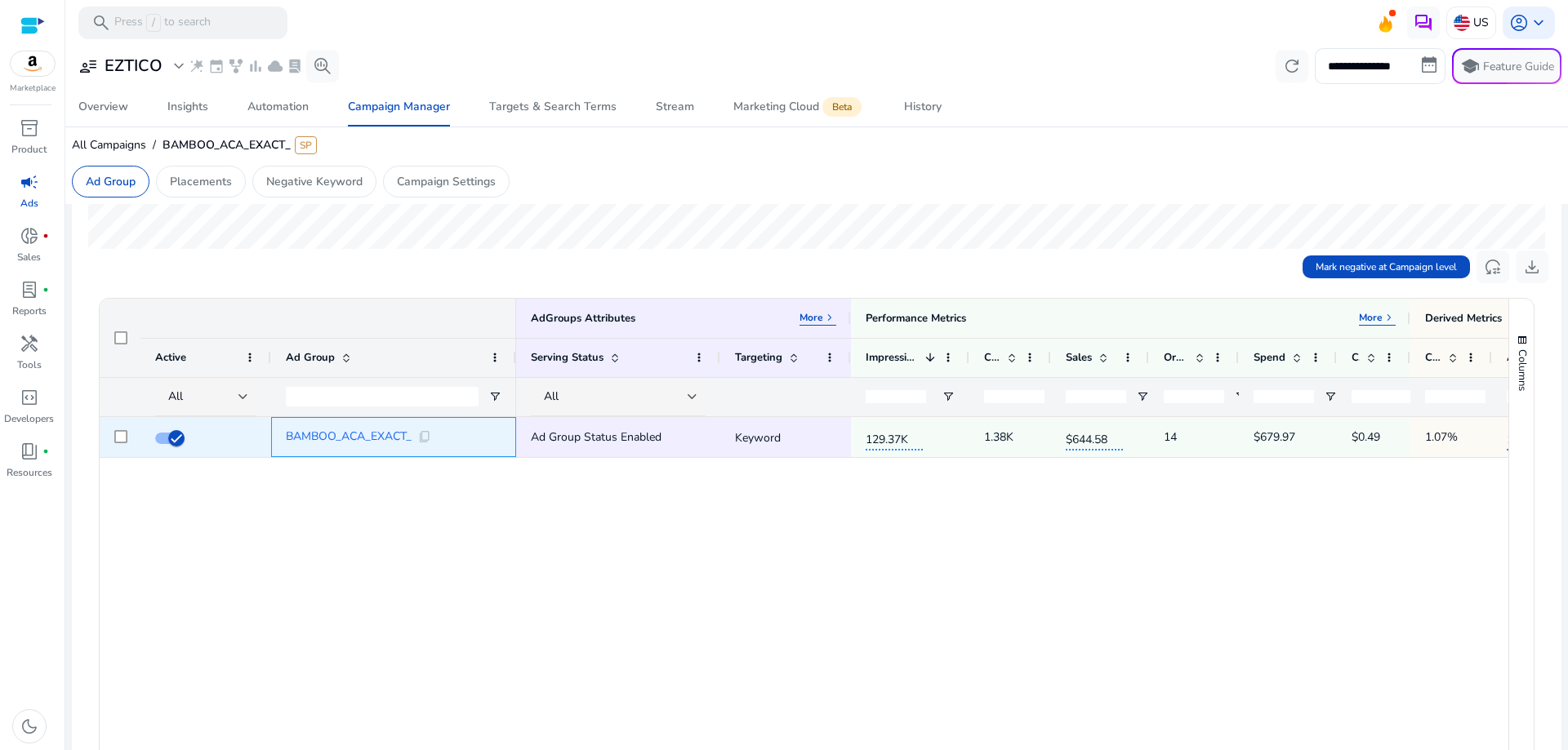
click at [380, 429] on div "BAMBOO_ACA_EXACT_ content_copy" at bounding box center [394, 437] width 216 height 39
click at [384, 433] on span "BAMBOO_ACA_EXACT_" at bounding box center [349, 436] width 126 height 12
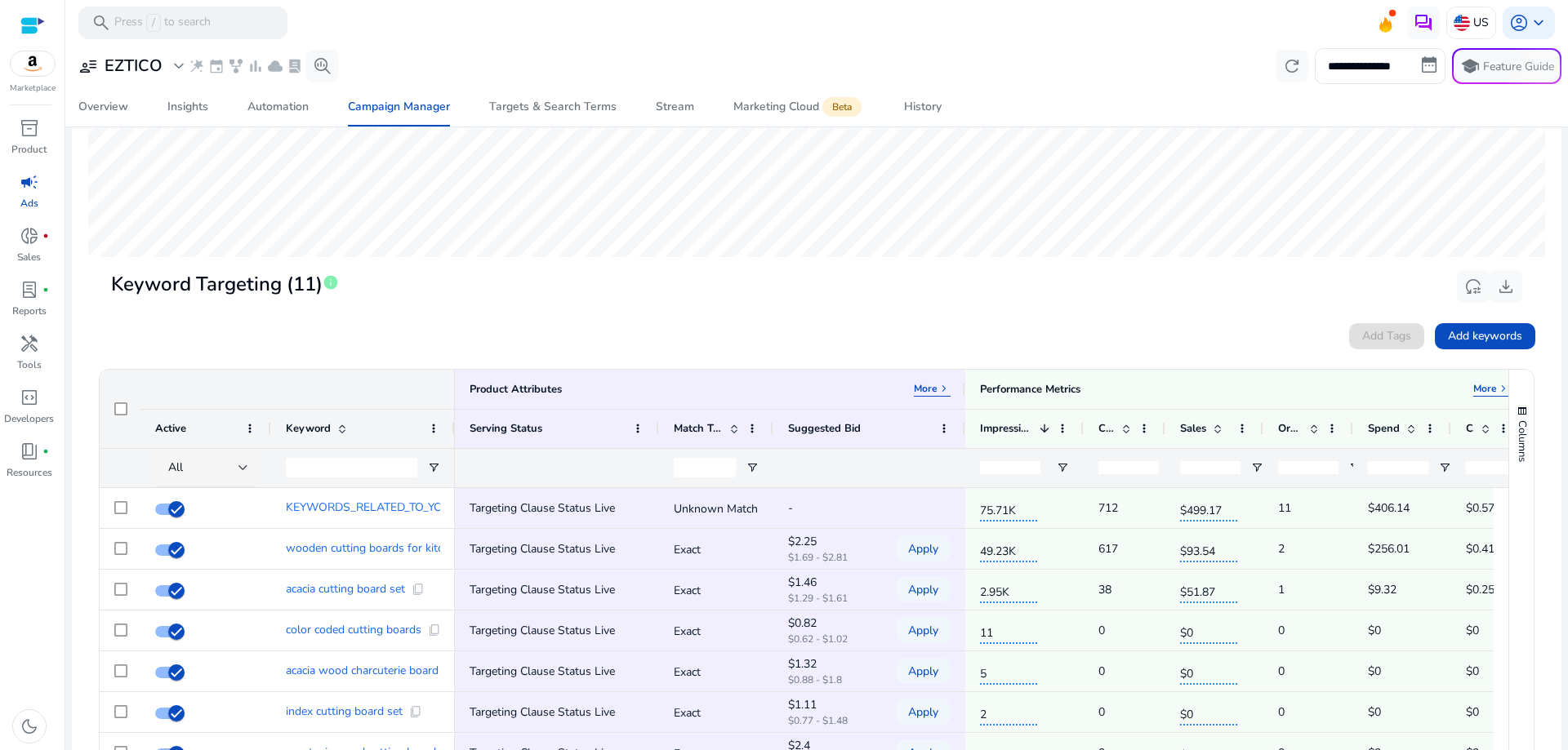
scroll to position [245, 0]
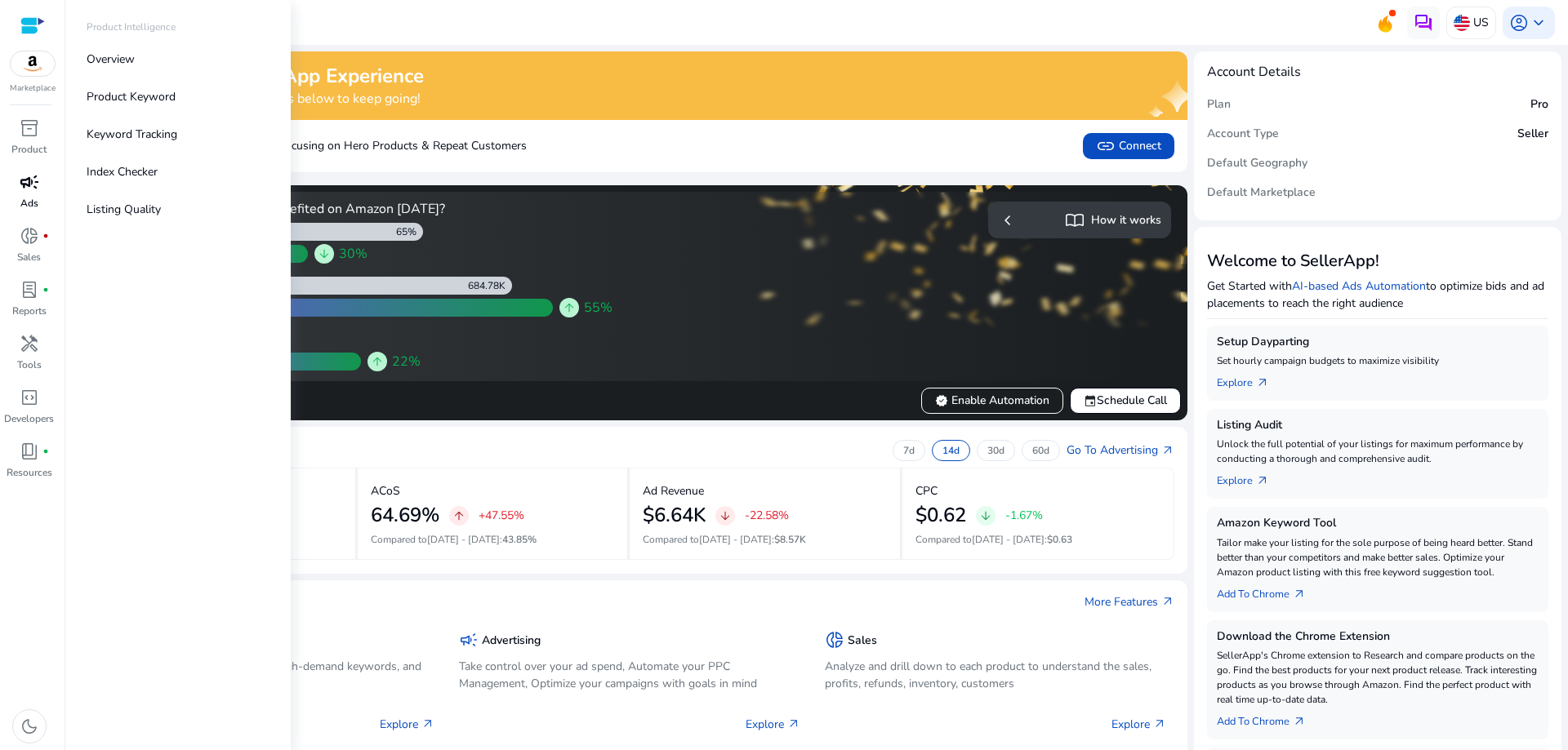
click at [31, 196] on p "Ads" at bounding box center [30, 203] width 18 height 14
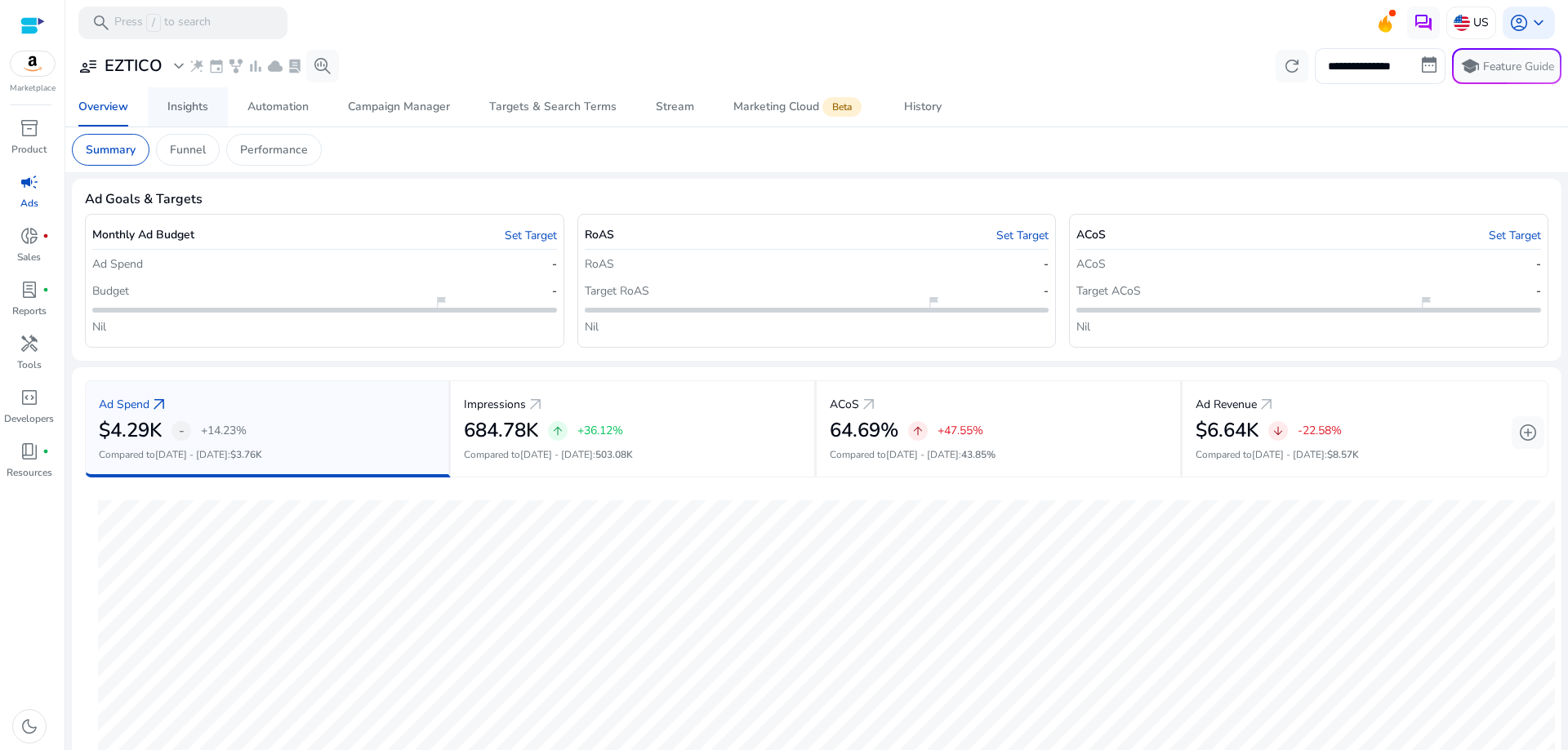
click at [191, 103] on div "Insights" at bounding box center [187, 107] width 40 height 12
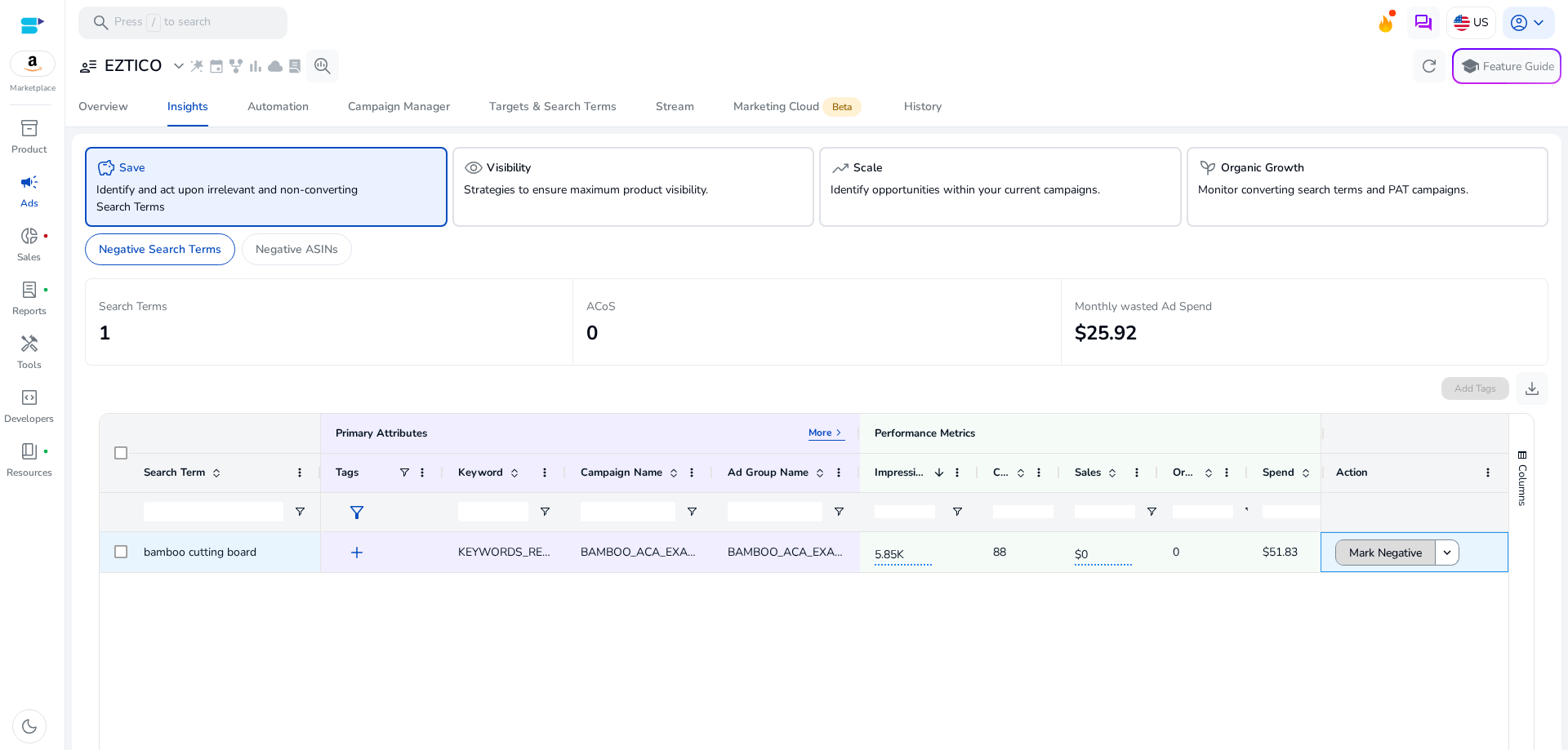
click at [1372, 553] on span "Mark Negative" at bounding box center [1385, 552] width 73 height 33
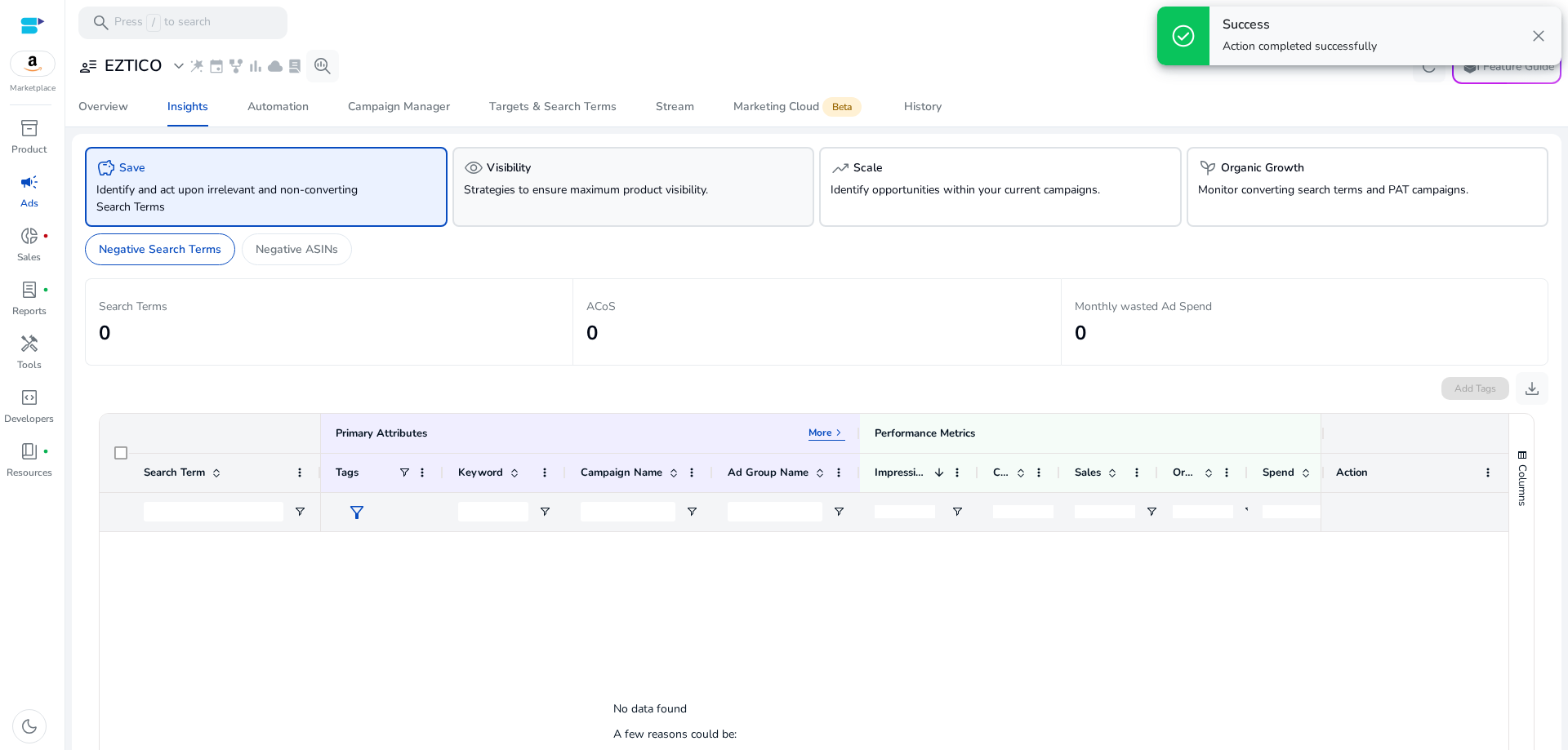
click at [530, 183] on p "Strategies to ensure maximum product visibility." at bounding box center [605, 190] width 282 height 17
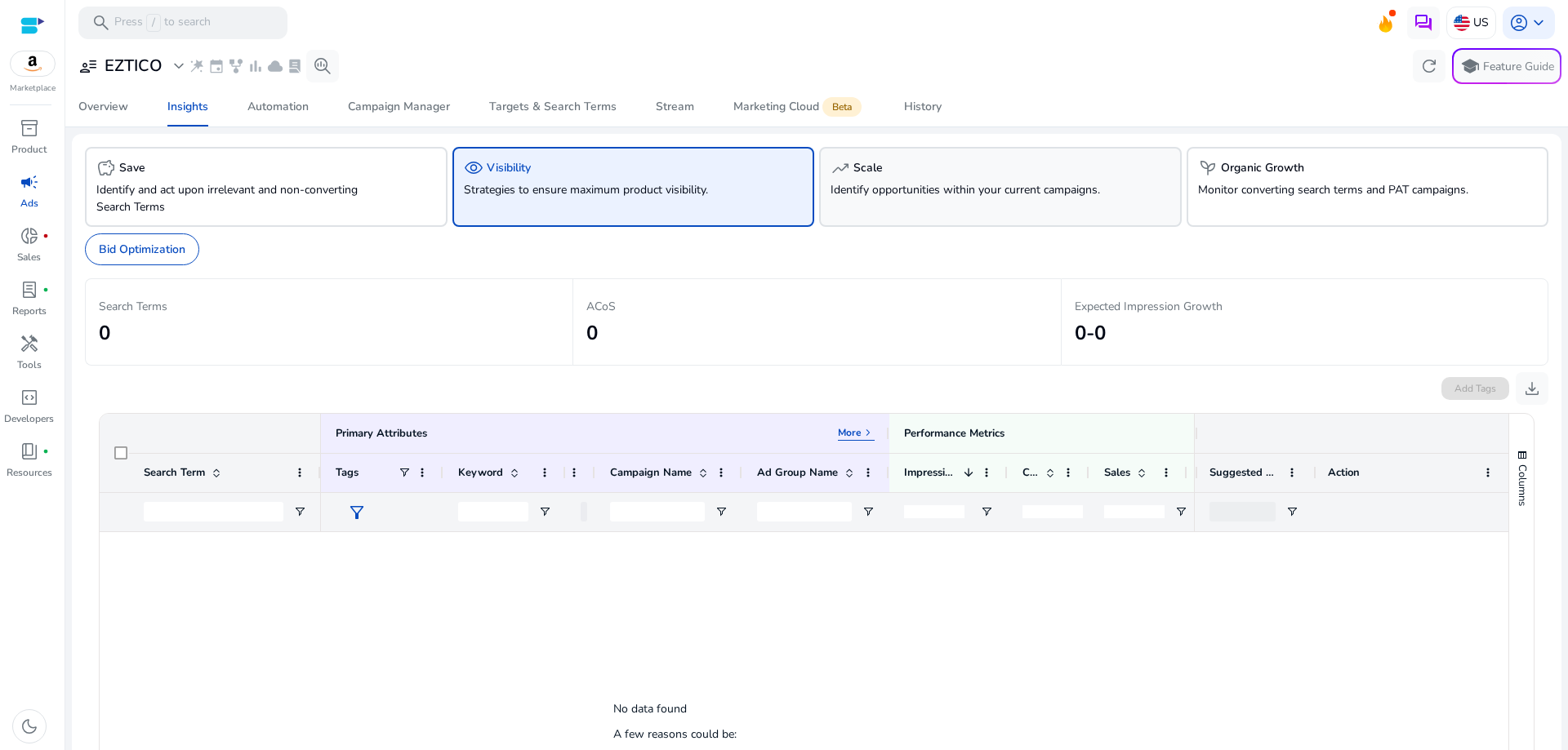
click at [889, 184] on p "Identify opportunities within your current campaigns." at bounding box center [972, 190] width 282 height 17
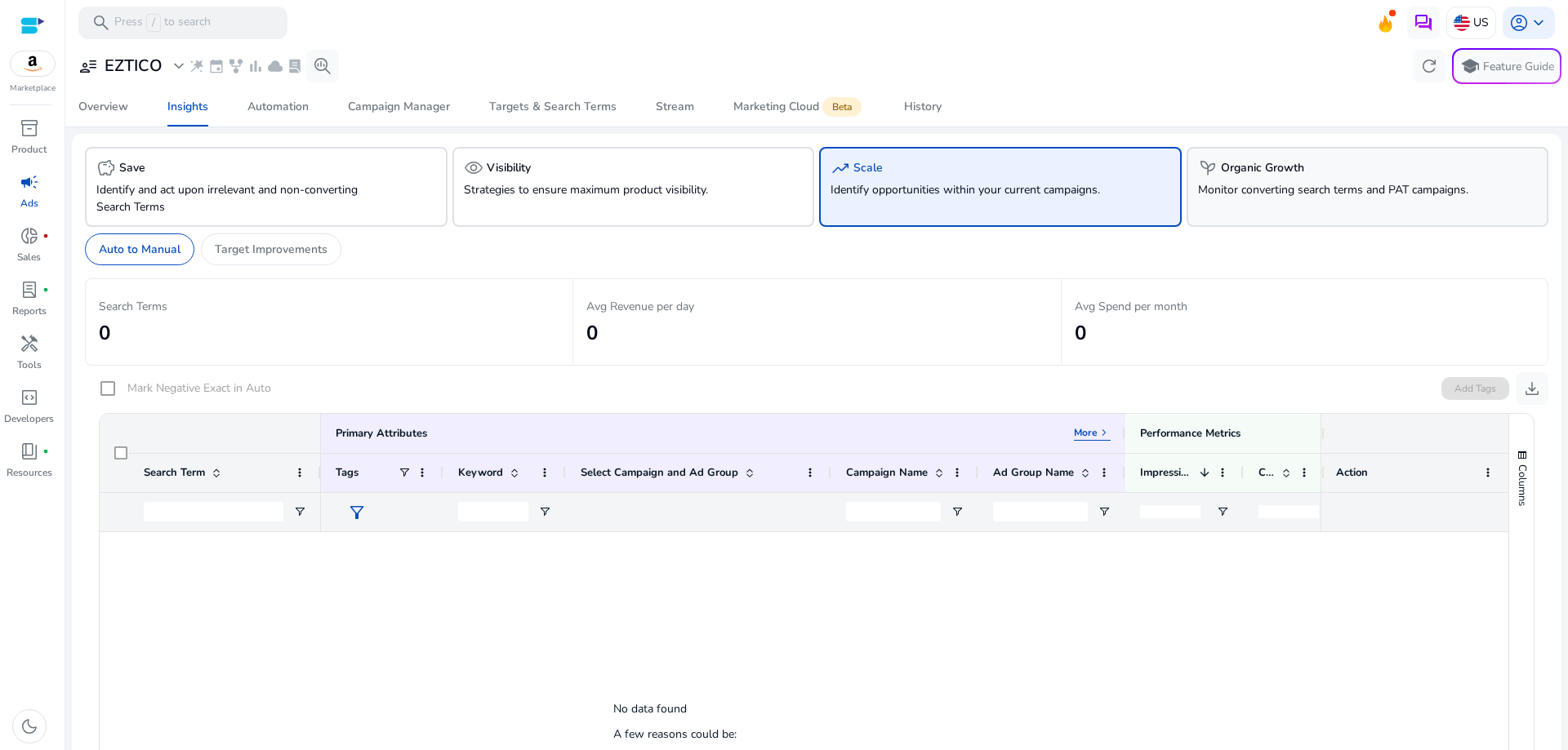
click at [1224, 191] on p "Monitor converting search terms and PAT campaigns." at bounding box center [1340, 190] width 282 height 17
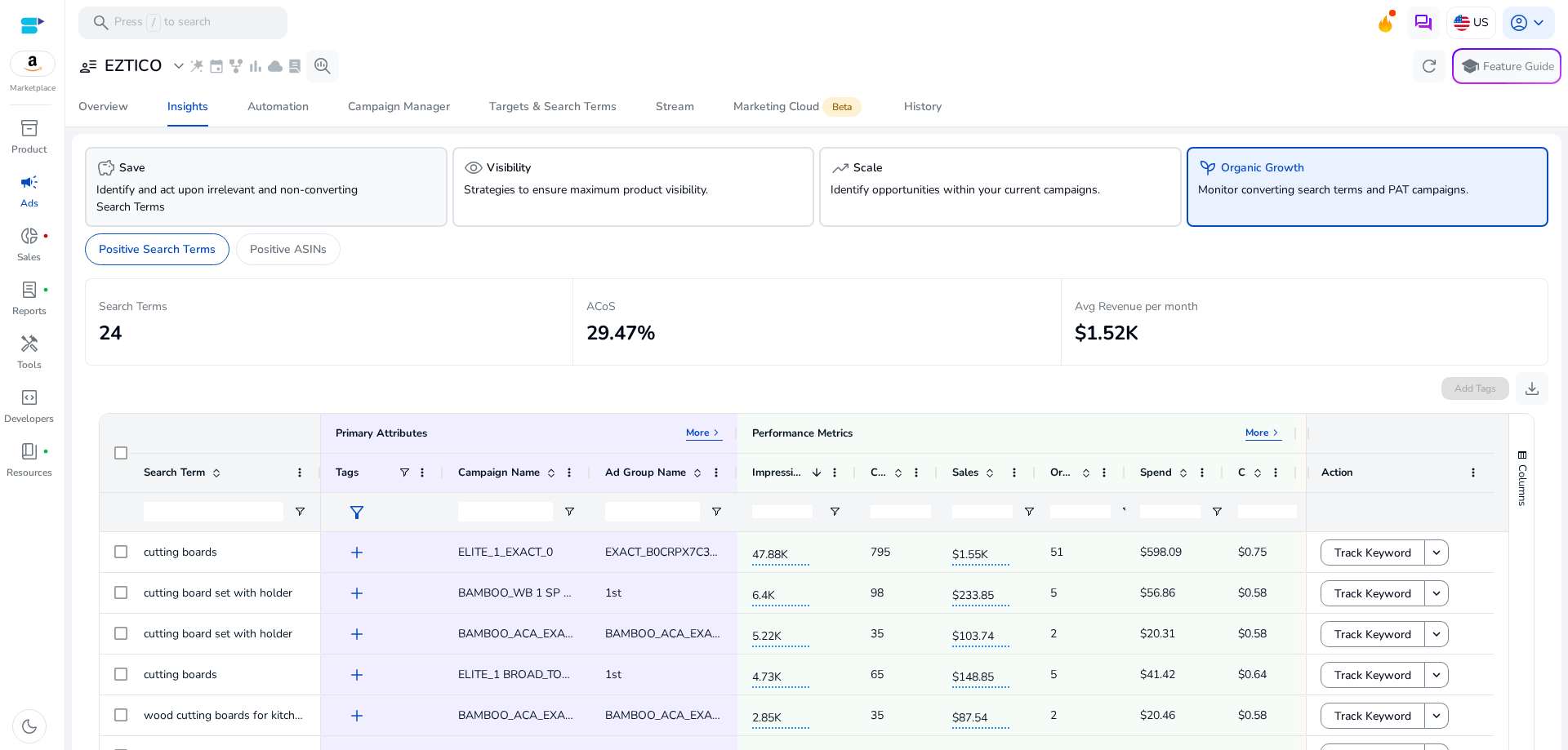
click at [211, 183] on p "Identify and act upon irrelevant and non-converting Search Terms" at bounding box center [237, 199] width 282 height 34
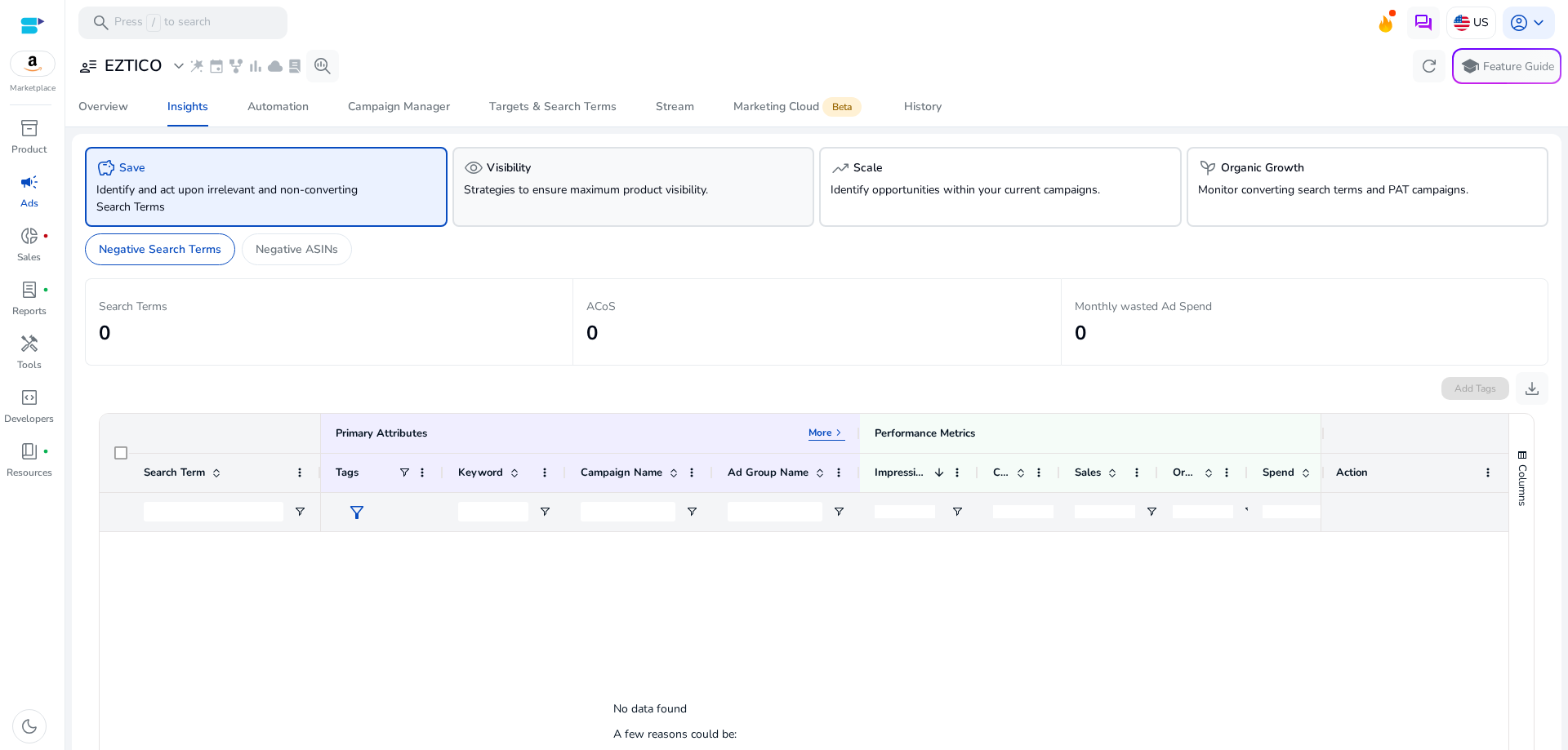
click at [524, 176] on div "visibility Visibility" at bounding box center [634, 168] width 340 height 20
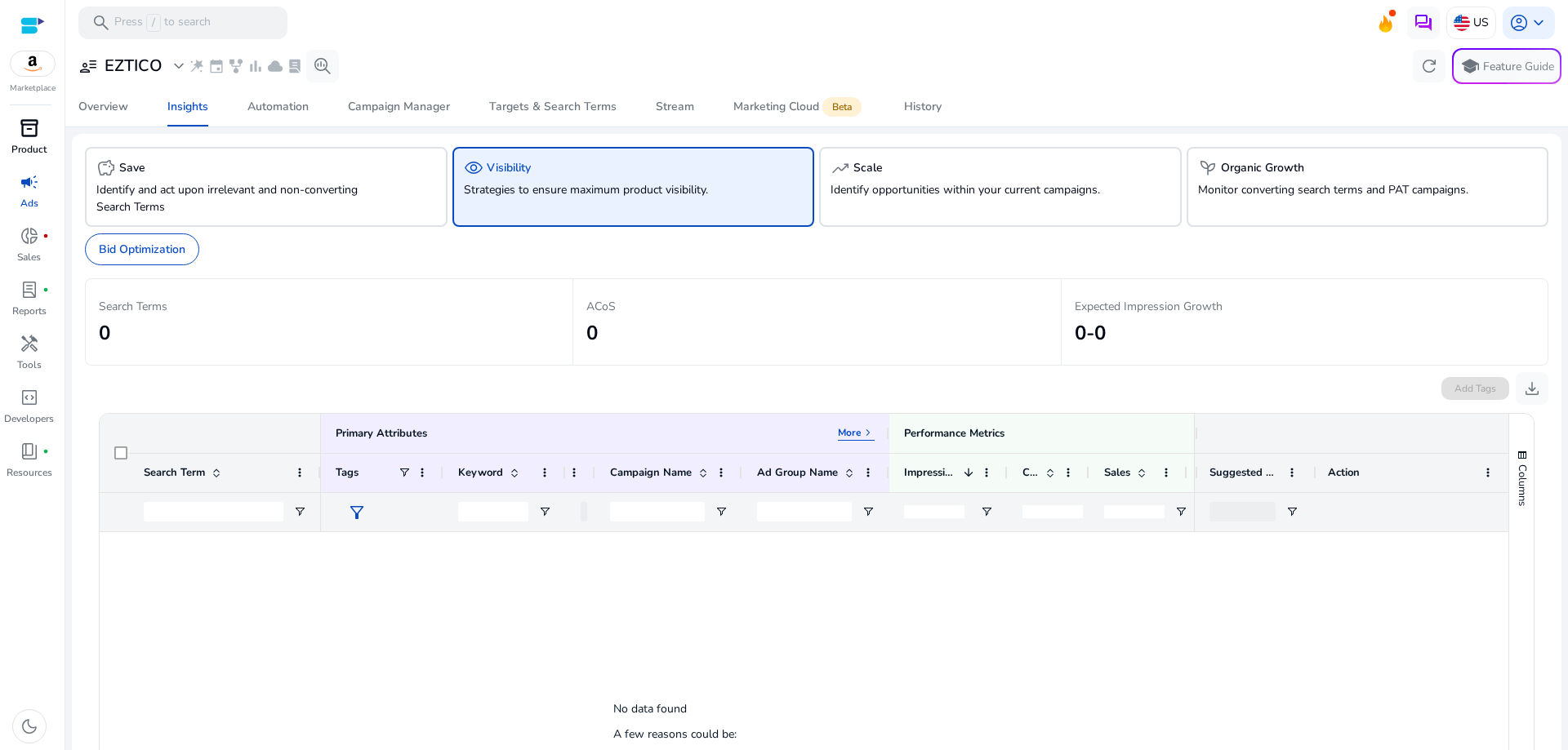
click at [31, 140] on div "inventory_2" at bounding box center [29, 128] width 46 height 26
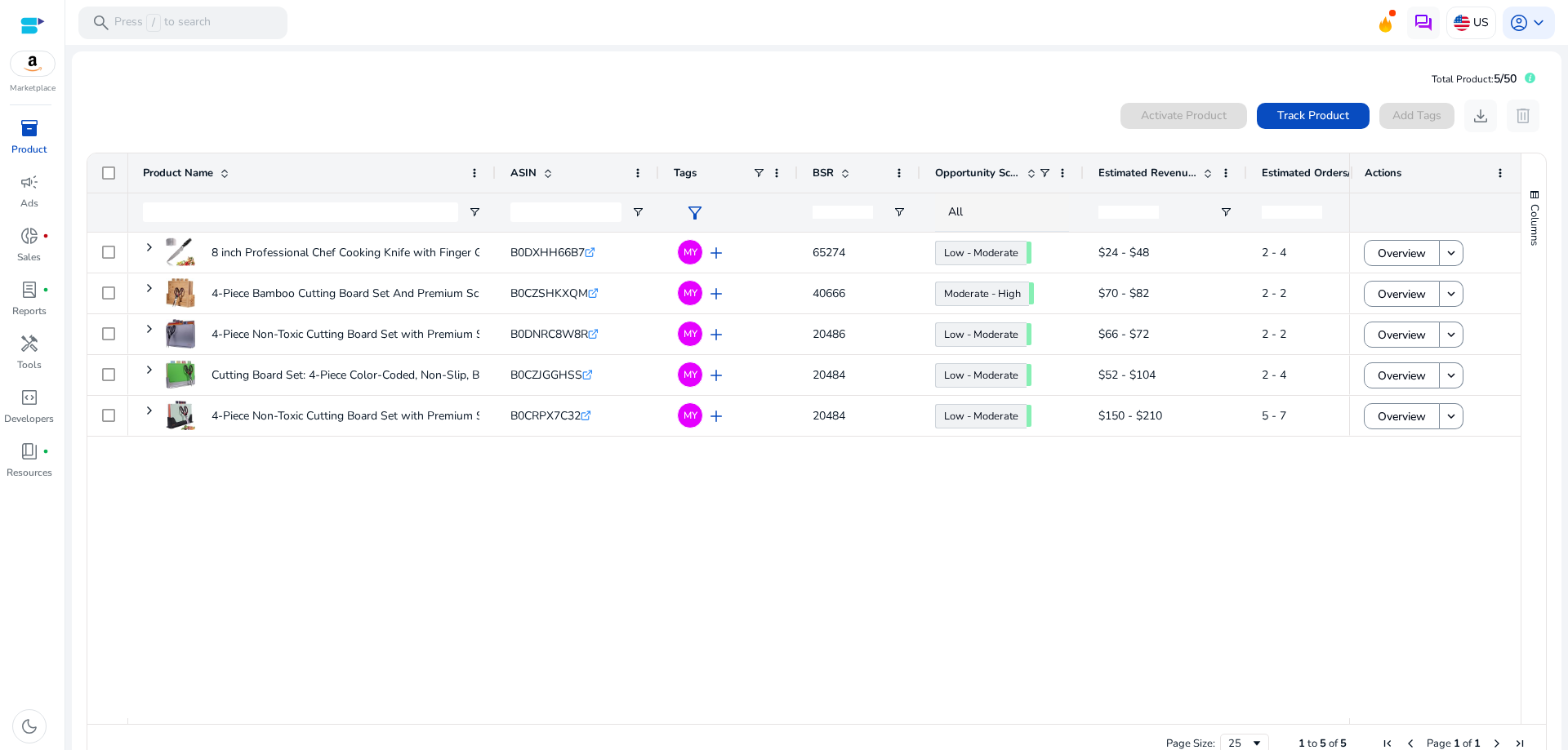
click at [32, 19] on div at bounding box center [32, 25] width 24 height 19
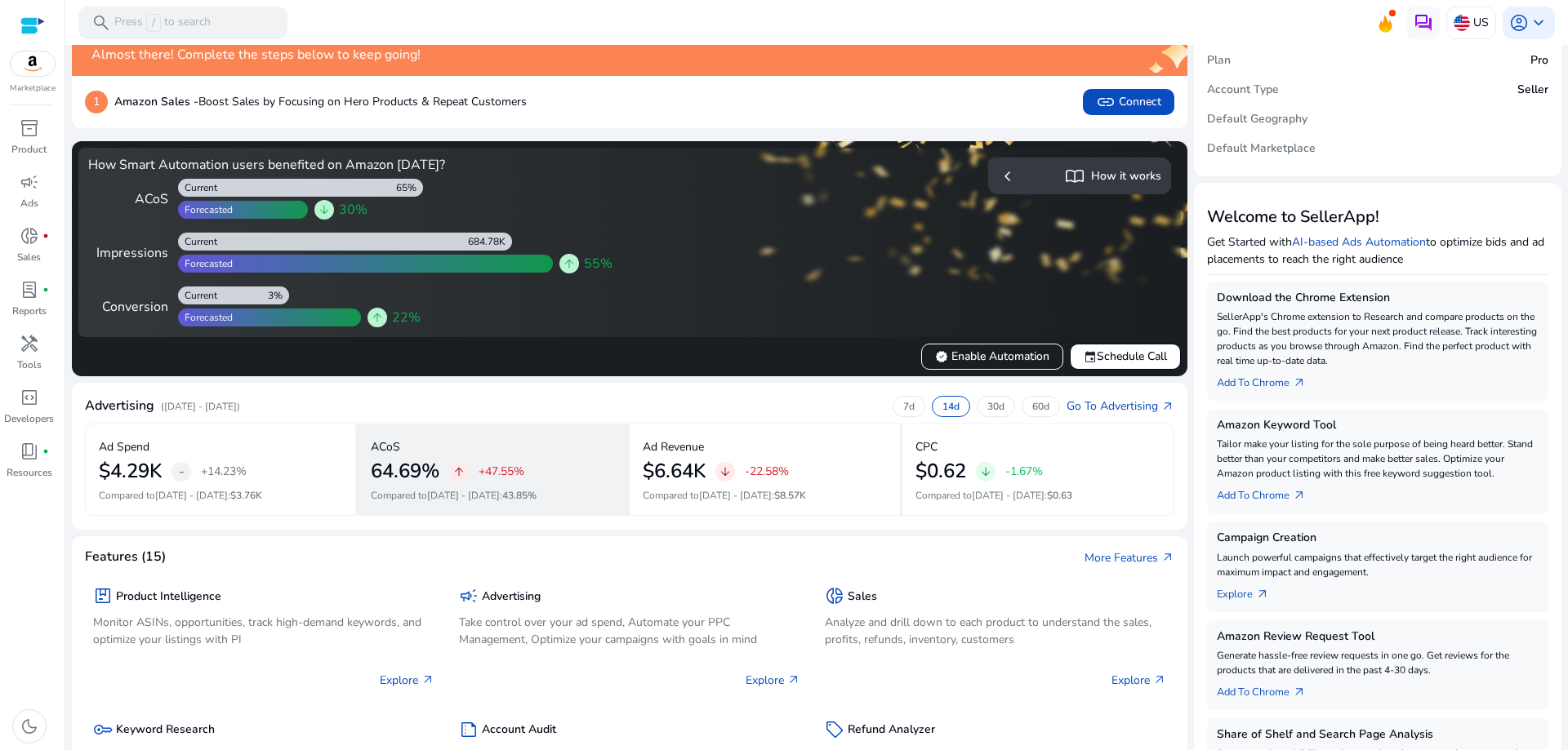
scroll to position [82, 0]
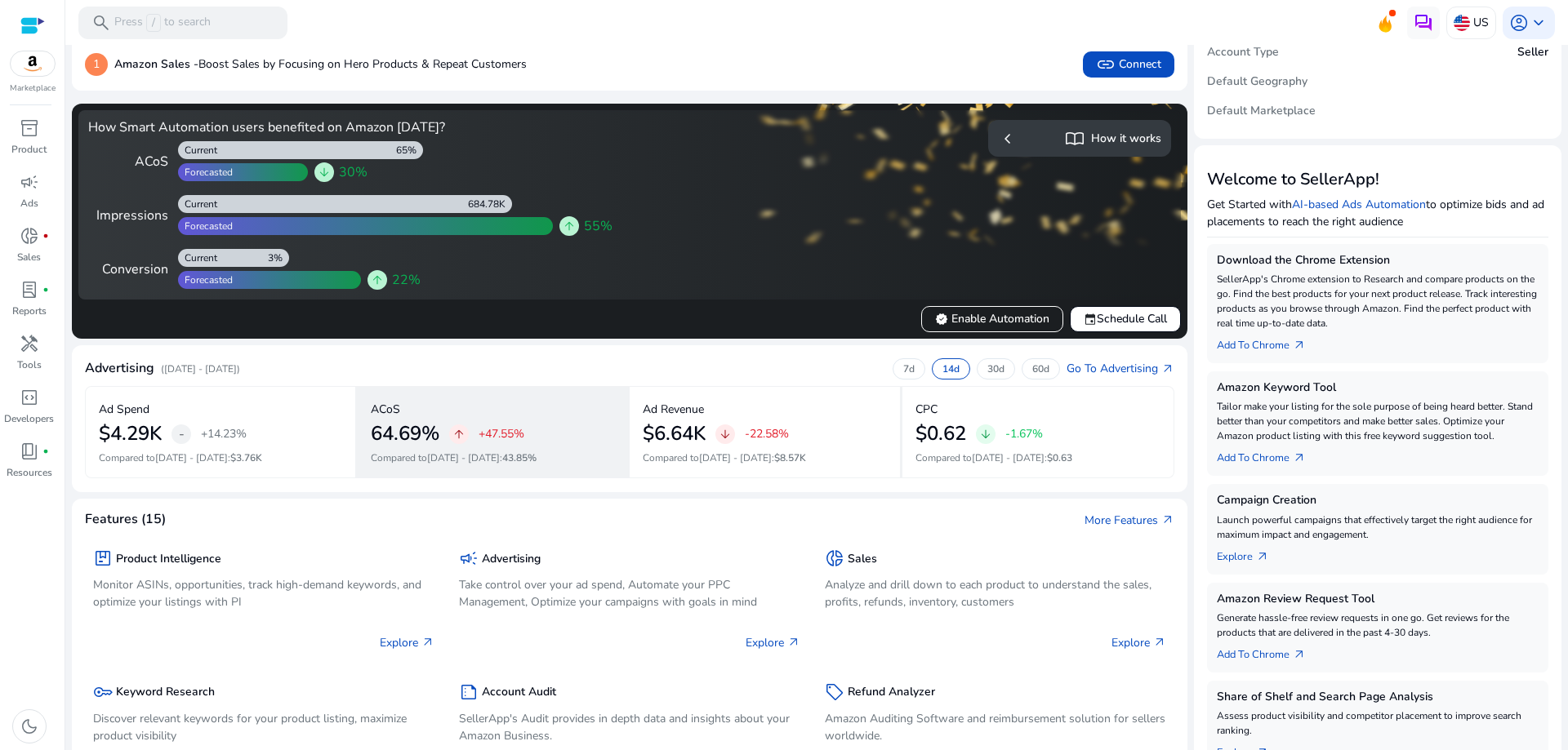
click at [393, 438] on h2 "64.69%" at bounding box center [405, 433] width 68 height 23
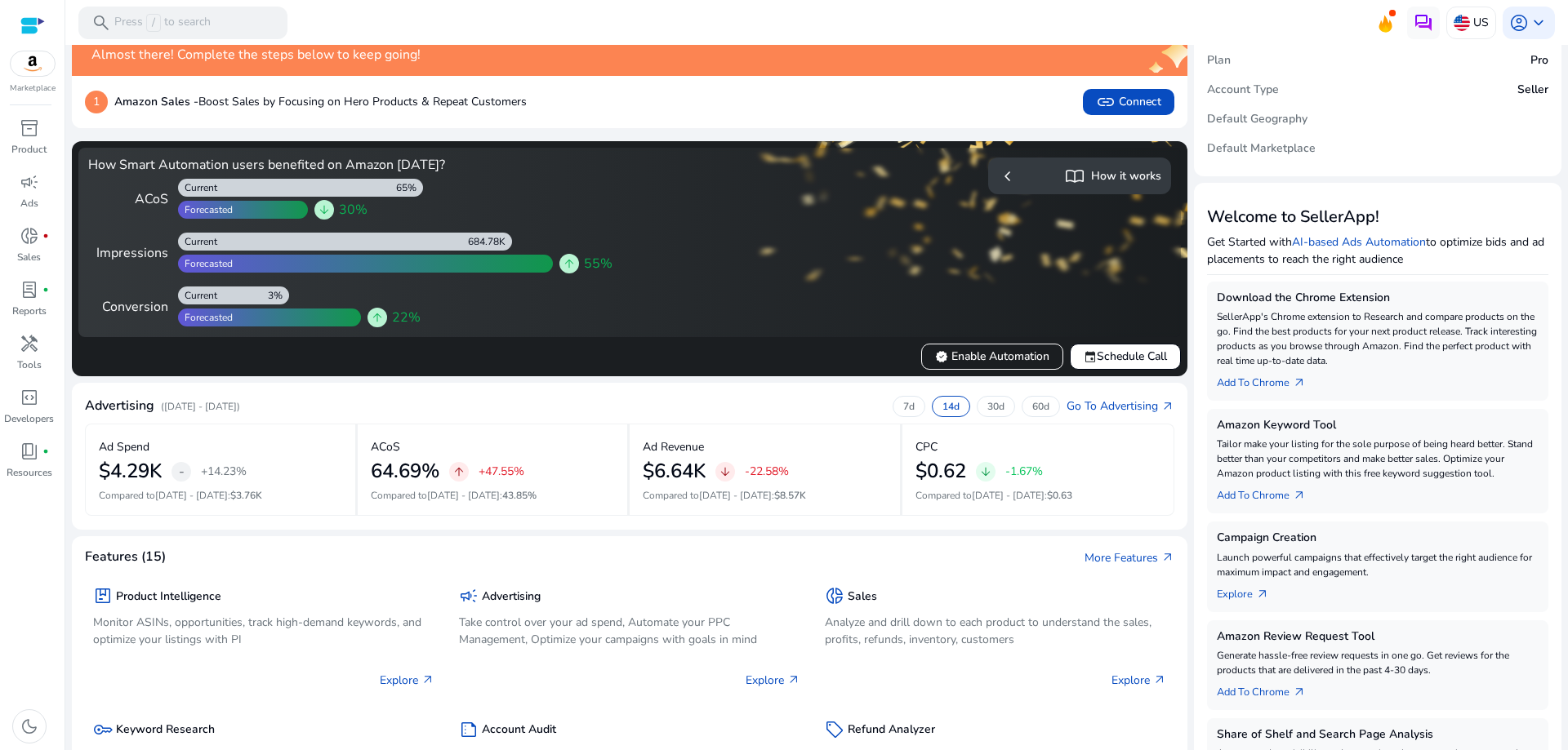
scroll to position [0, 0]
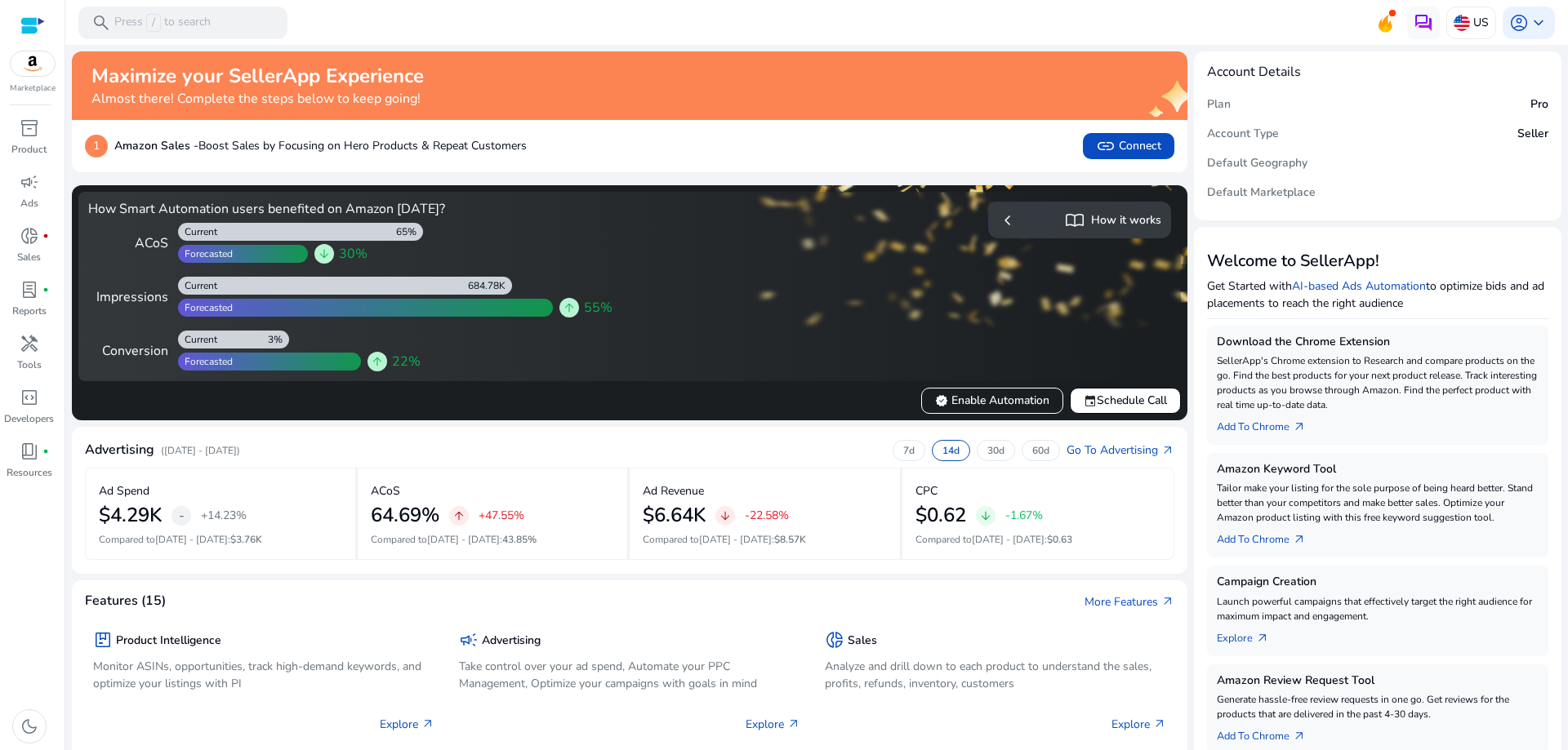
click at [167, 76] on h2 "Maximize your SellerApp Experience" at bounding box center [257, 76] width 332 height 23
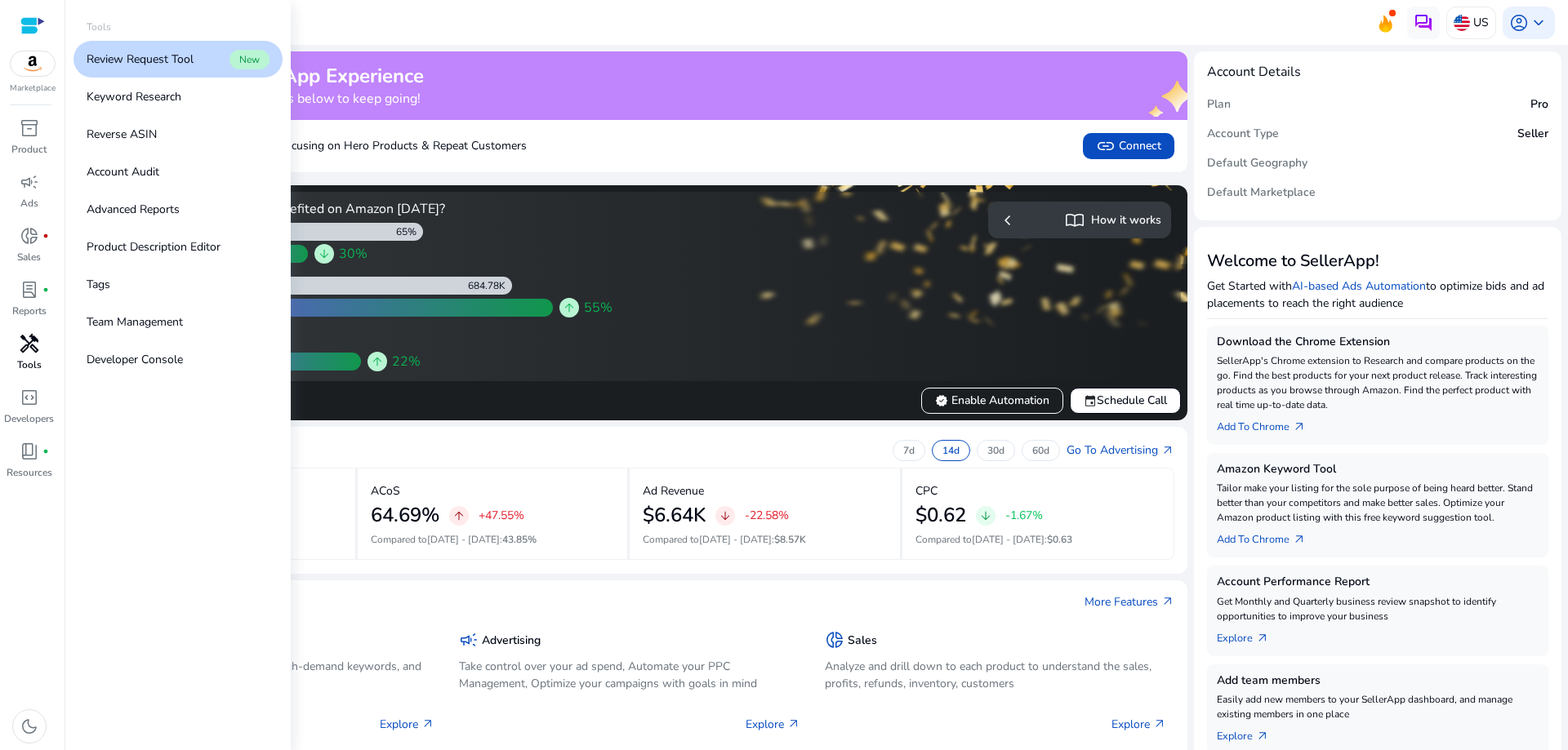
click at [32, 352] on span "handyman" at bounding box center [30, 344] width 20 height 20
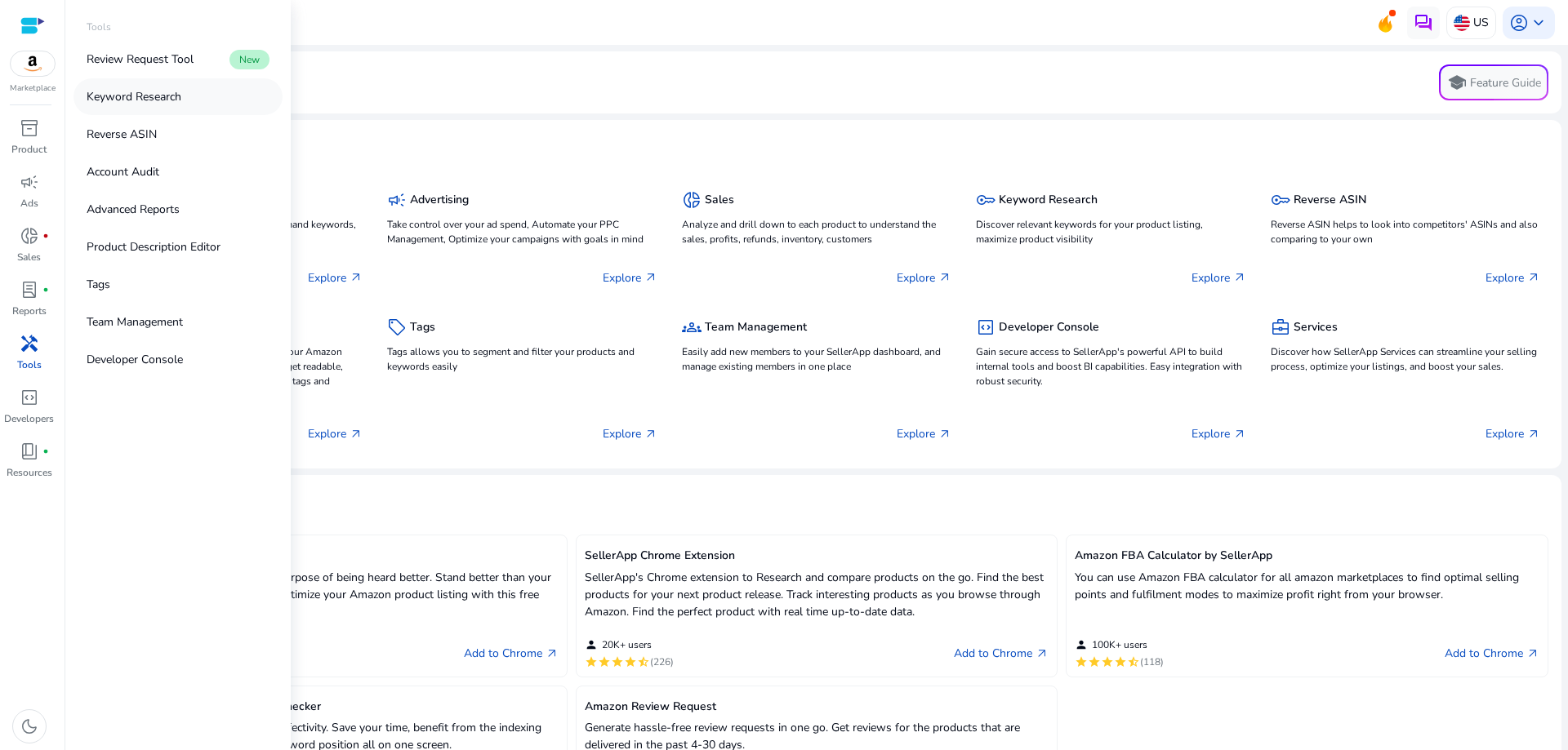
click at [151, 94] on p "Keyword Research" at bounding box center [133, 96] width 94 height 17
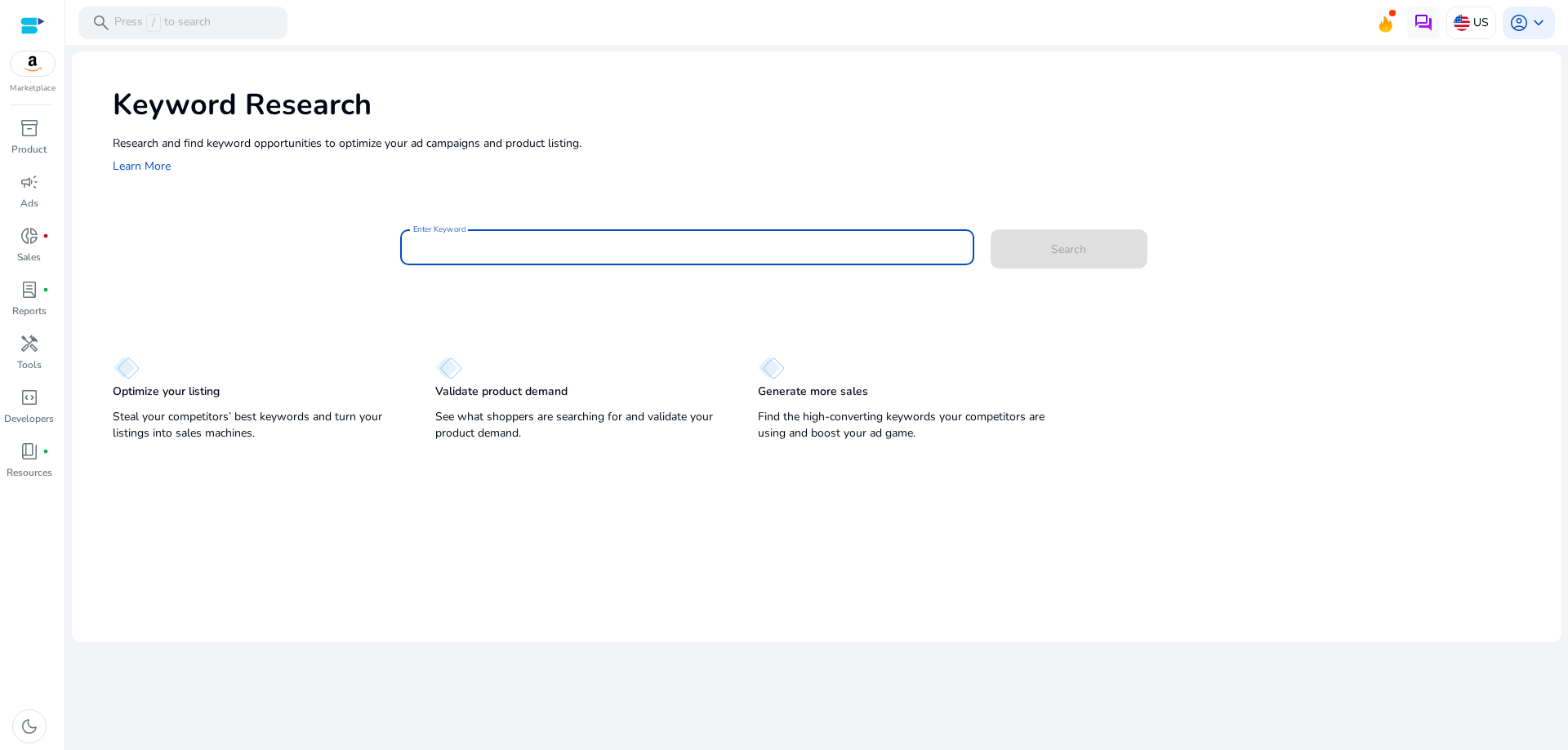
click at [700, 249] on input "Enter Keyword" at bounding box center [686, 247] width 548 height 18
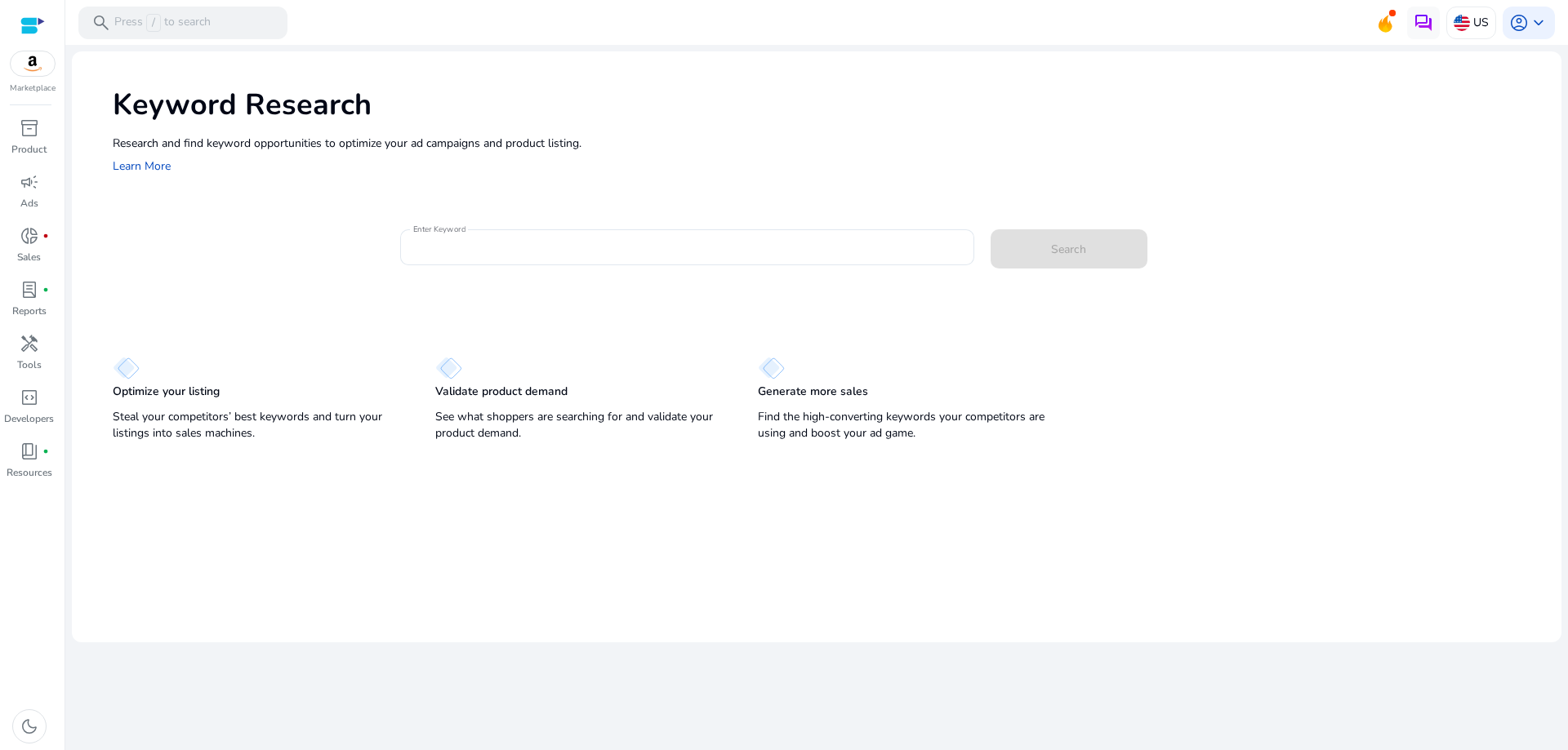
click at [125, 372] on img at bounding box center [126, 368] width 27 height 22
click at [162, 385] on p "Optimize your listing" at bounding box center [166, 392] width 107 height 16
click at [470, 247] on input "Enter Keyword" at bounding box center [686, 247] width 548 height 18
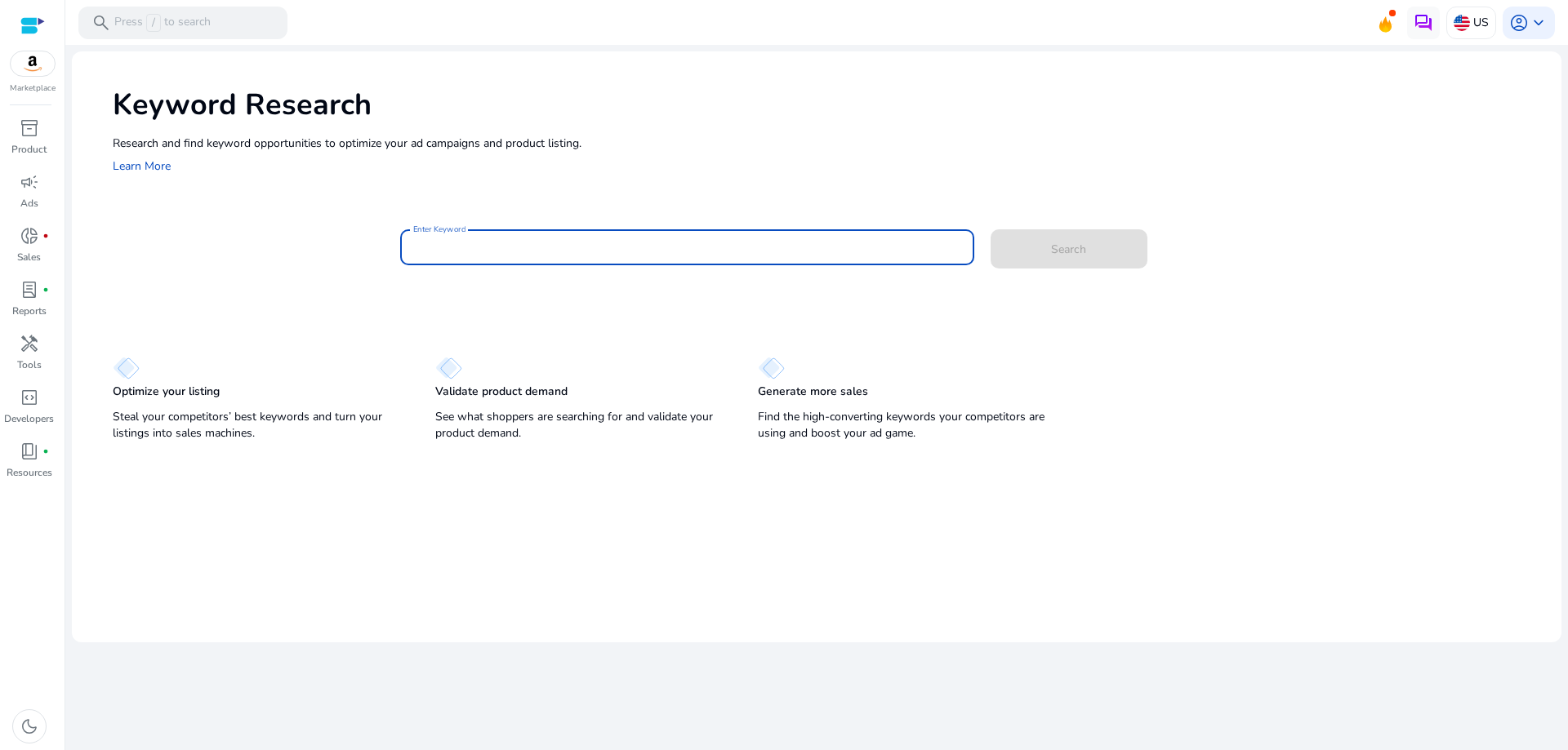
paste input "**********"
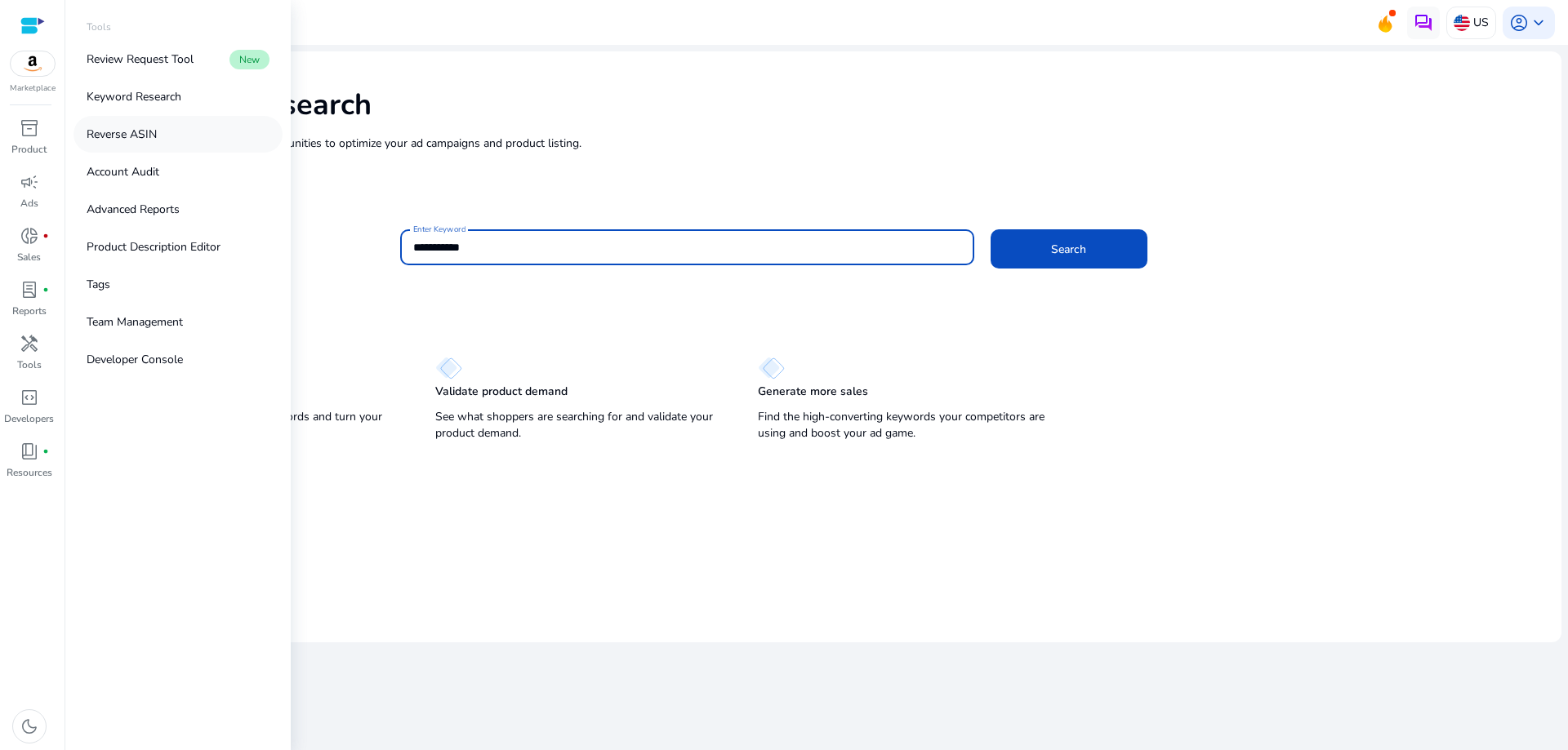
type input "**********"
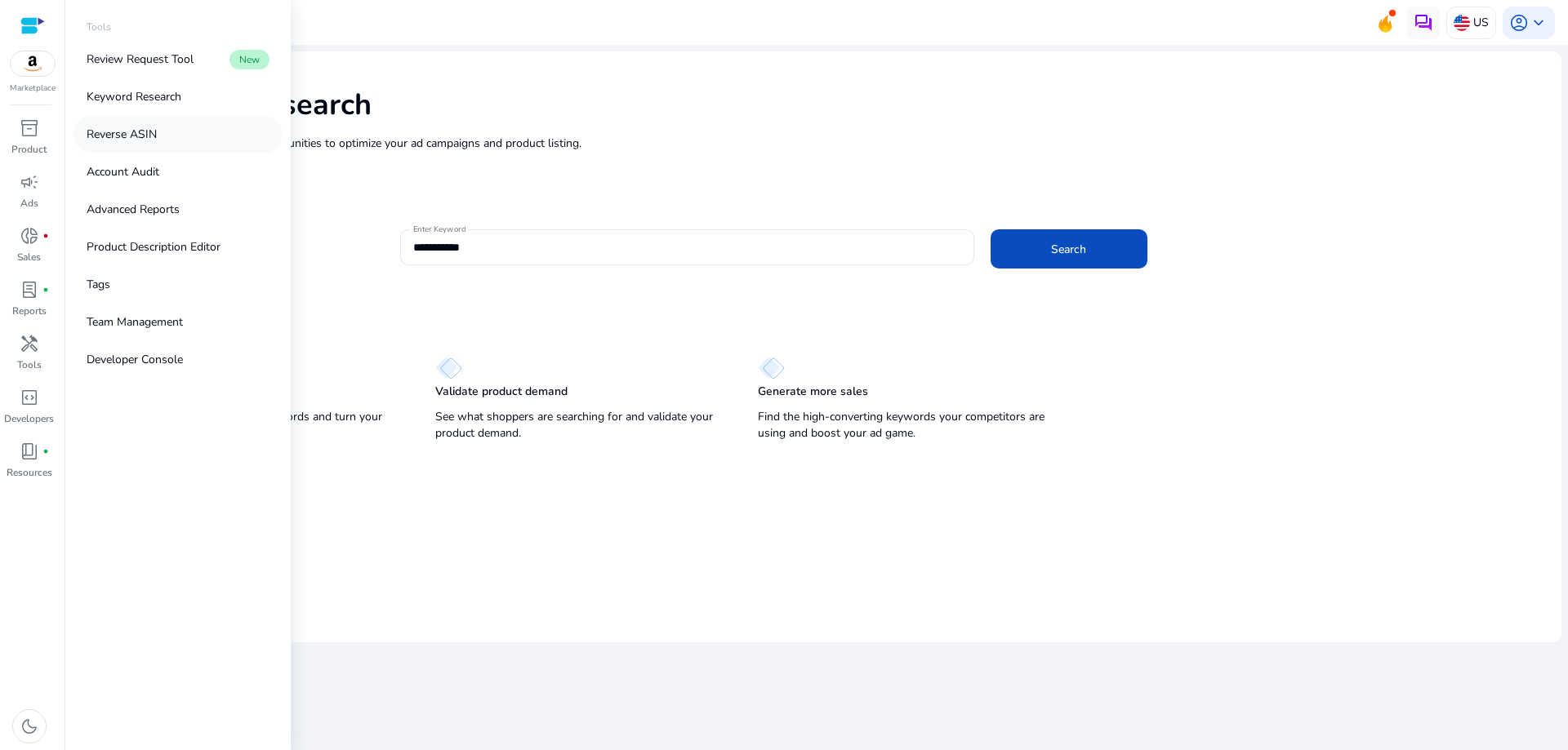
click at [132, 139] on p "Reverse ASIN" at bounding box center [121, 134] width 70 height 17
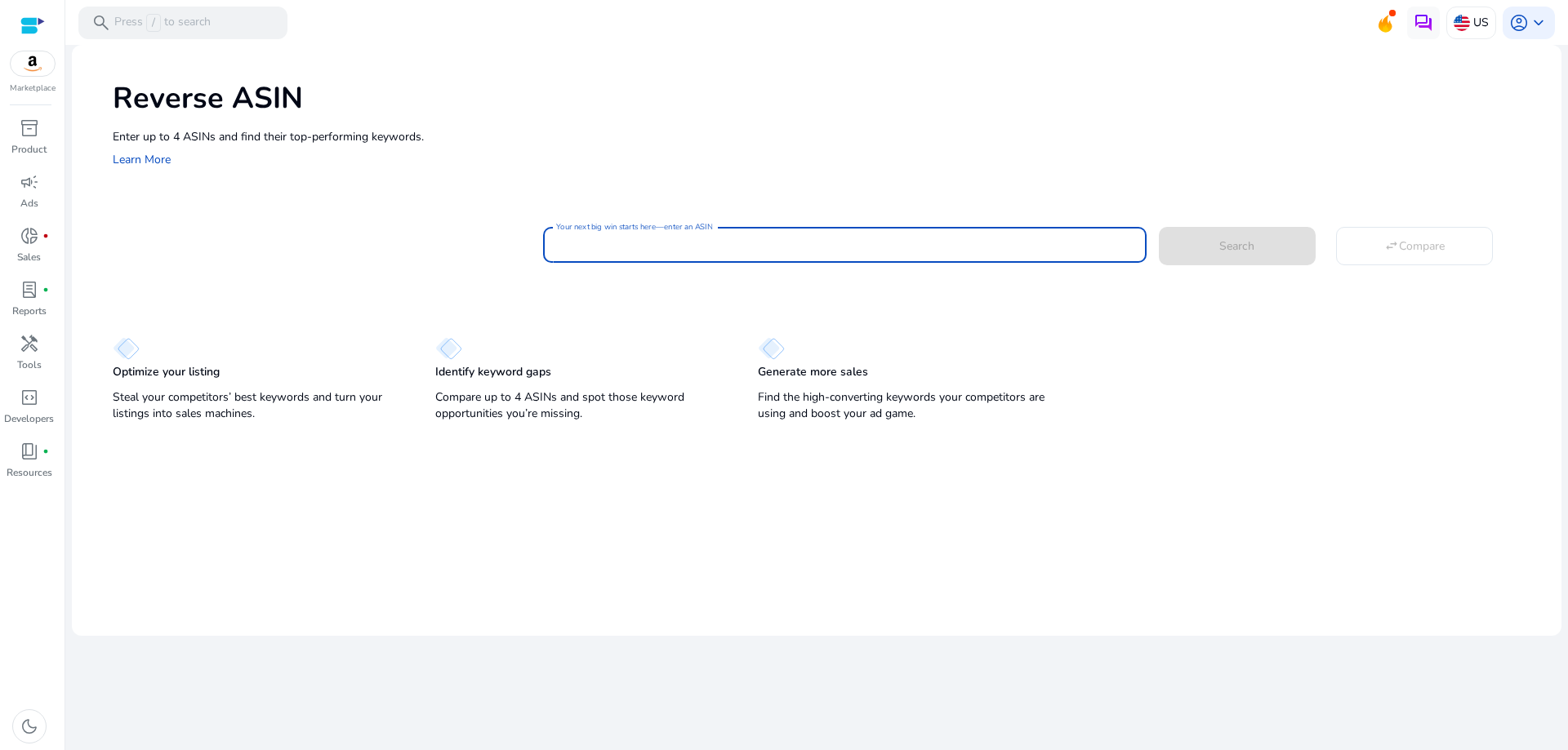
click at [816, 254] on input "Your next big win starts here—enter an ASIN" at bounding box center [844, 245] width 577 height 18
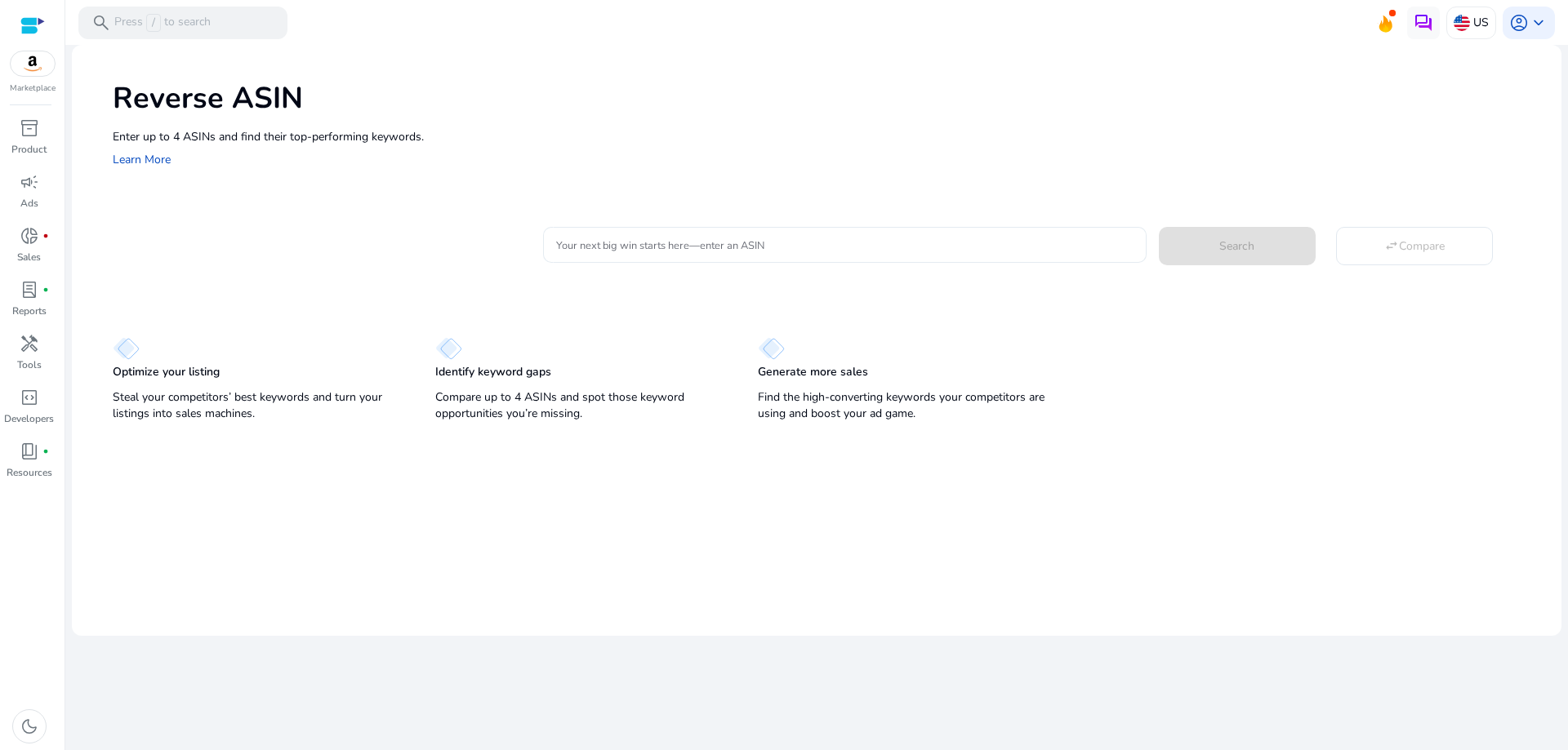
click at [623, 229] on div "Your next big win starts here—enter an ASIN" at bounding box center [844, 245] width 577 height 36
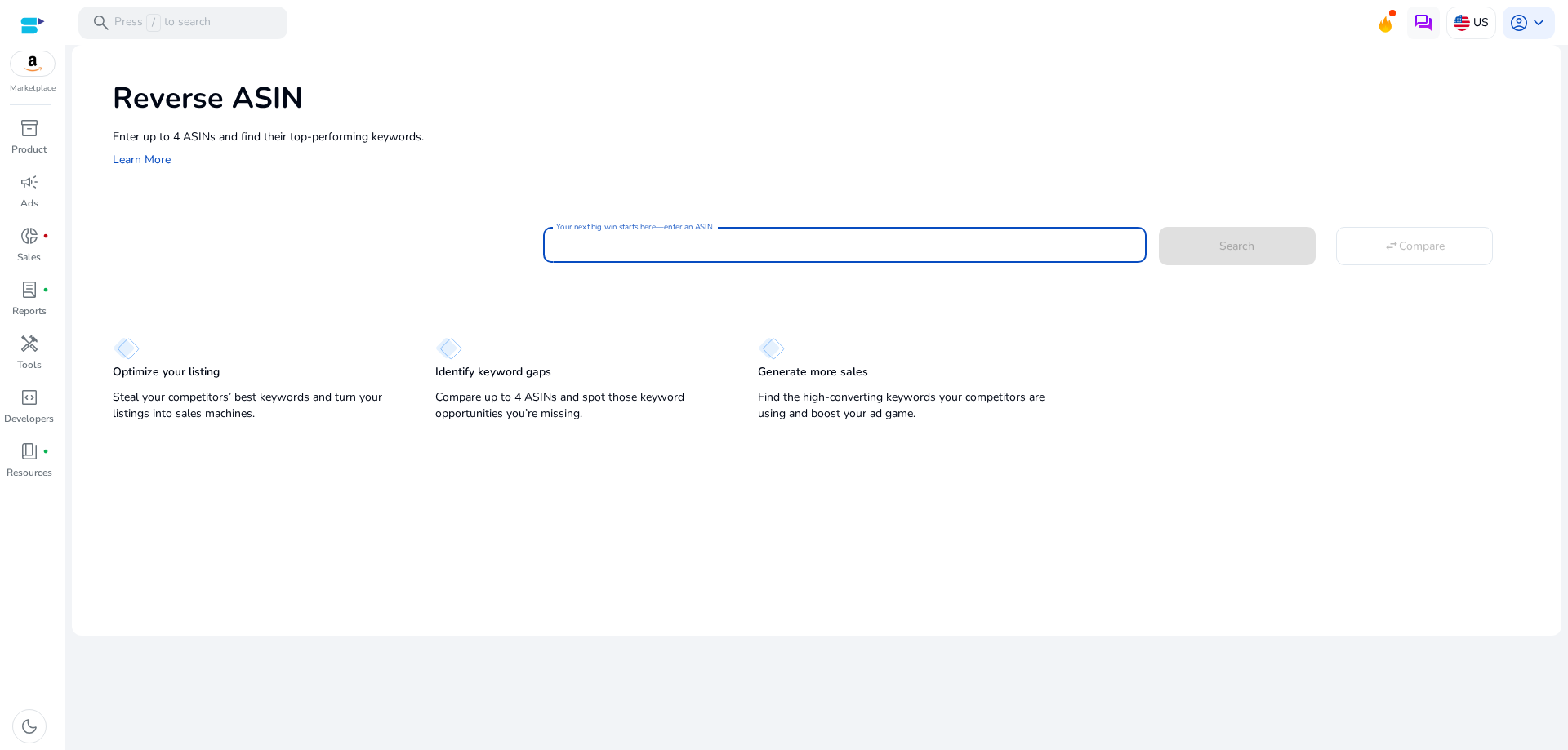
click at [600, 246] on input "Your next big win starts here—enter an ASIN" at bounding box center [844, 245] width 577 height 18
paste input "**********"
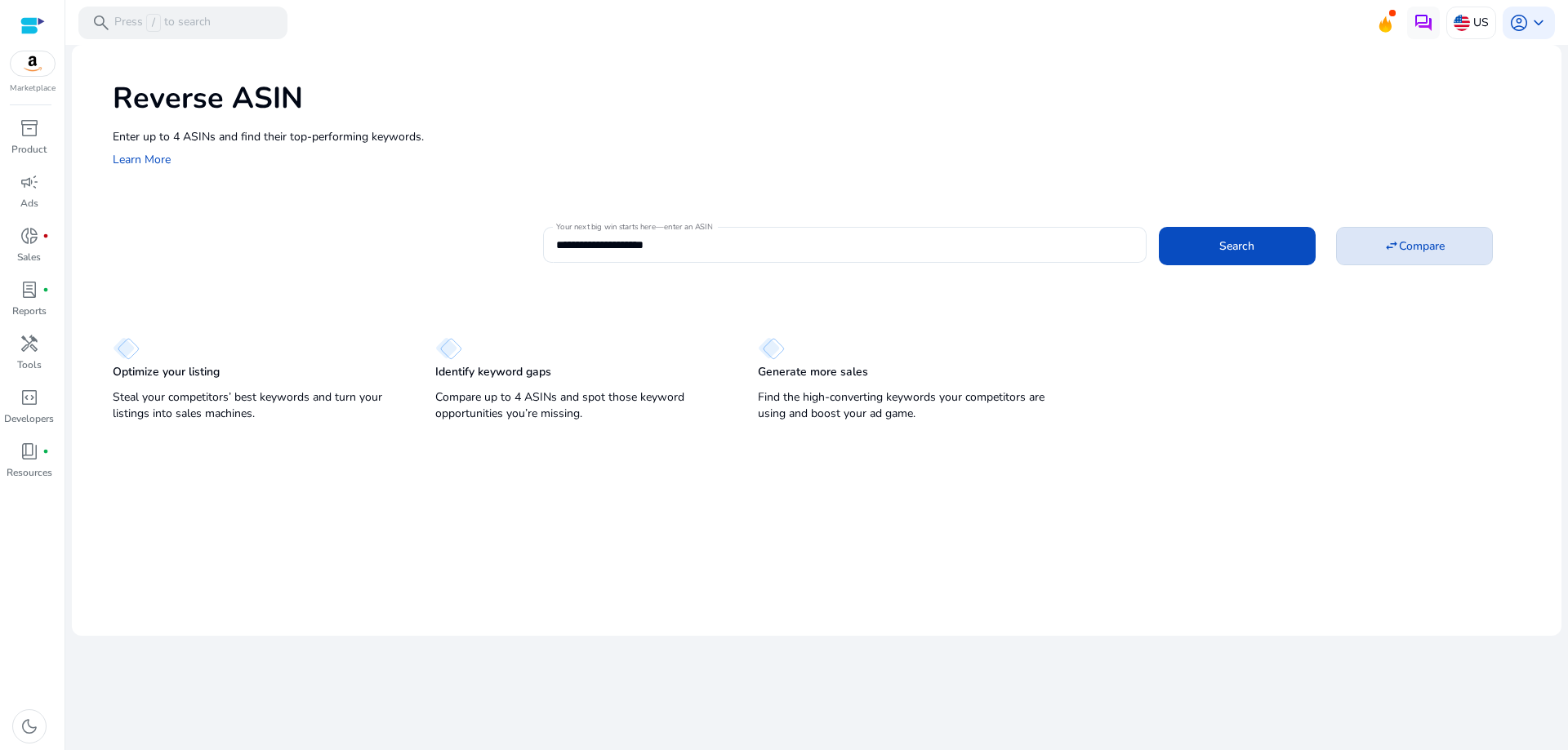
click at [1407, 242] on span "Compare" at bounding box center [1421, 246] width 46 height 17
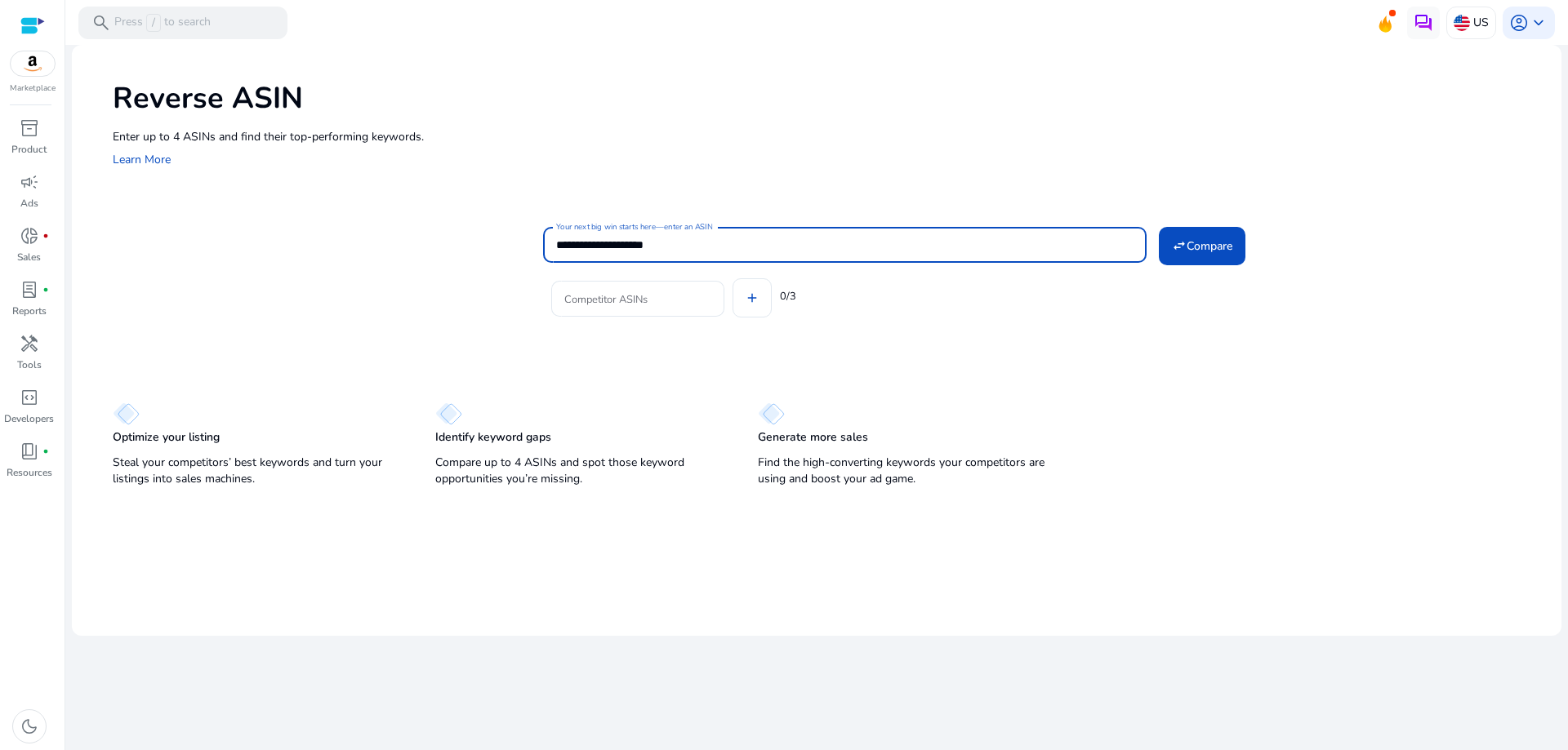
drag, startPoint x: 630, startPoint y: 243, endPoint x: 471, endPoint y: 239, distance: 159.1
click at [472, 239] on div "**********" at bounding box center [830, 275] width 1436 height 105
type input "**********"
click at [579, 295] on input "Competitor ASINs" at bounding box center [637, 299] width 147 height 18
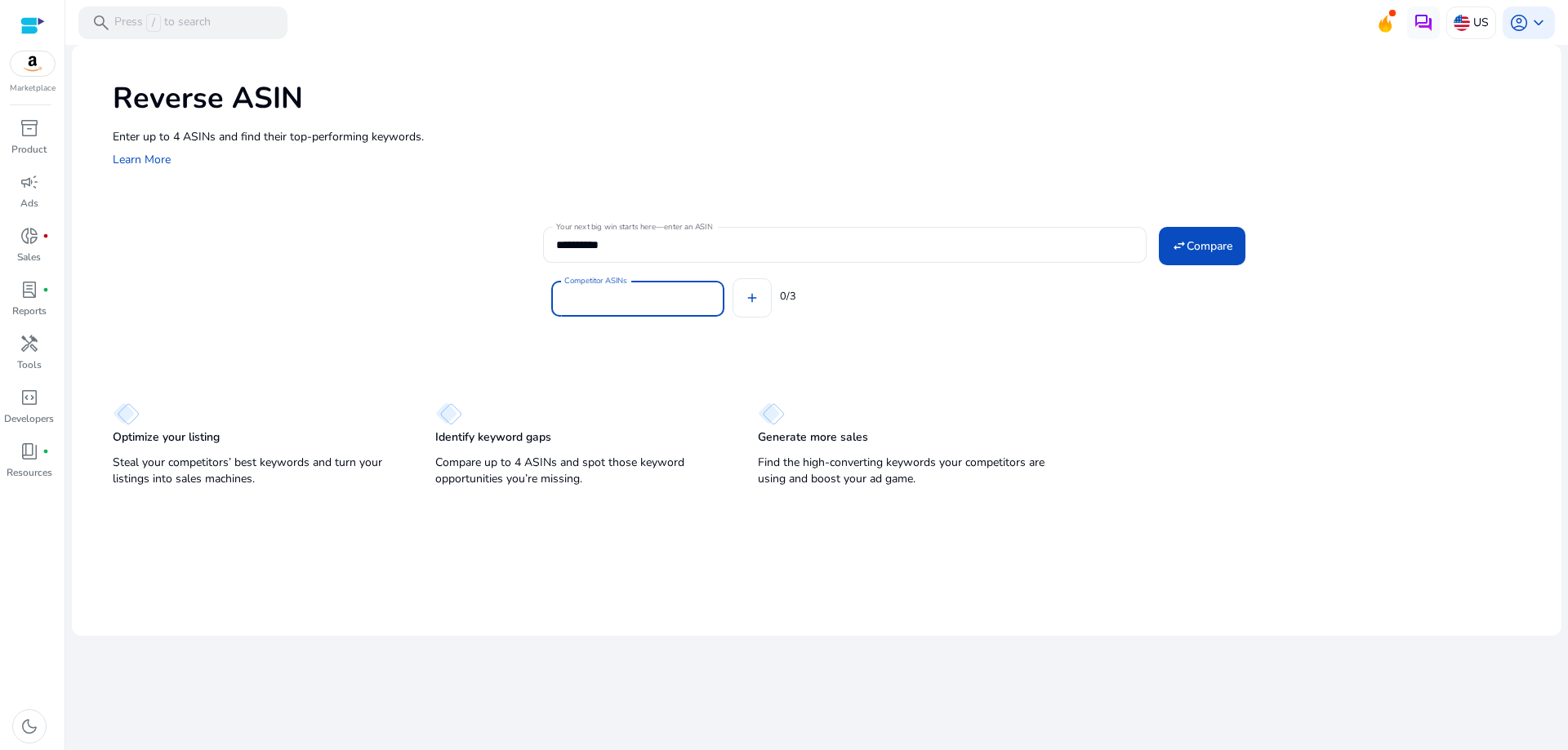
paste input "**********"
type input "**********"
click at [1212, 246] on span "Compare" at bounding box center [1209, 246] width 46 height 17
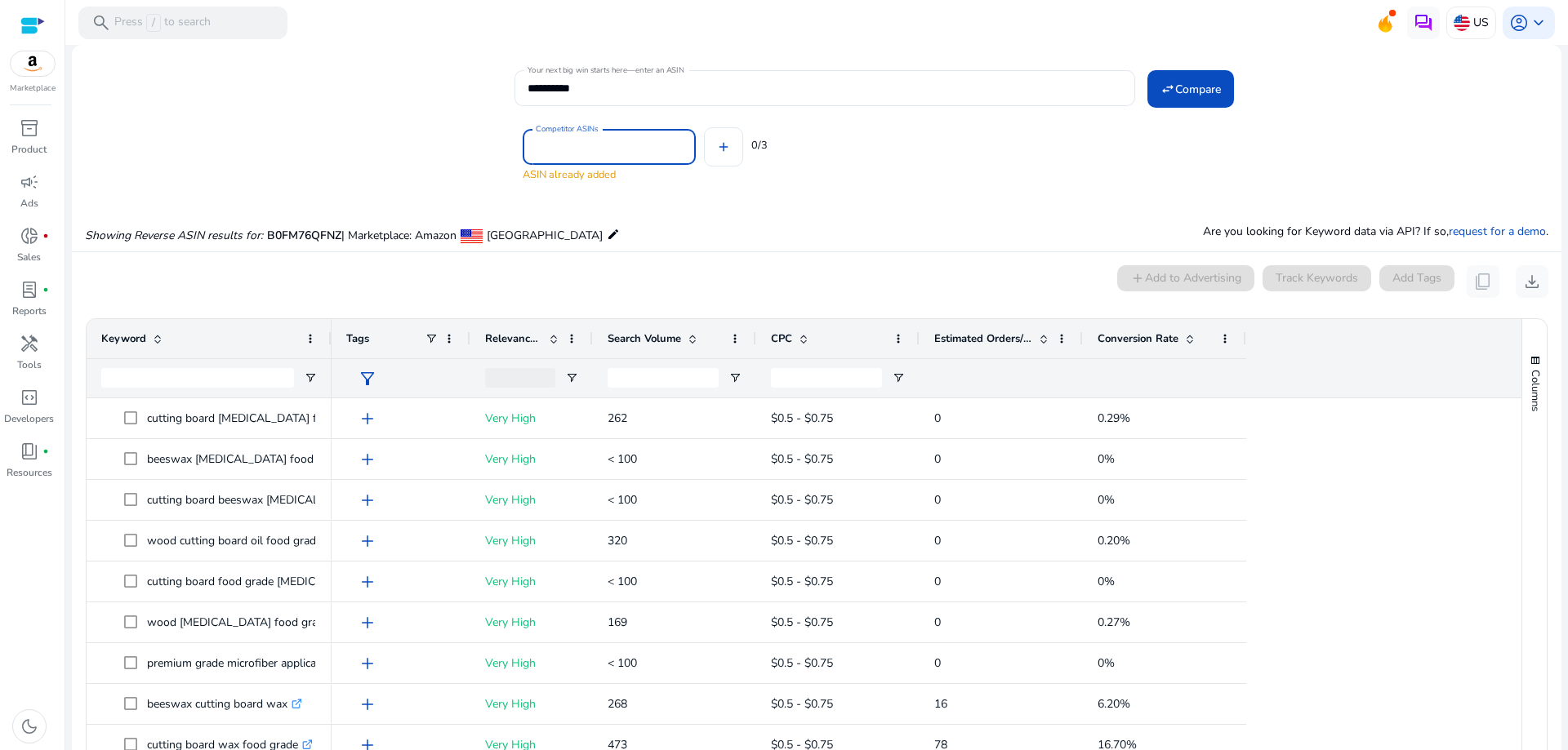
click at [603, 151] on input "Competitor ASINs" at bounding box center [608, 147] width 147 height 18
paste input "**********"
type input "**********"
click at [922, 159] on div "B078SK772Z cancel Competitor ASINs add 1/3" at bounding box center [1031, 138] width 1034 height 66
click at [724, 138] on input "Competitor ASINs" at bounding box center [726, 142] width 147 height 18
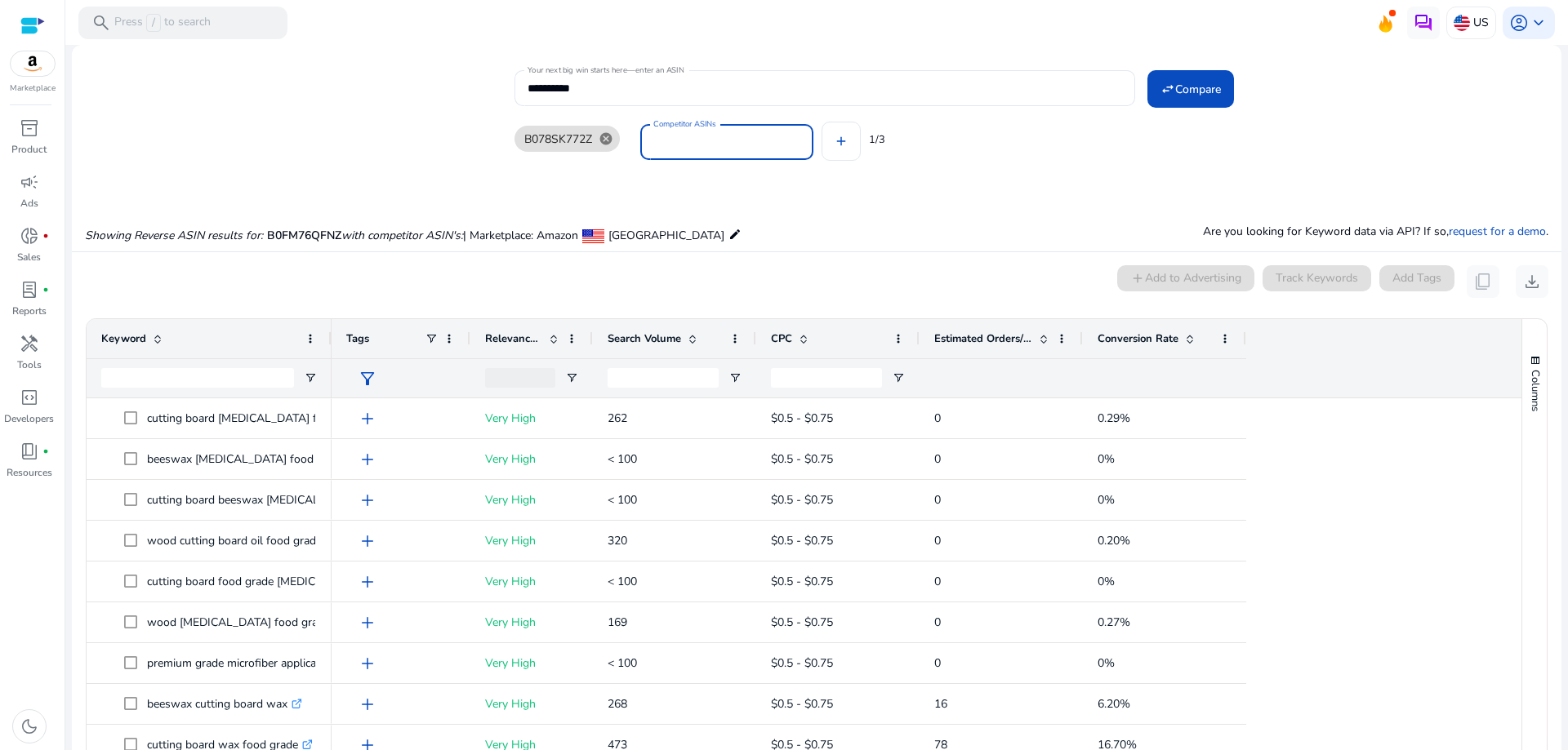
paste input "**********"
type input "**********"
click at [1055, 147] on div "B078SK772Z cancel B078SL668G cancel Competitor ASINs add 2/3" at bounding box center [1031, 138] width 1034 height 66
click at [1194, 91] on span "Compare" at bounding box center [1197, 89] width 46 height 17
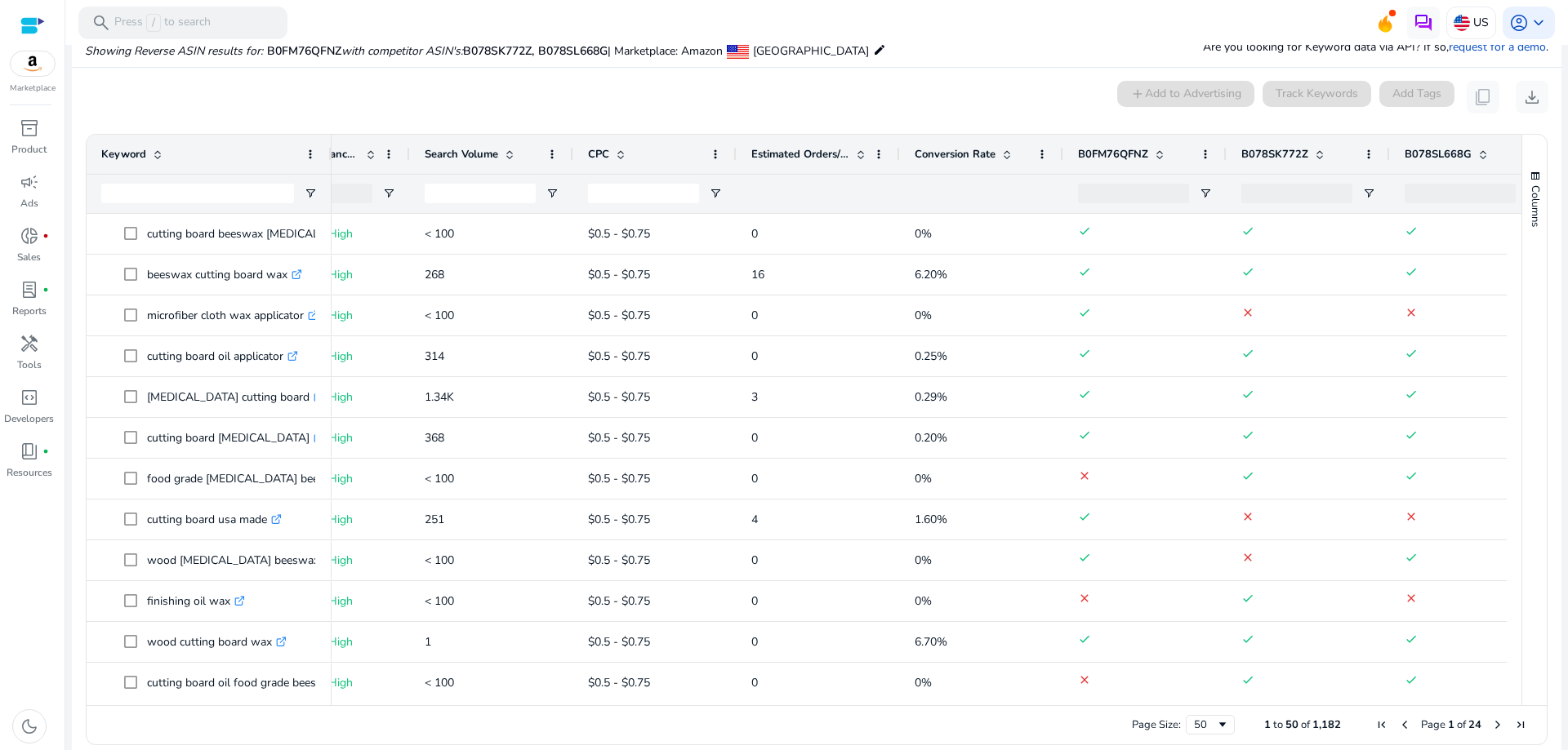
scroll to position [0, 125]
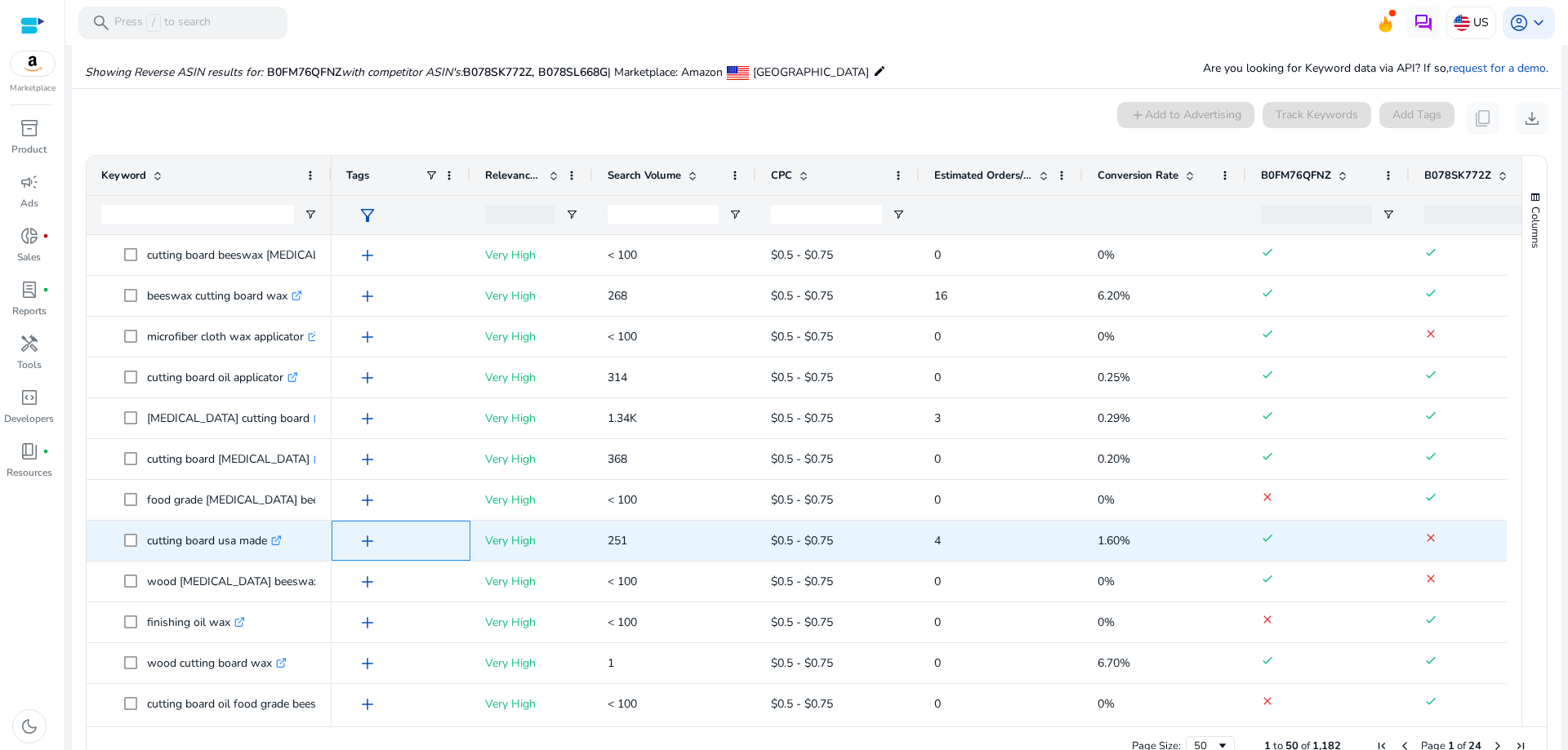
click at [367, 540] on span "add" at bounding box center [368, 541] width 20 height 20
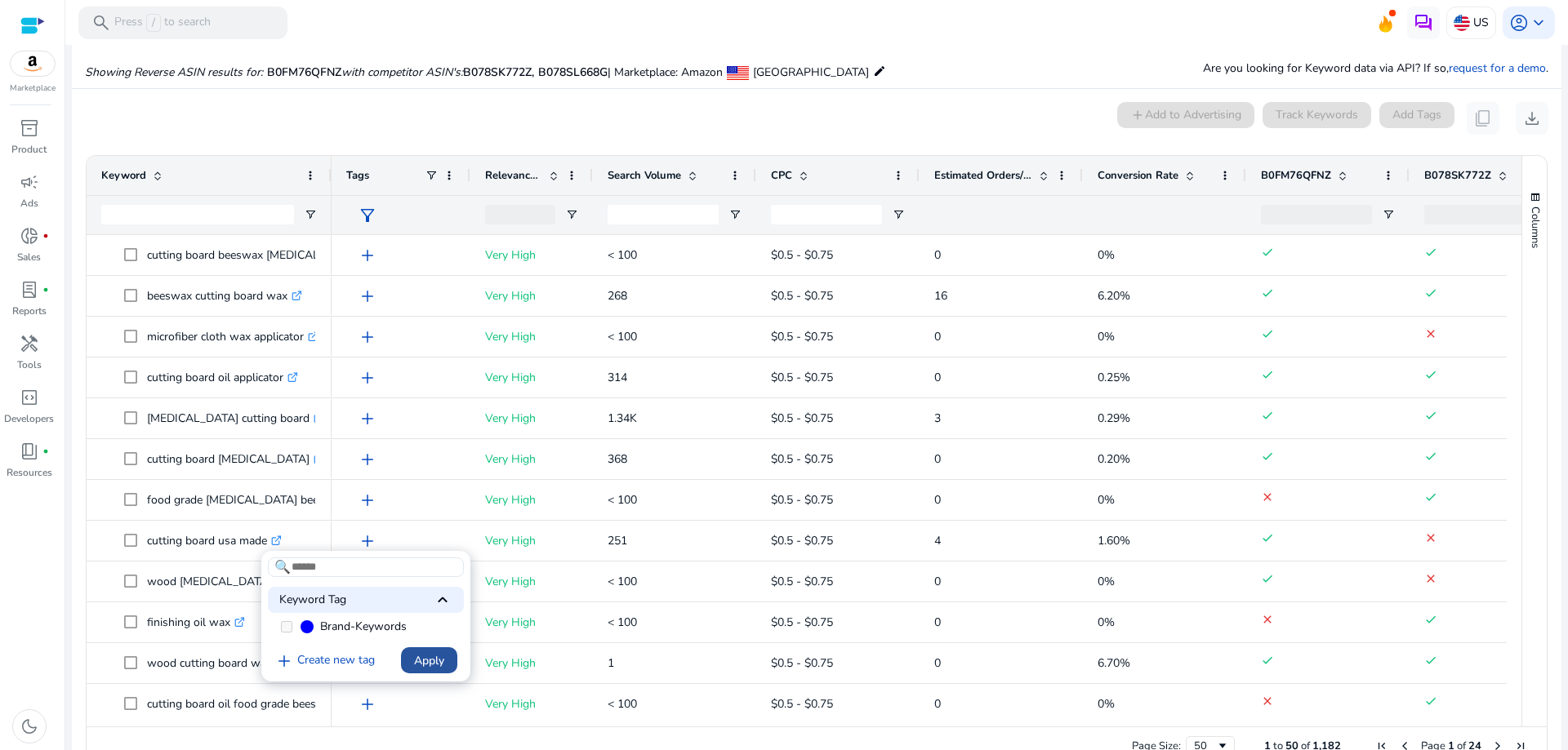
click at [430, 664] on span "Apply" at bounding box center [429, 660] width 31 height 17
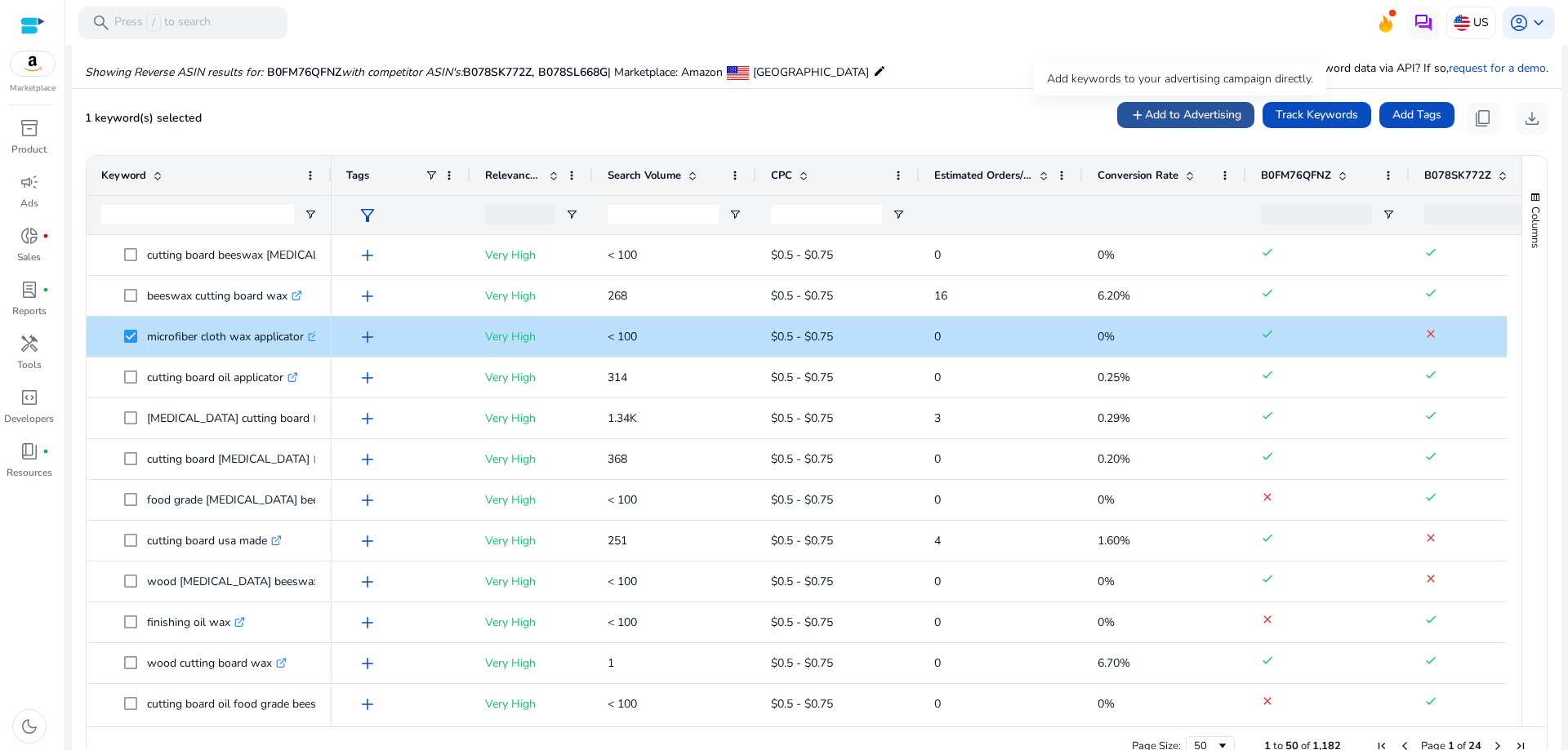
click at [1222, 116] on span "Add to Advertising" at bounding box center [1193, 114] width 96 height 17
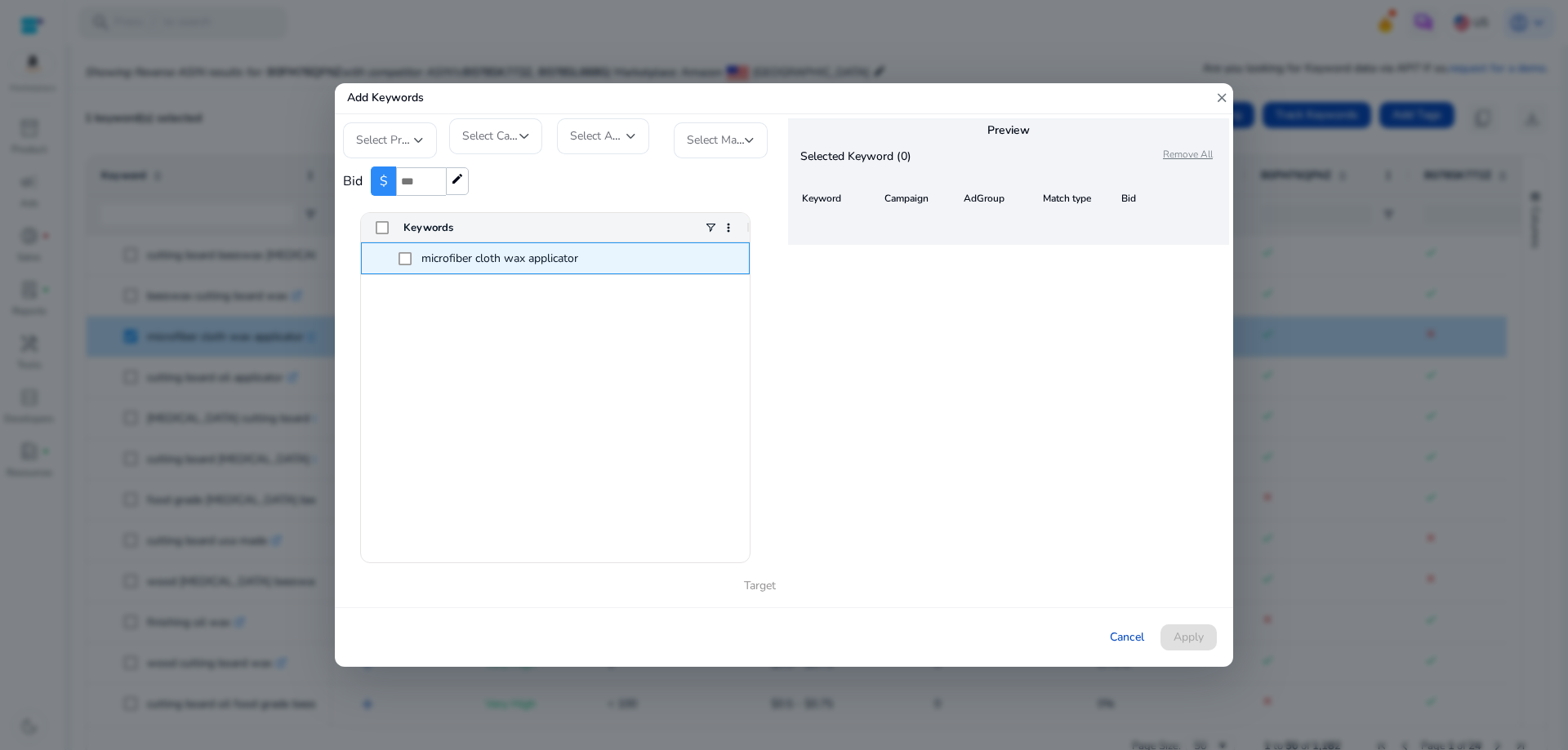
click at [574, 262] on span "microfiber cloth wax applicator" at bounding box center [499, 258] width 157 height 15
click at [520, 135] on div at bounding box center [524, 136] width 10 height 6
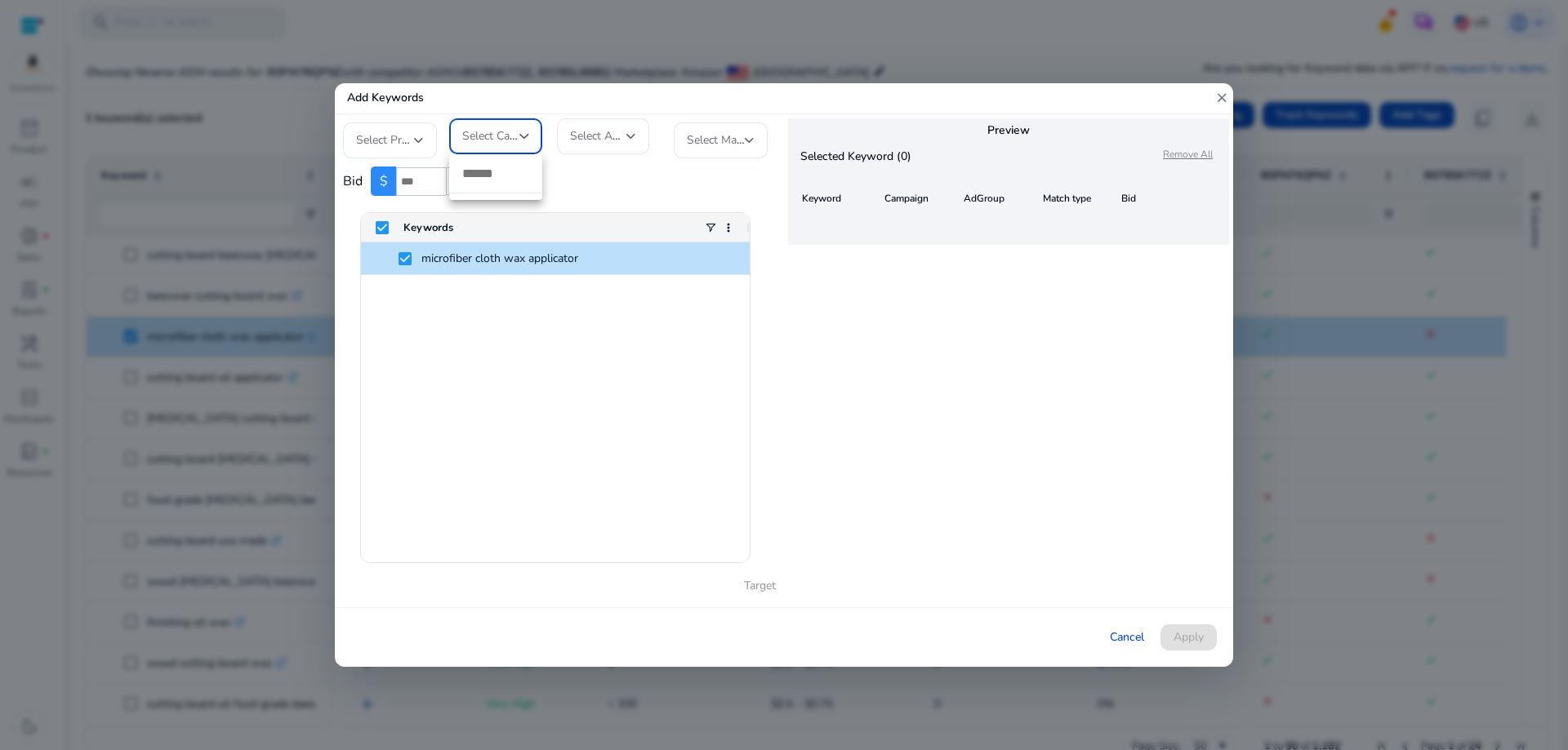
click at [520, 135] on div at bounding box center [784, 375] width 1568 height 750
click at [596, 137] on span "Select AdGroup" at bounding box center [611, 136] width 81 height 15
click at [427, 145] on div "Select Profile" at bounding box center [390, 140] width 94 height 36
click at [374, 188] on span "EZTICO" at bounding box center [390, 184] width 67 height 18
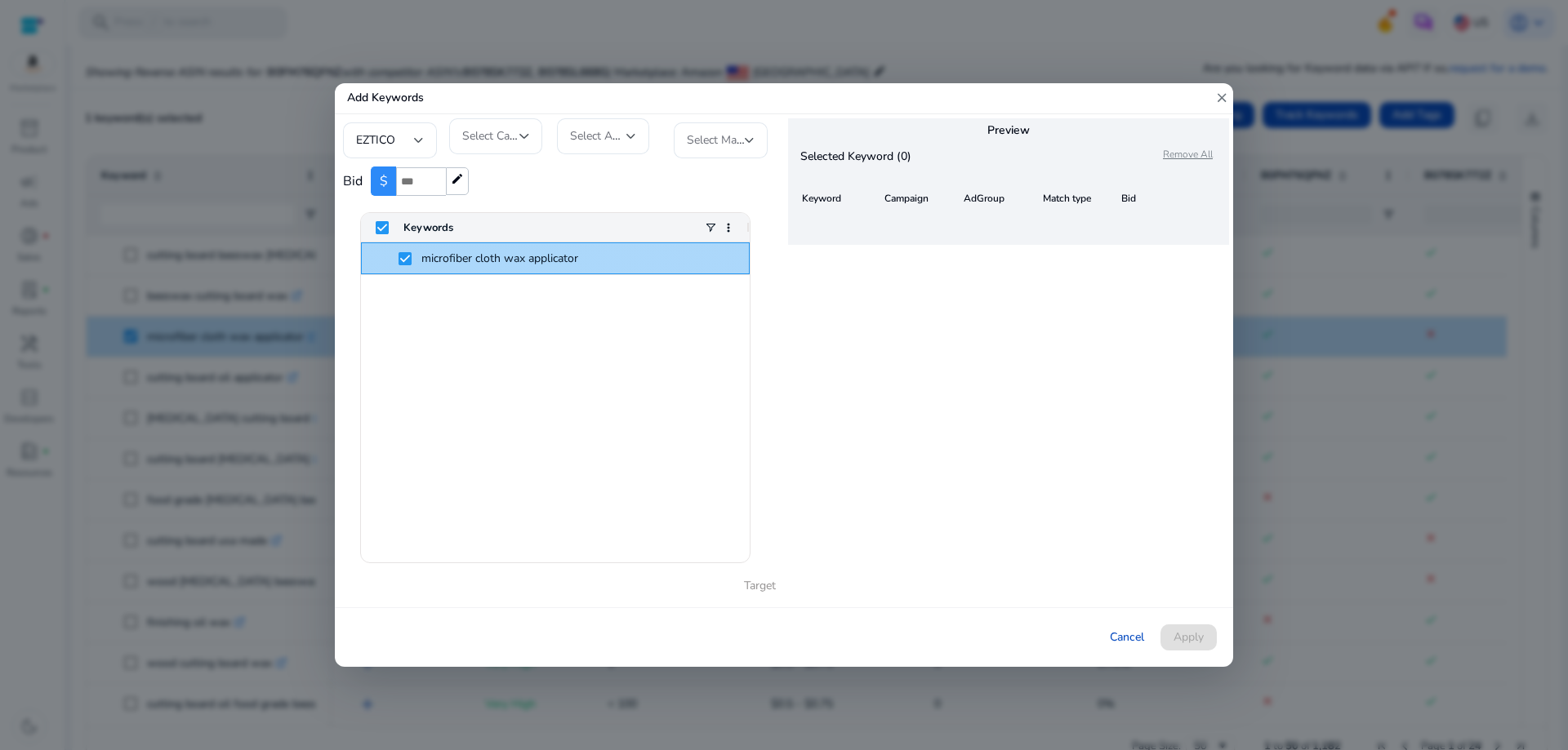
click at [650, 256] on span "microfiber cloth wax applicator" at bounding box center [567, 258] width 336 height 31
click at [739, 139] on span "Select Match Type" at bounding box center [732, 139] width 93 height 15
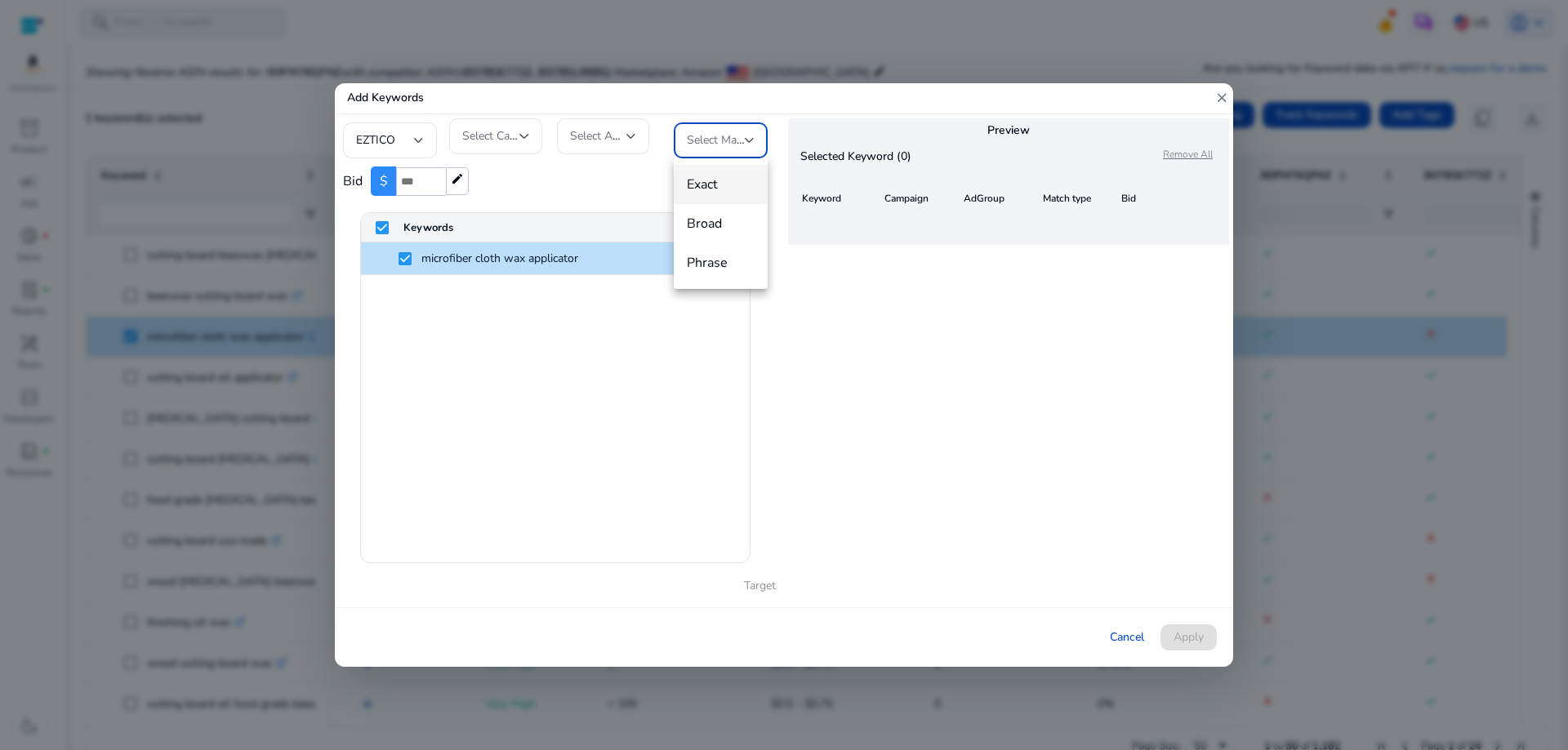
click at [712, 184] on span "Exact" at bounding box center [720, 184] width 67 height 18
click at [578, 137] on span "Select AdGroup" at bounding box center [611, 136] width 81 height 15
click at [609, 129] on span "Select AdGroup" at bounding box center [611, 136] width 81 height 15
click at [622, 130] on span "Select AdGroup" at bounding box center [611, 136] width 81 height 15
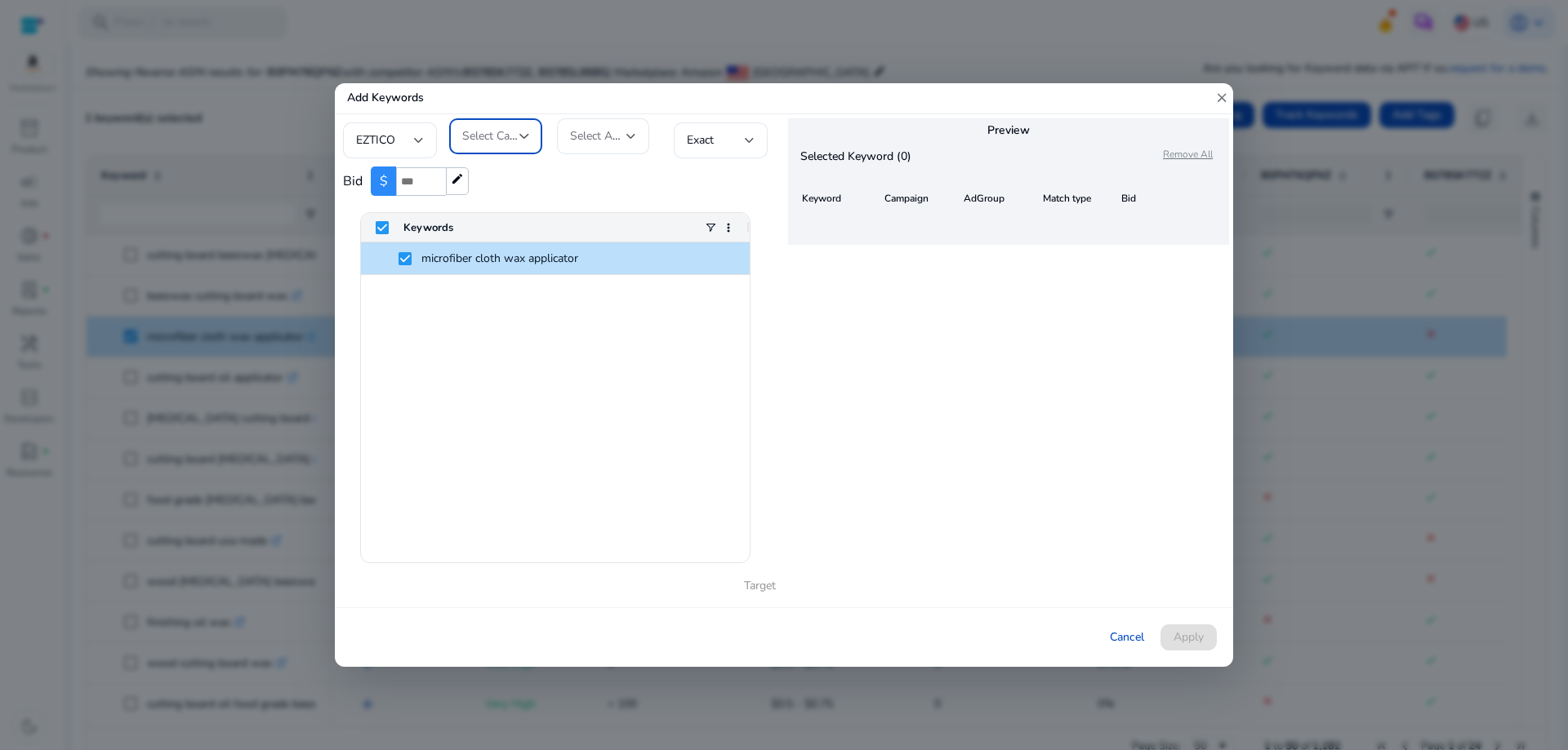
click at [526, 132] on div at bounding box center [524, 137] width 10 height 20
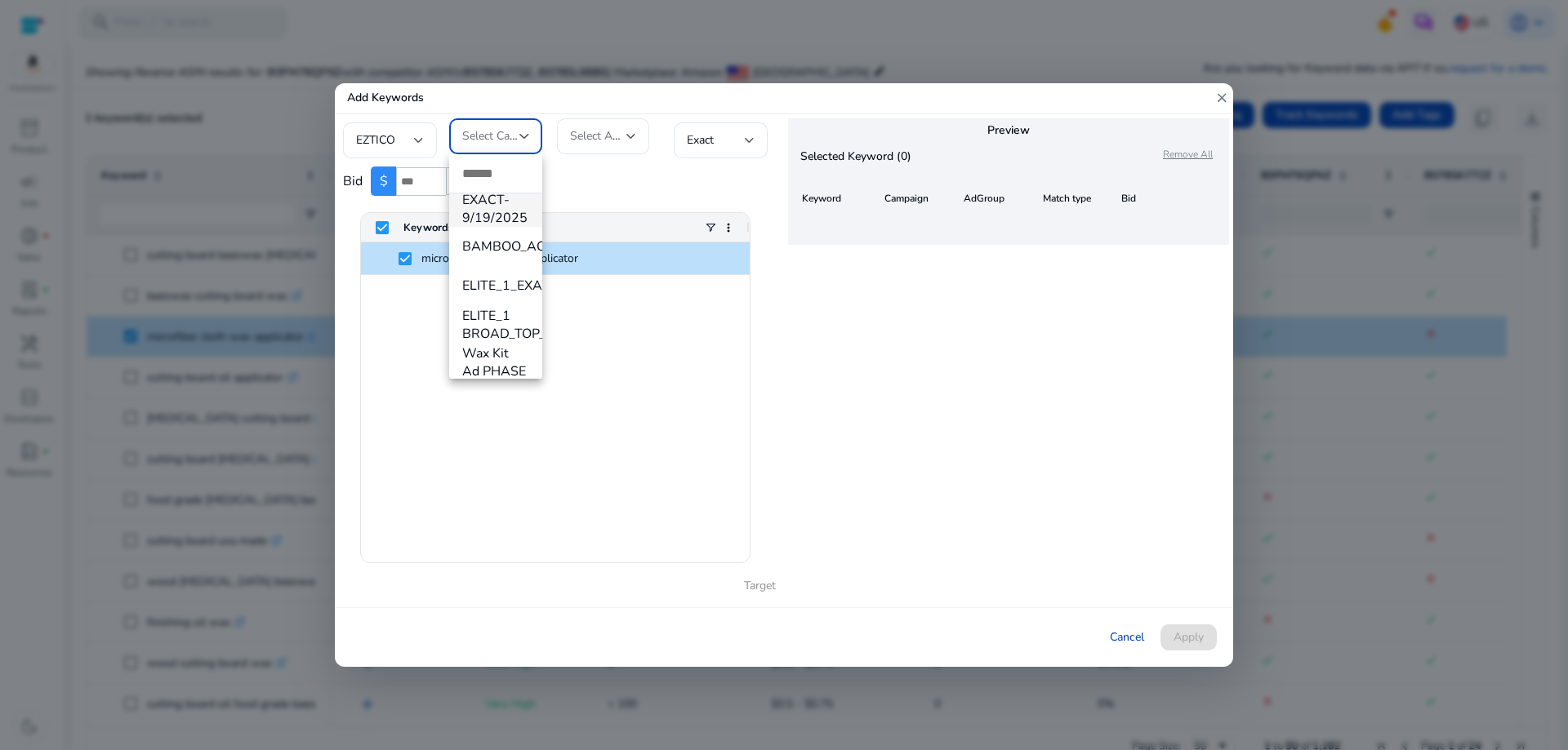
scroll to position [571, 0]
click at [502, 246] on span "Wax Kit Ad group - EXACT-9/19/2025" at bounding box center [496, 213] width 67 height 72
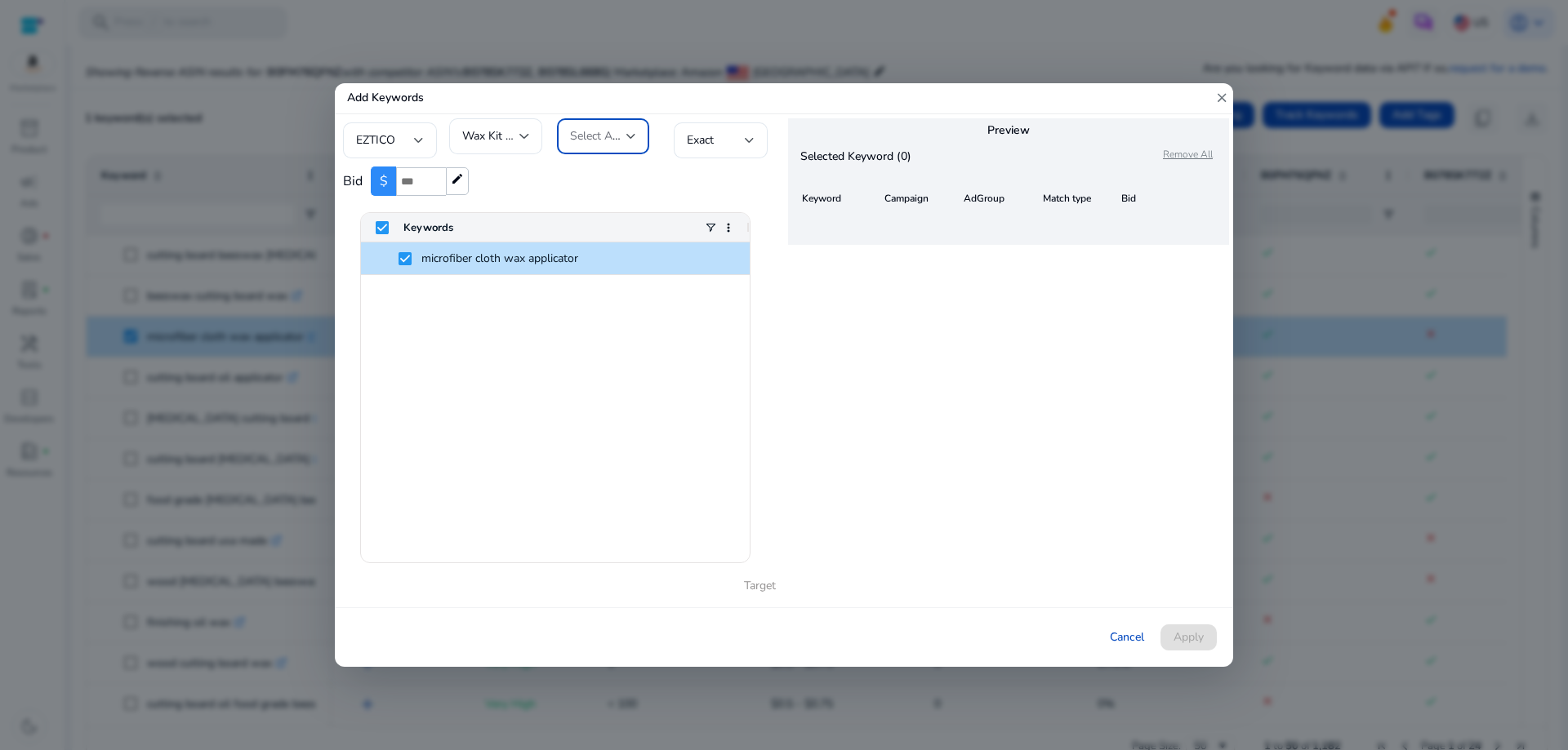
click at [611, 132] on span "Select AdGroup" at bounding box center [611, 136] width 81 height 15
click at [598, 216] on span "Wax Kit Ad group - EXACT-9/19/2025" at bounding box center [604, 229] width 67 height 72
click at [735, 138] on div "Exact" at bounding box center [715, 140] width 58 height 18
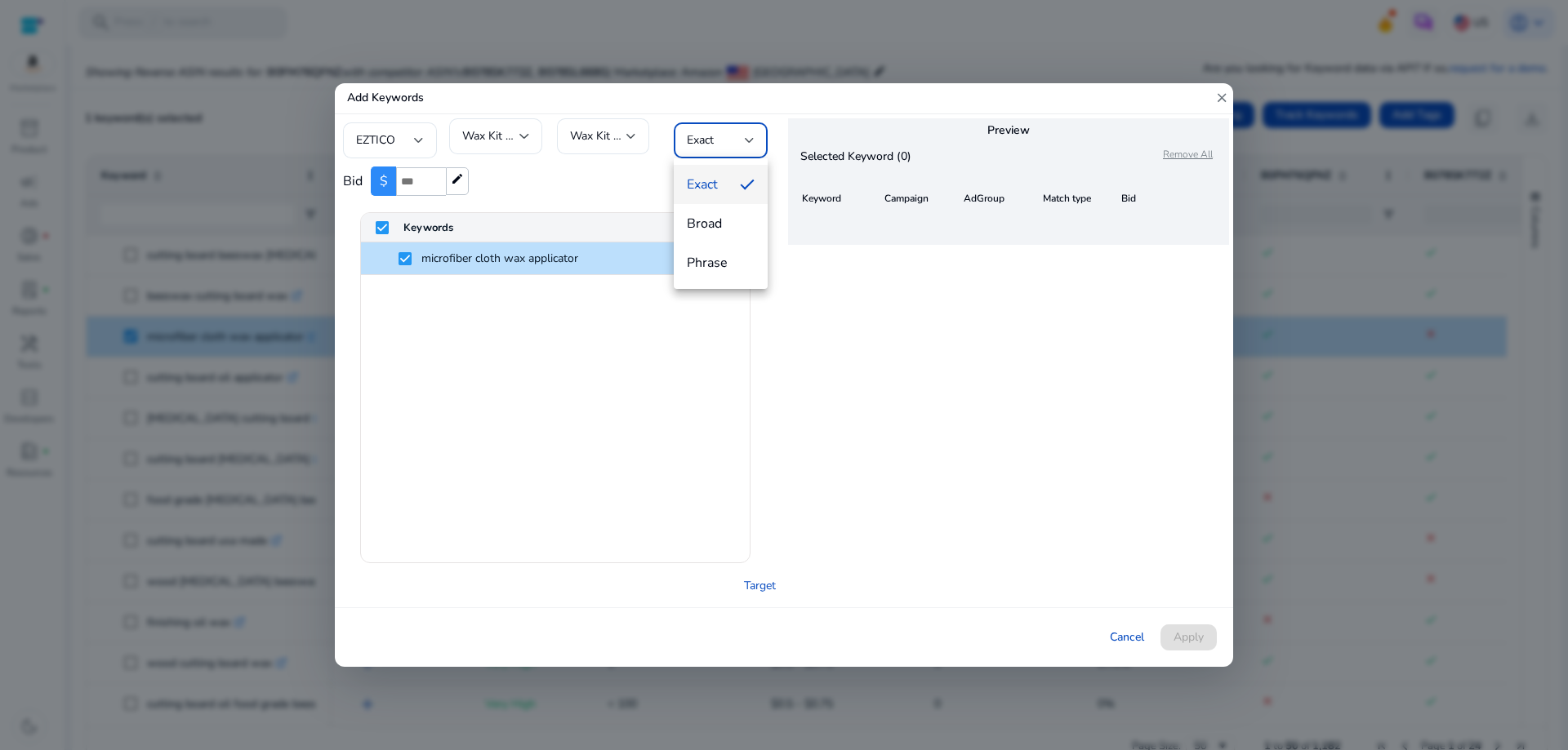
click at [508, 136] on div at bounding box center [784, 375] width 1568 height 750
click at [508, 136] on span "Wax Kit Ad group - EXACT-9/19/2025" at bounding box center [560, 136] width 195 height 15
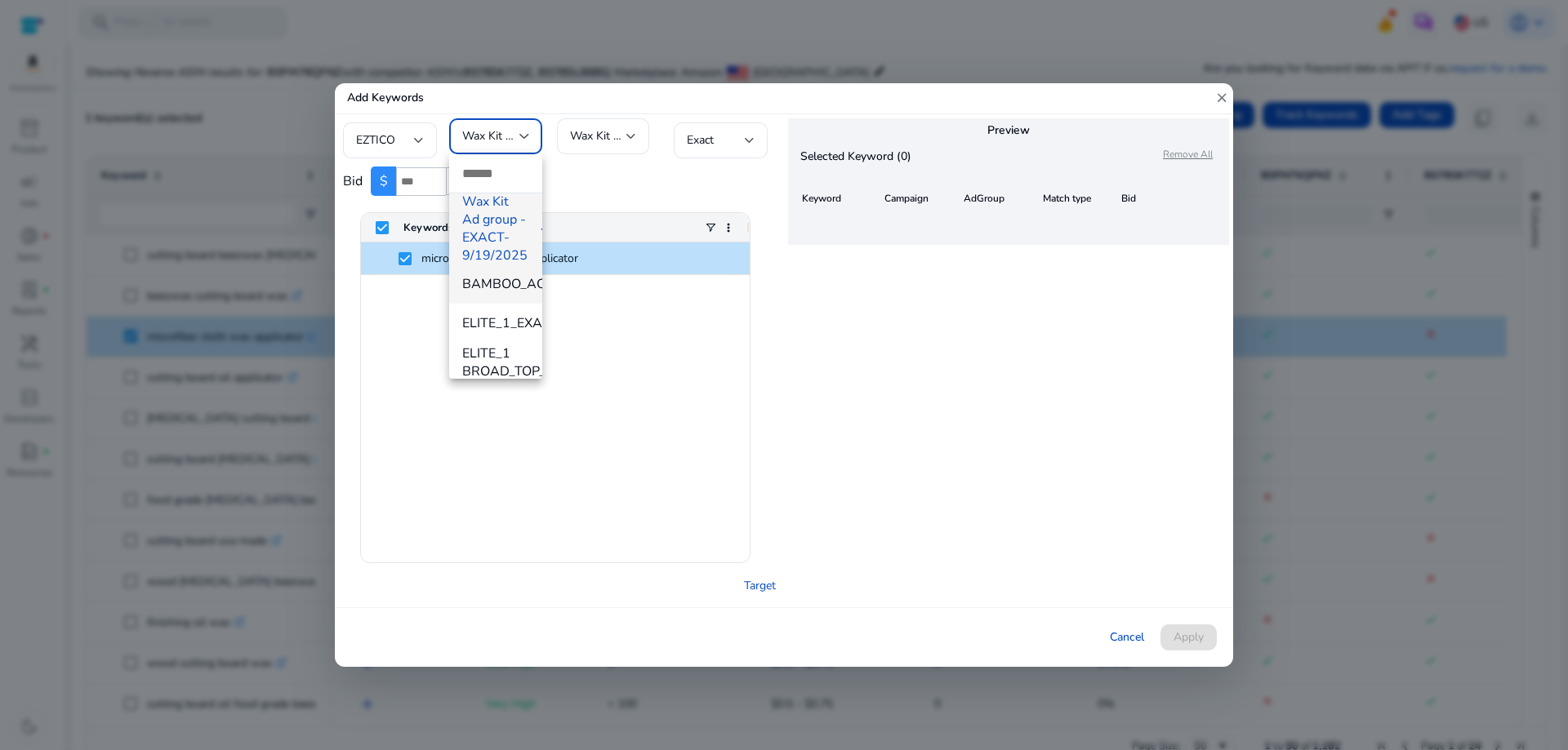
scroll to position [577, 0]
click at [648, 90] on div at bounding box center [784, 375] width 1568 height 750
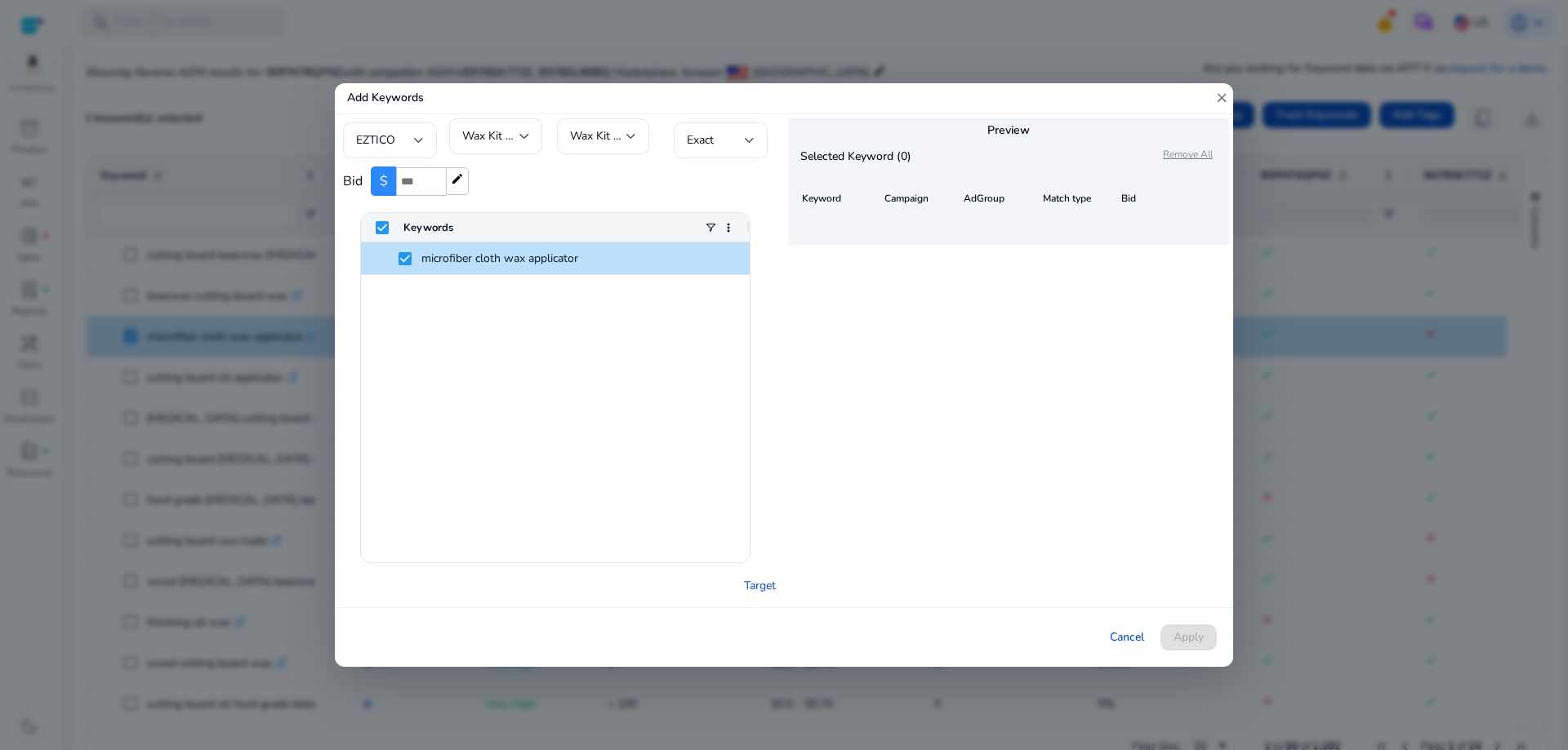
click at [713, 129] on div "Exact" at bounding box center [720, 140] width 67 height 36
click at [721, 129] on div at bounding box center [784, 375] width 1568 height 750
drag, startPoint x: 963, startPoint y: 455, endPoint x: 943, endPoint y: 441, distance: 24.4
click at [960, 454] on div "Preview Selected Keyword (0) Remove All Keyword Campaign AdGroup Match type Bid" at bounding box center [1008, 361] width 449 height 493
click at [557, 257] on span "microfiber cloth wax applicator" at bounding box center [499, 258] width 157 height 15
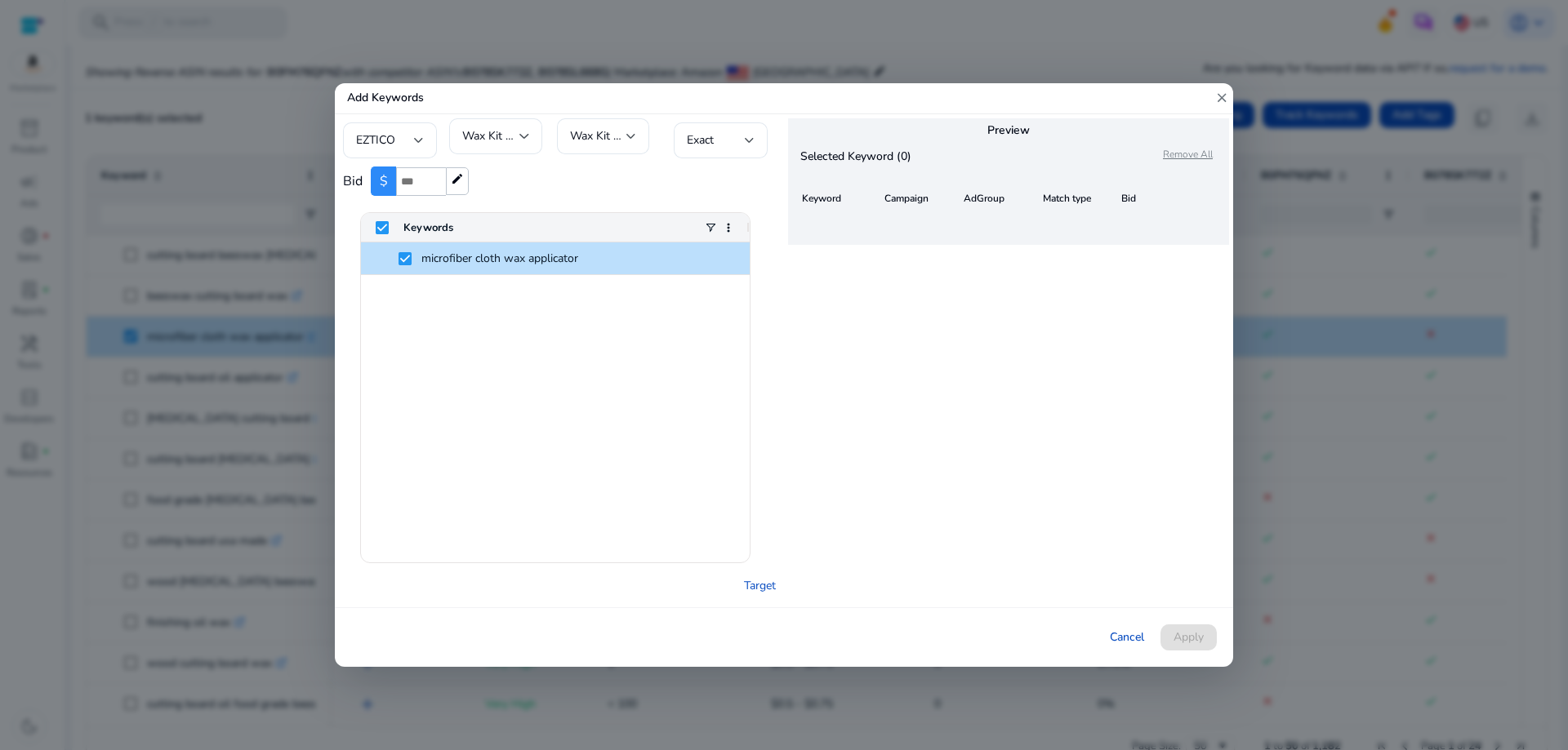
type input "*"
click at [434, 176] on input "*" at bounding box center [420, 182] width 49 height 29
drag, startPoint x: 417, startPoint y: 180, endPoint x: 387, endPoint y: 182, distance: 30.1
click at [387, 182] on div "$ * edit" at bounding box center [419, 181] width 98 height 30
type input "***"
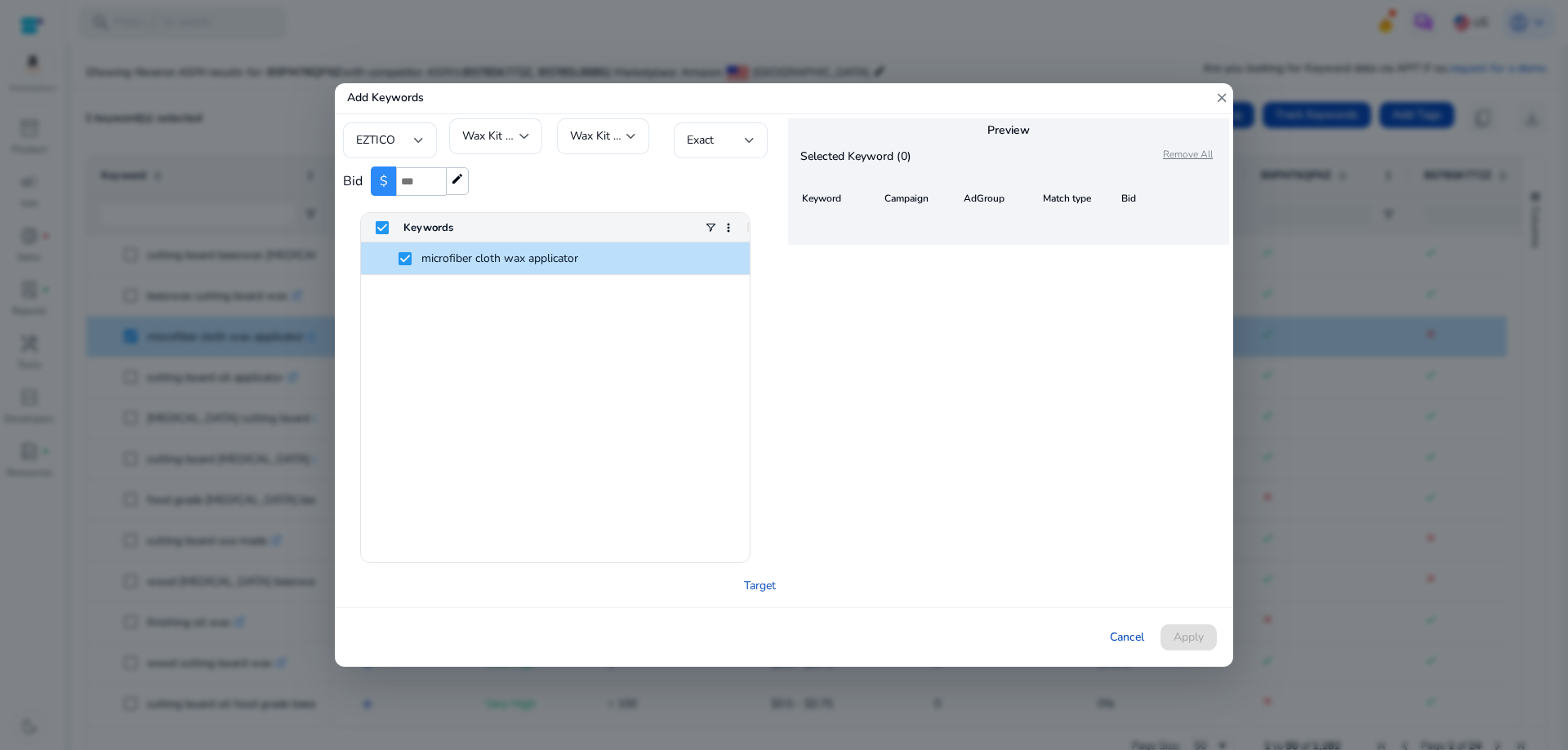
click at [549, 346] on div "microfiber cloth wax applicator" at bounding box center [555, 403] width 389 height 320
click at [463, 258] on span "microfiber cloth wax applicator" at bounding box center [499, 258] width 157 height 15
click at [766, 589] on link "Target" at bounding box center [759, 585] width 31 height 17
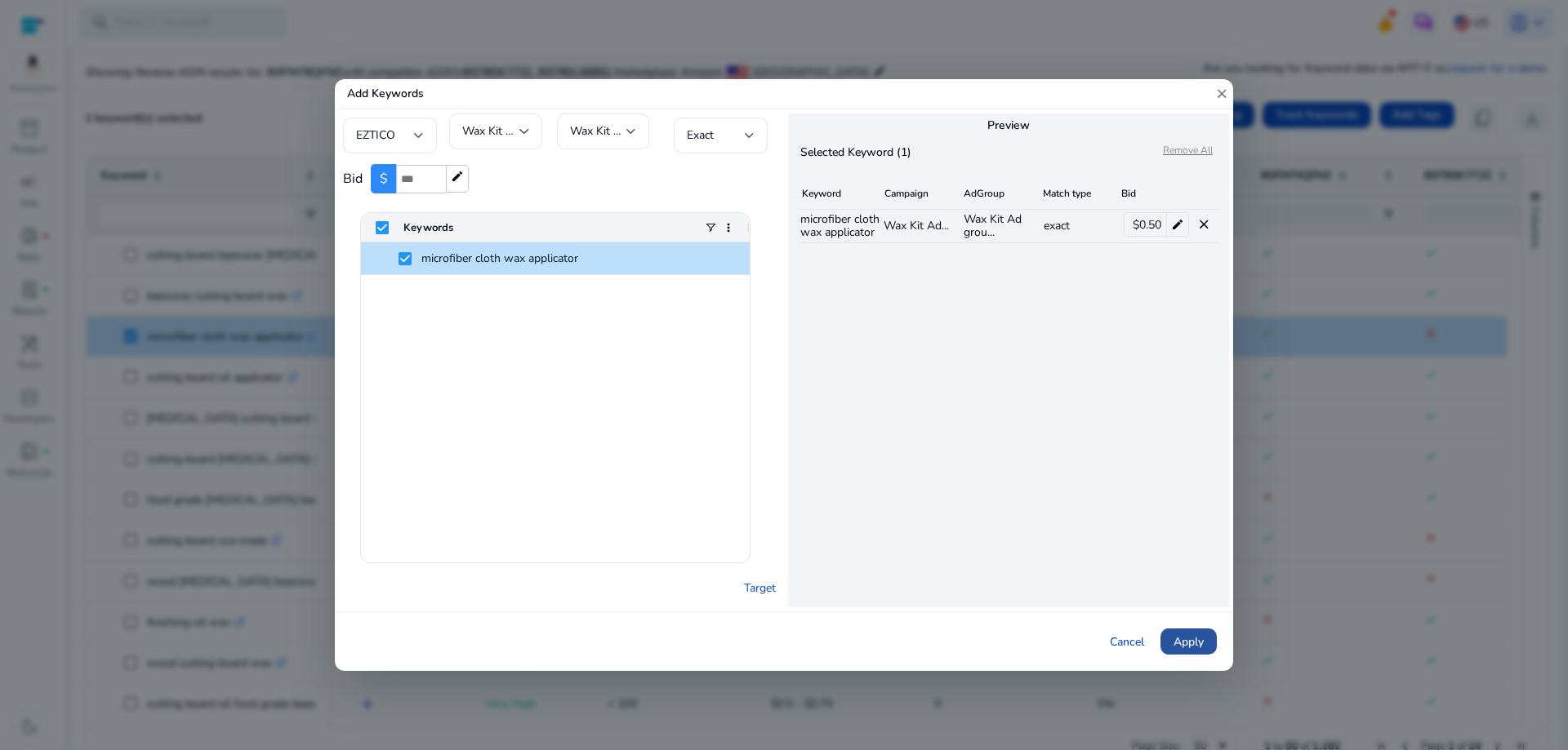
click at [1191, 644] on span "Apply" at bounding box center [1188, 641] width 31 height 17
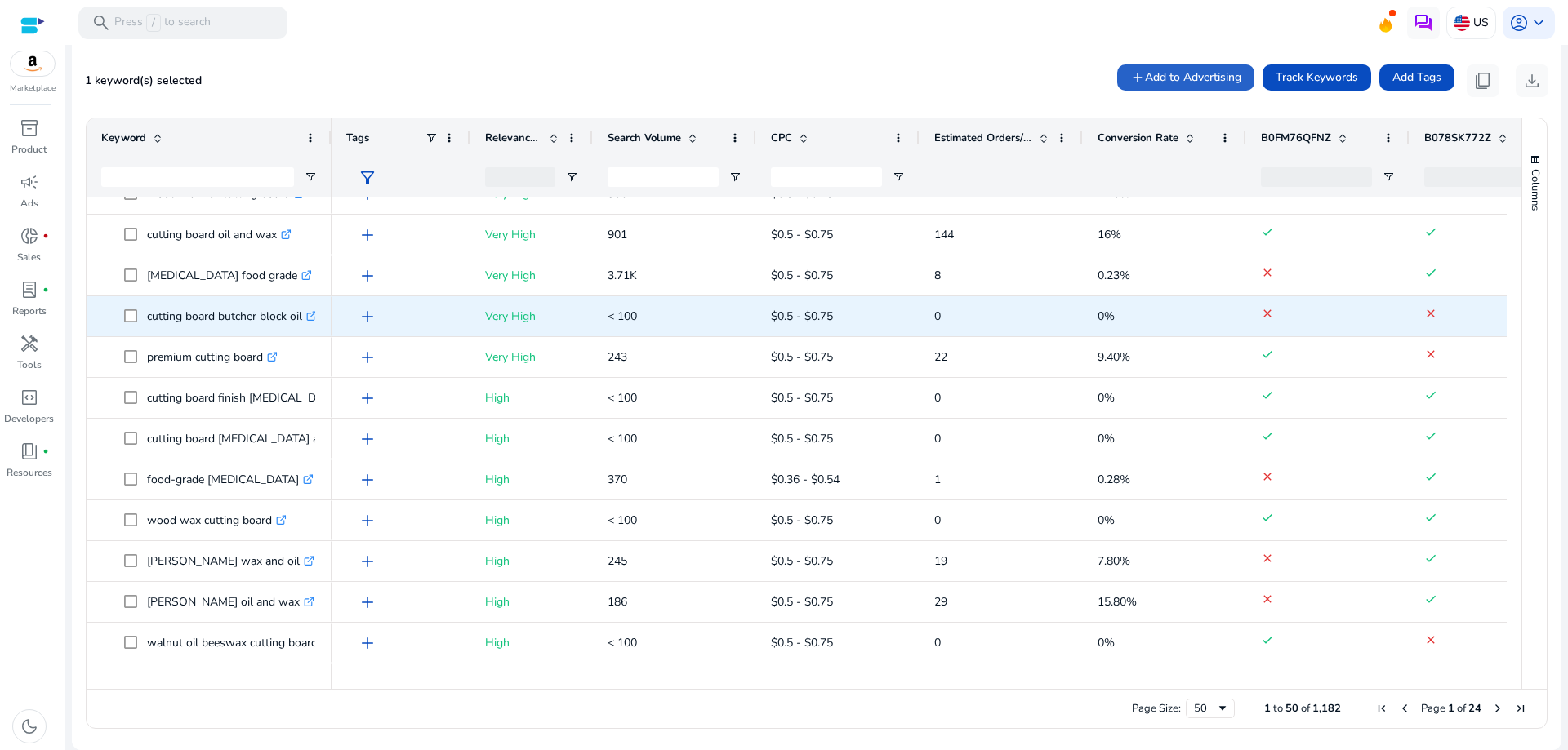
scroll to position [1156, 0]
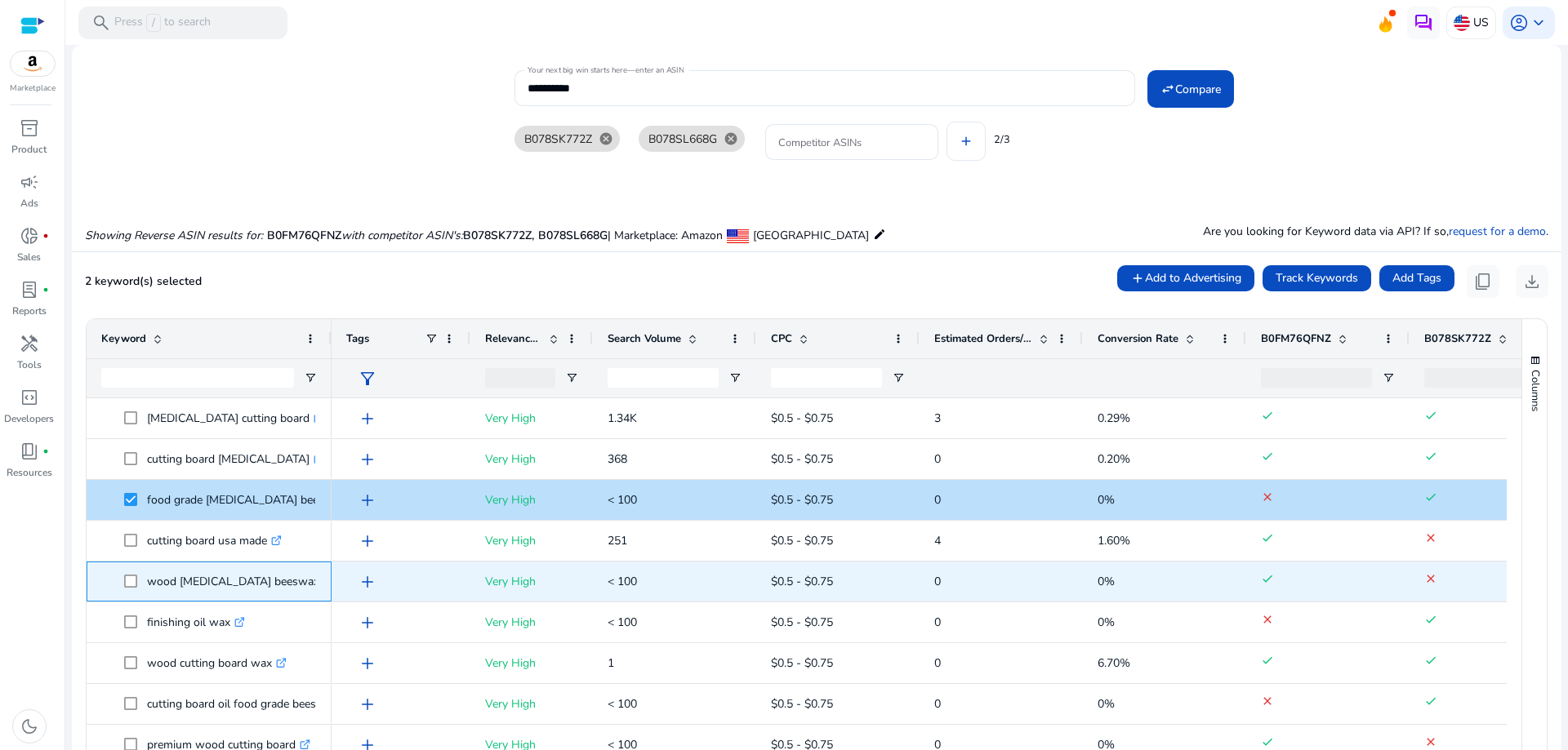
click at [123, 581] on span "wood mineral oil beeswax .st0{fill:#2c8af8}" at bounding box center [210, 581] width 216 height 33
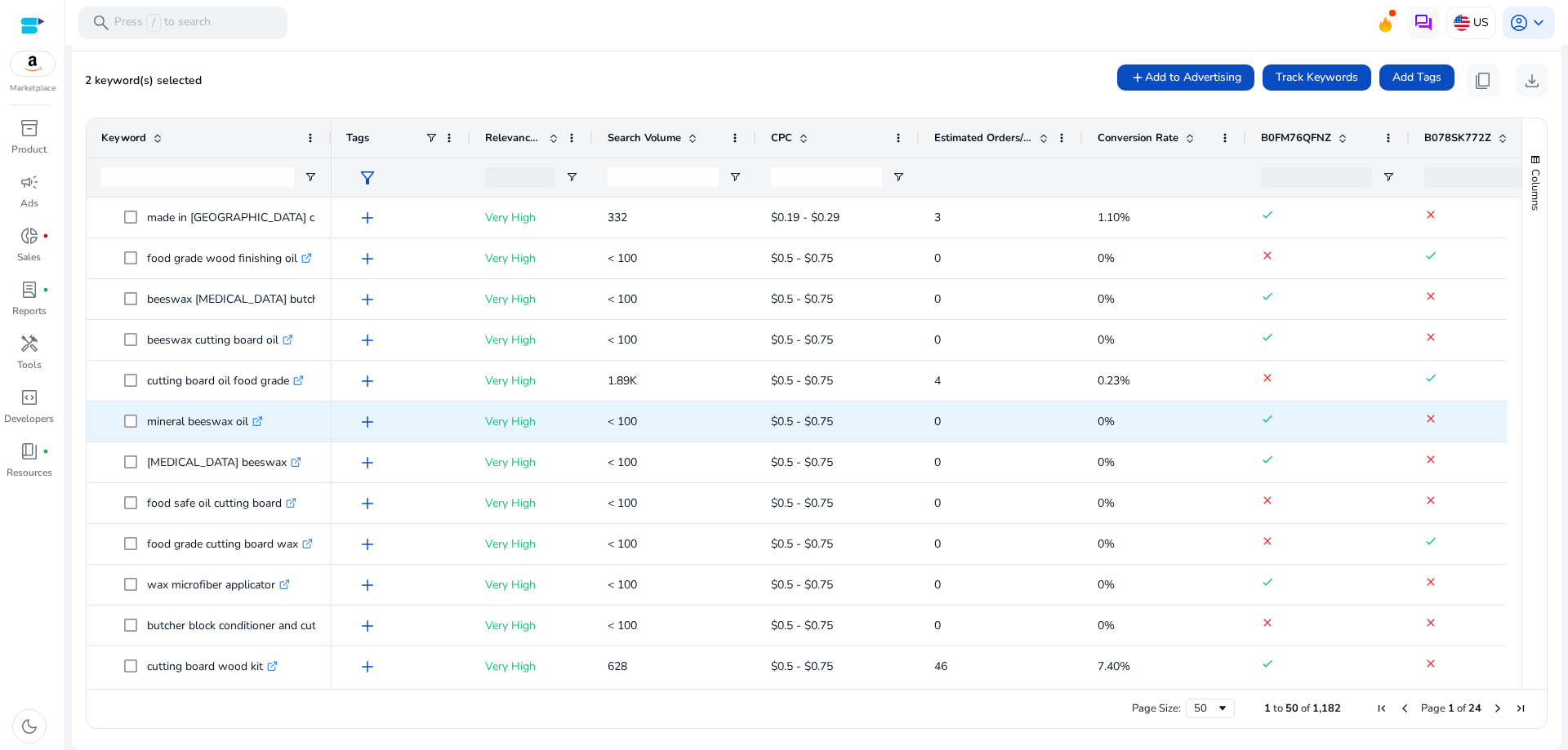
scroll to position [987, 0]
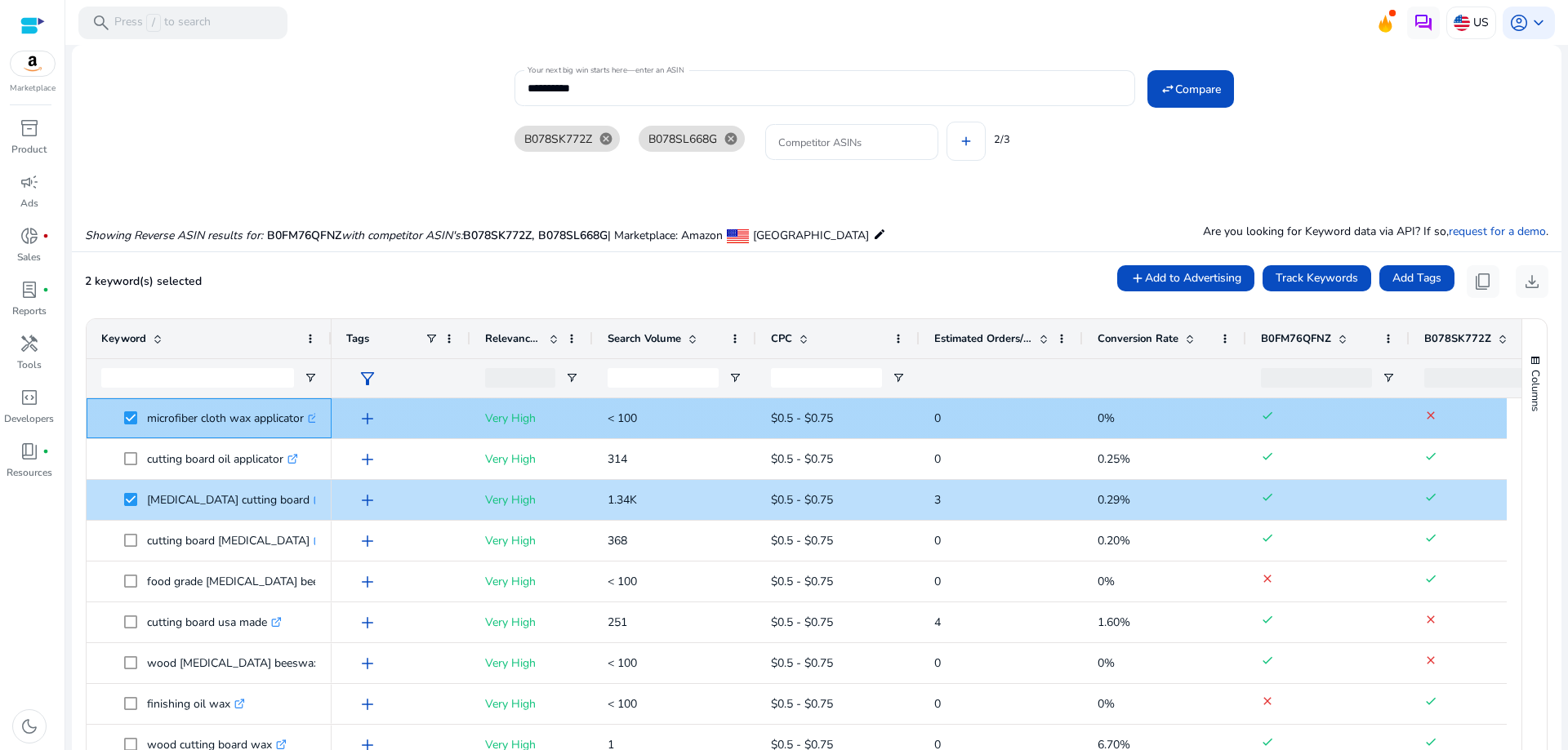
click at [135, 408] on span at bounding box center [135, 418] width 22 height 33
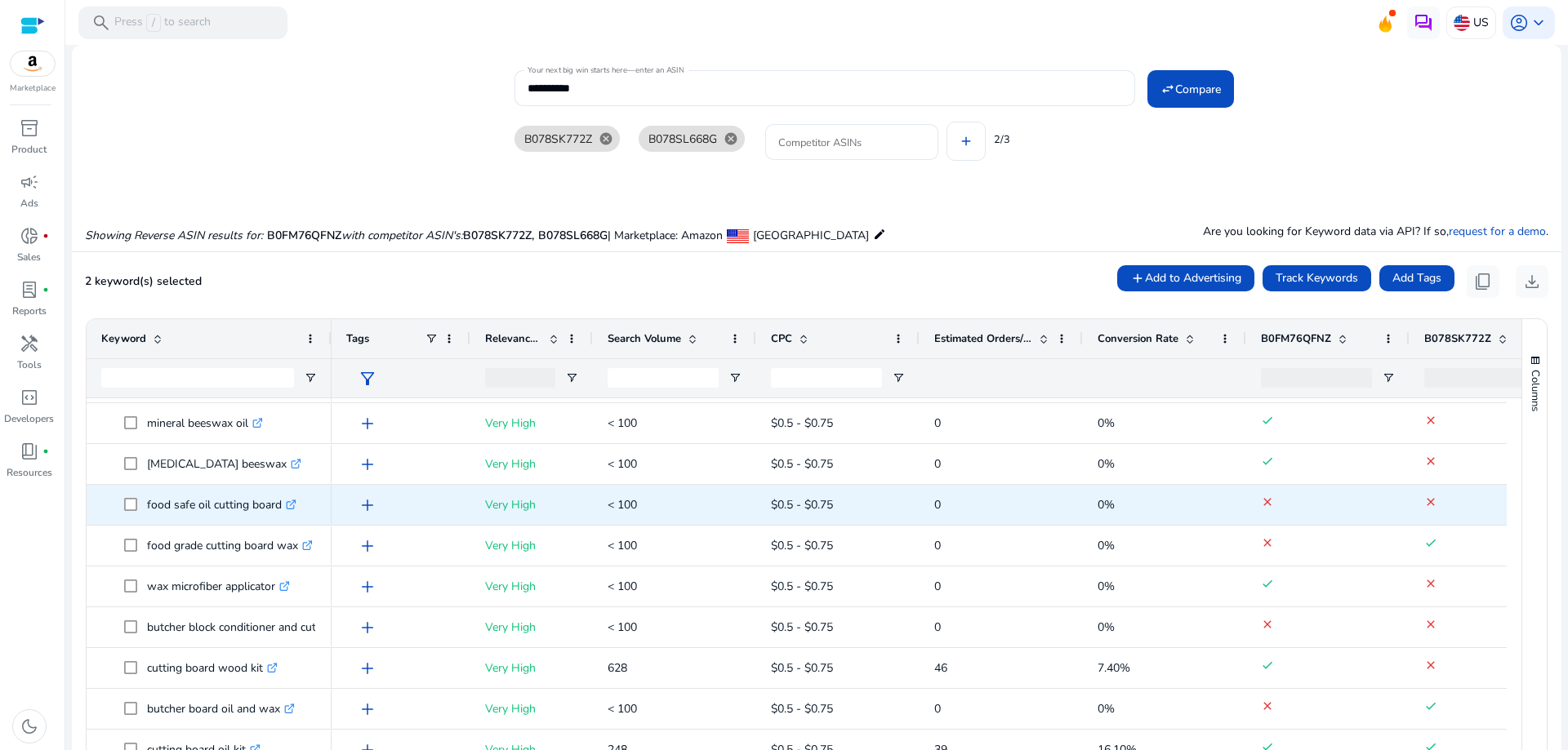
scroll to position [1082, 0]
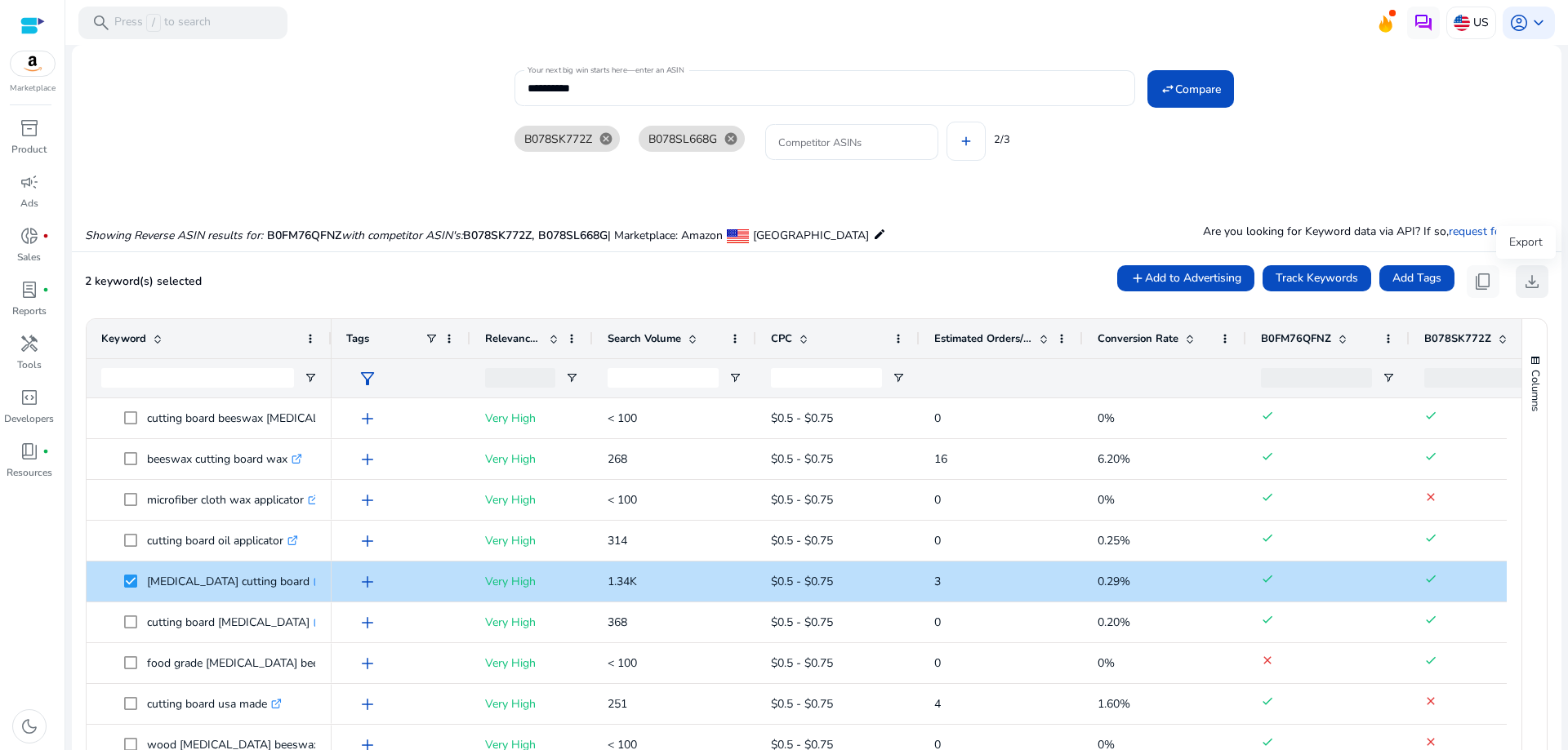
click at [1528, 280] on span "download" at bounding box center [1532, 281] width 20 height 20
